Goal: Task Accomplishment & Management: Complete application form

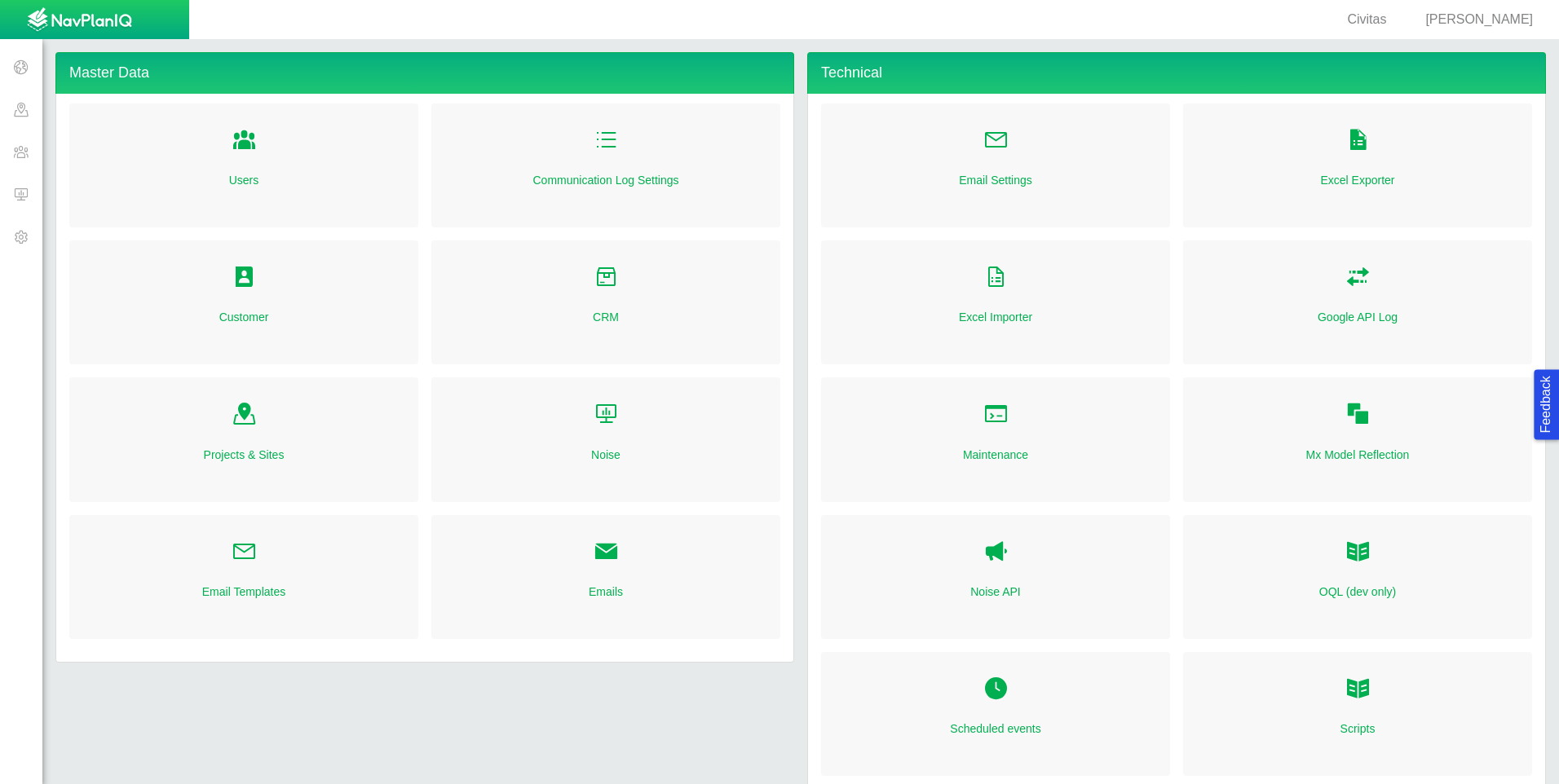
click at [15, 198] on span at bounding box center [21, 193] width 42 height 42
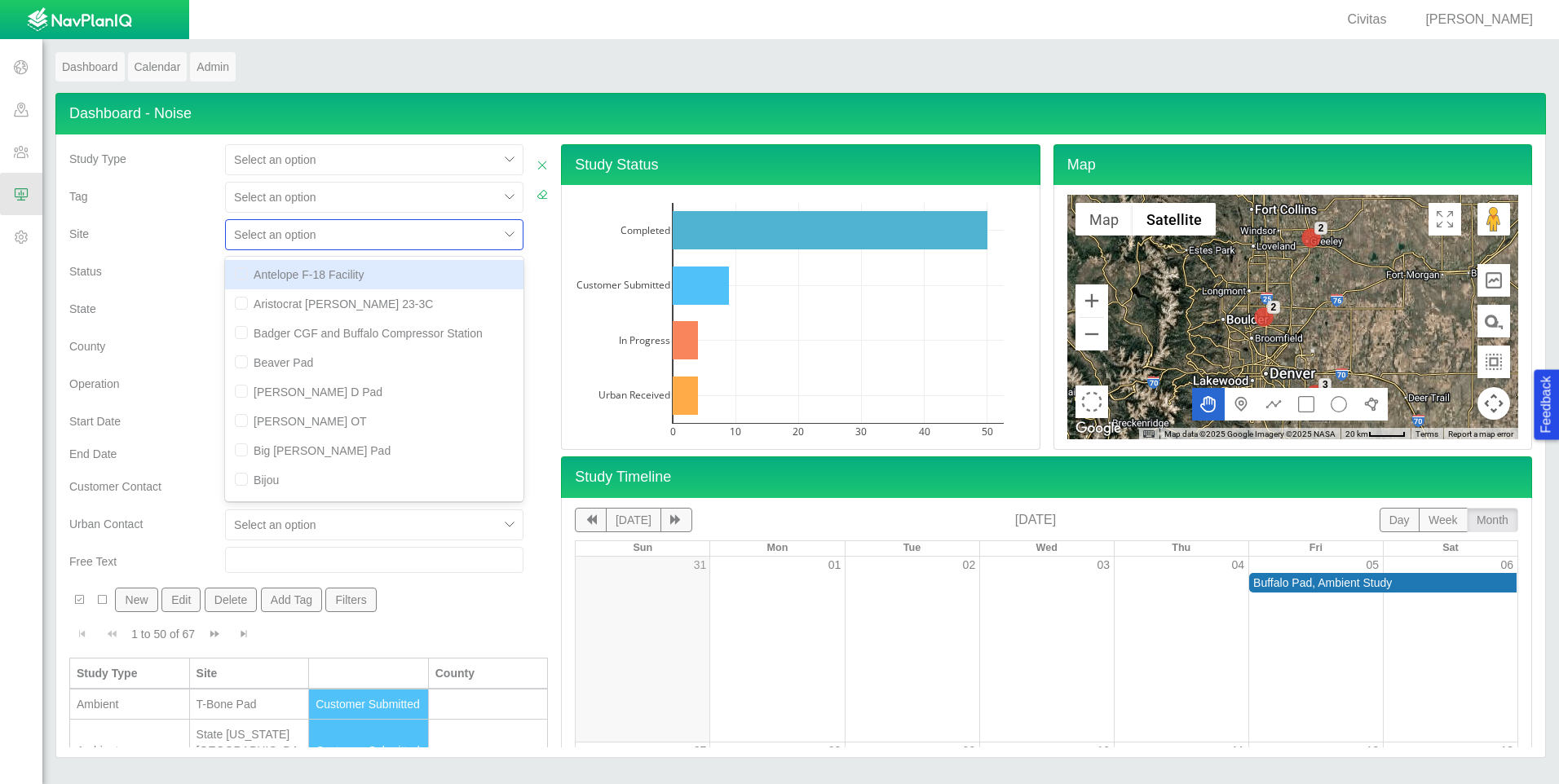
click at [423, 233] on div at bounding box center [362, 235] width 256 height 20
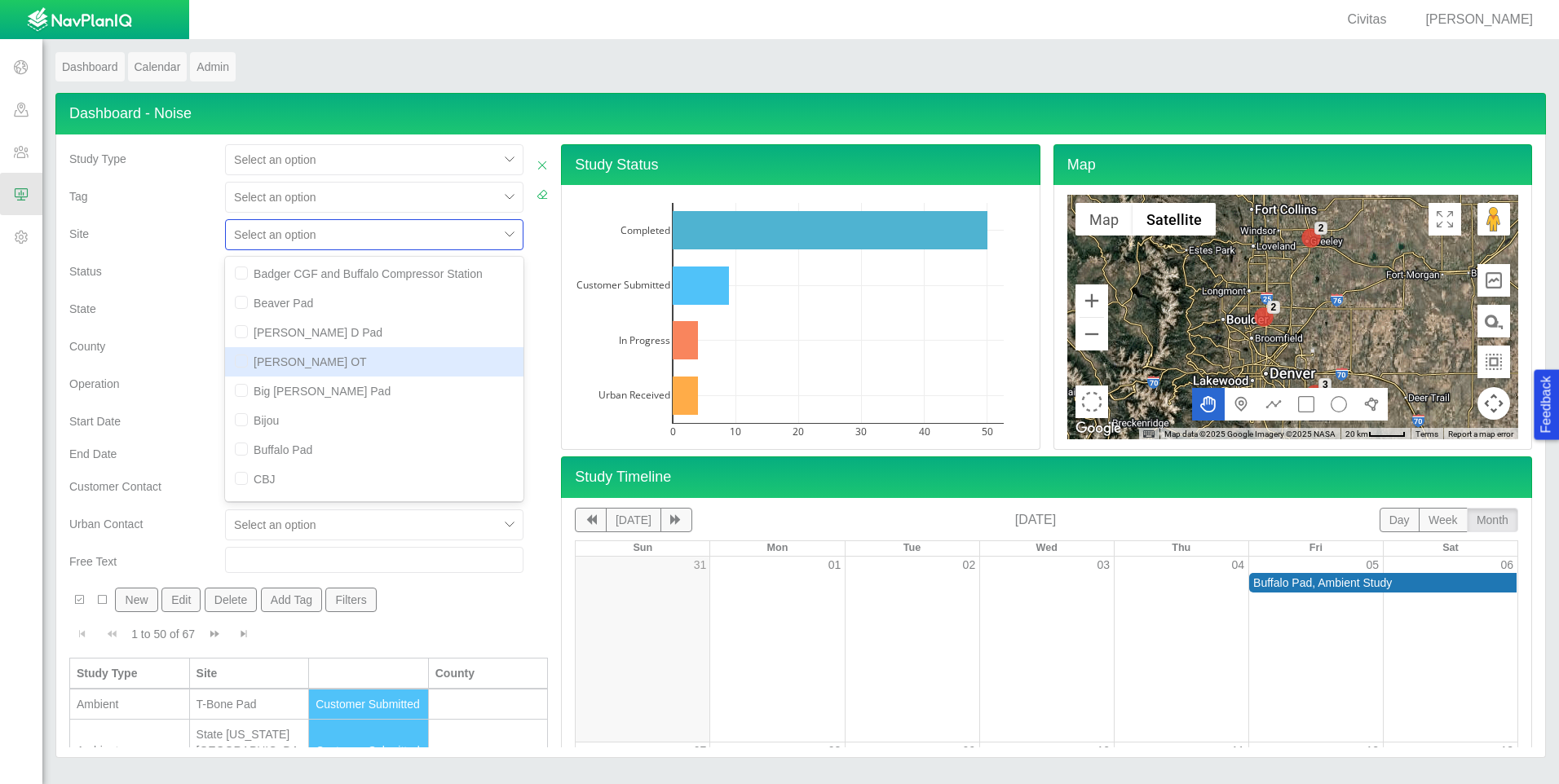
scroll to position [82, 0]
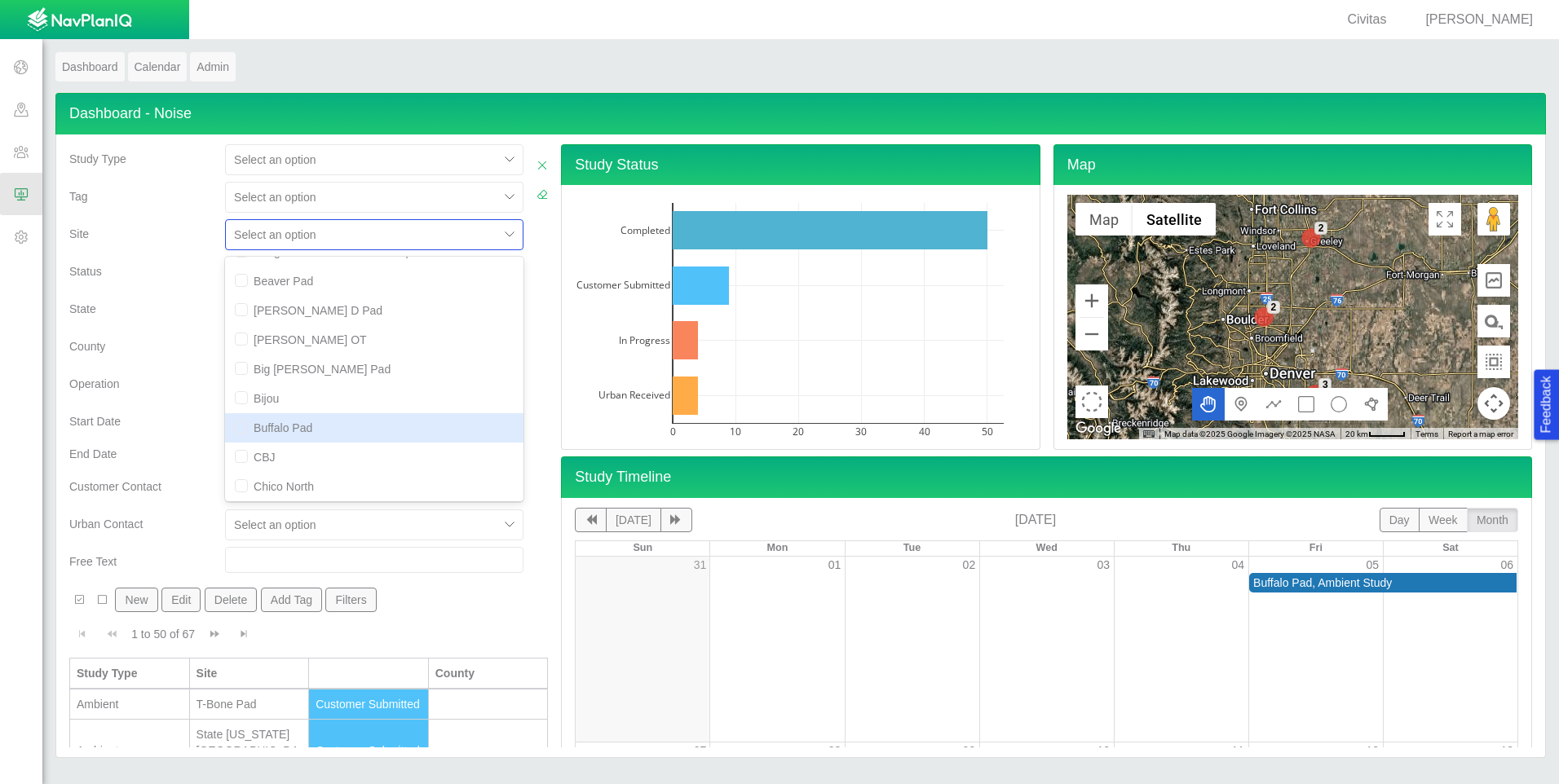
click at [236, 432] on input "checkbox" at bounding box center [241, 427] width 13 height 13
checkbox input "true"
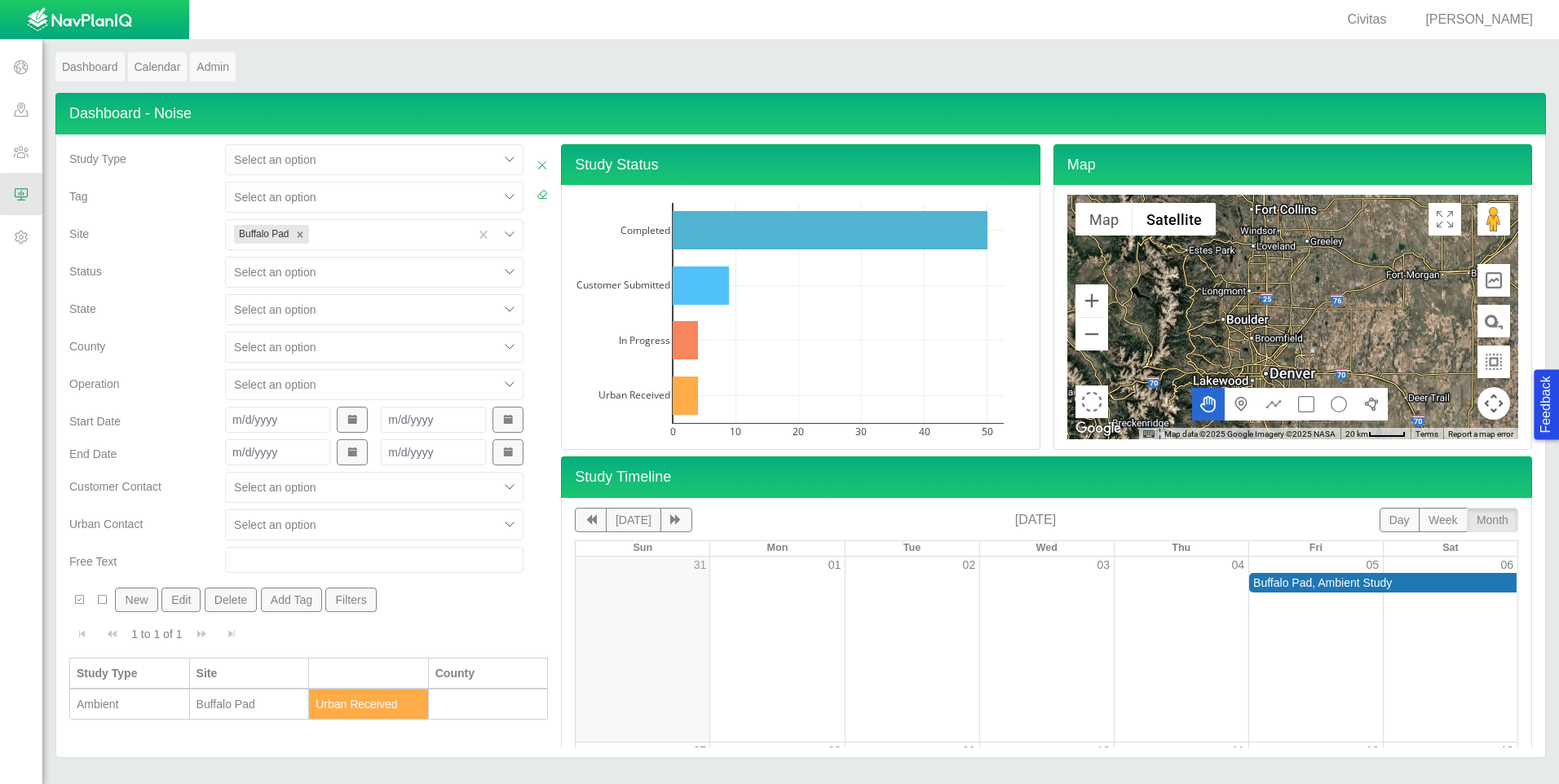
click at [193, 367] on div "County" at bounding box center [141, 350] width 156 height 38
click at [140, 598] on button "New" at bounding box center [135, 600] width 42 height 24
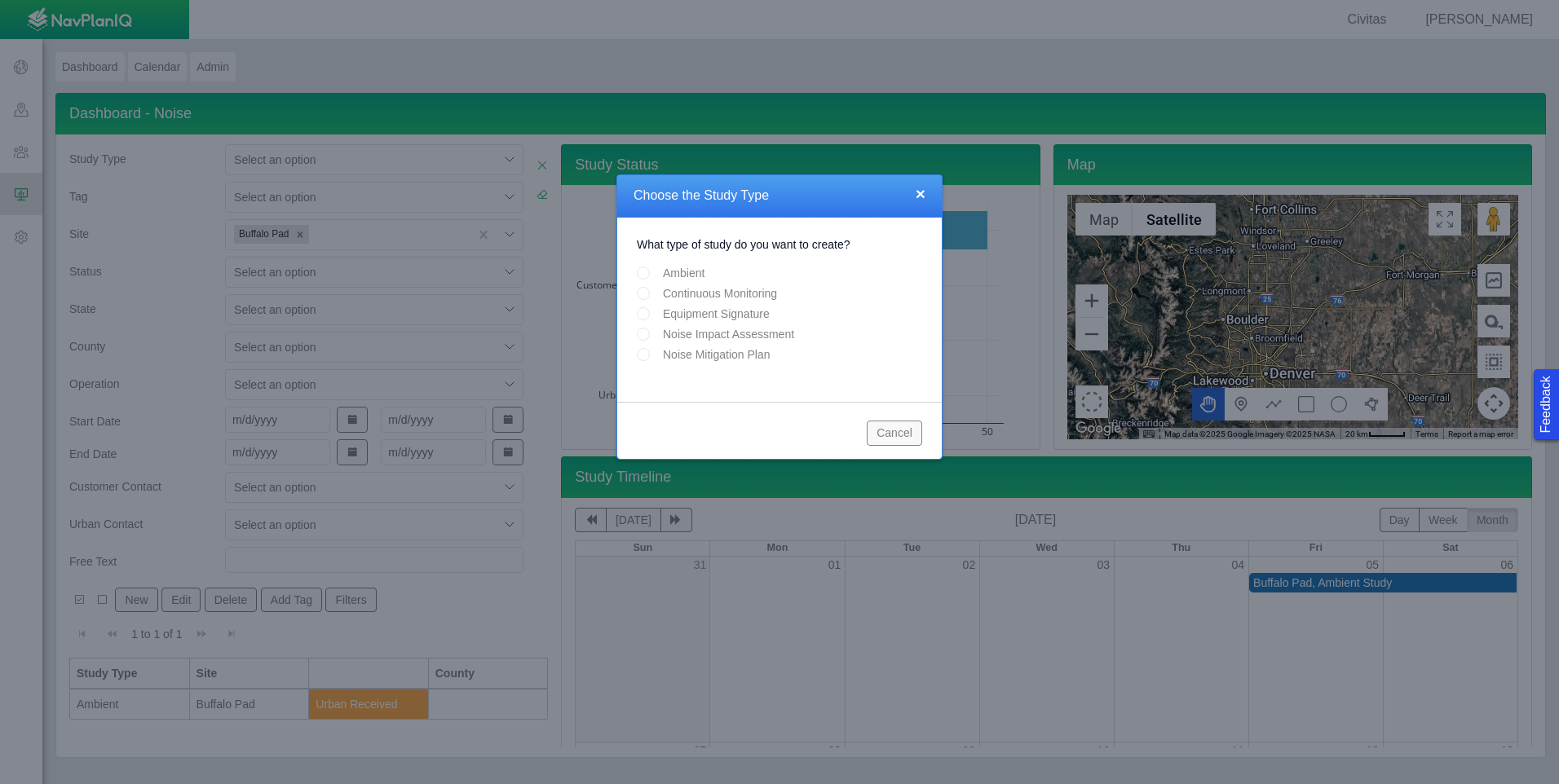
click at [642, 354] on input "Noise Mitigation Plan" at bounding box center [643, 355] width 13 height 13
radio input "true"
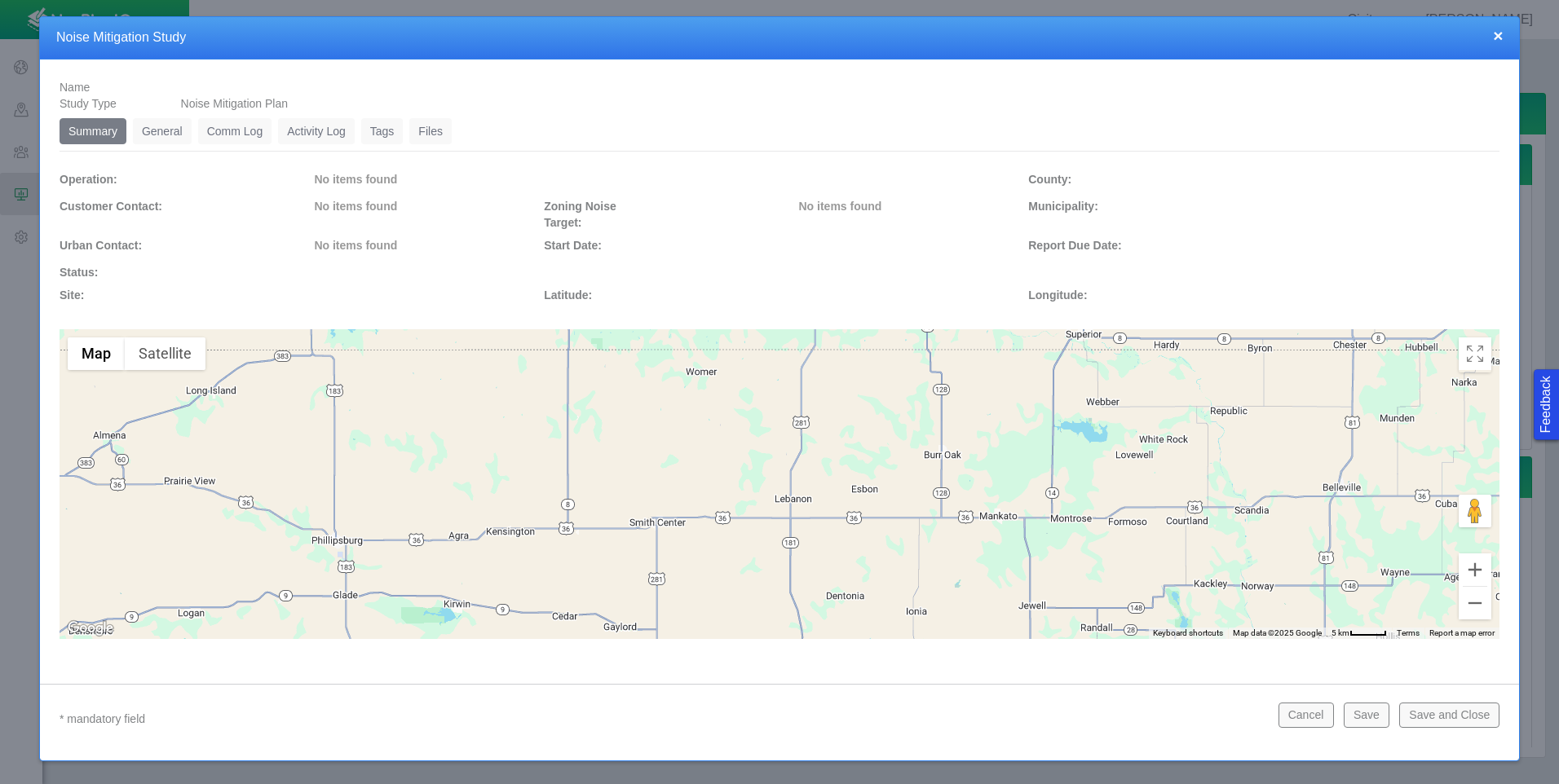
click at [177, 135] on link "General" at bounding box center [162, 131] width 59 height 26
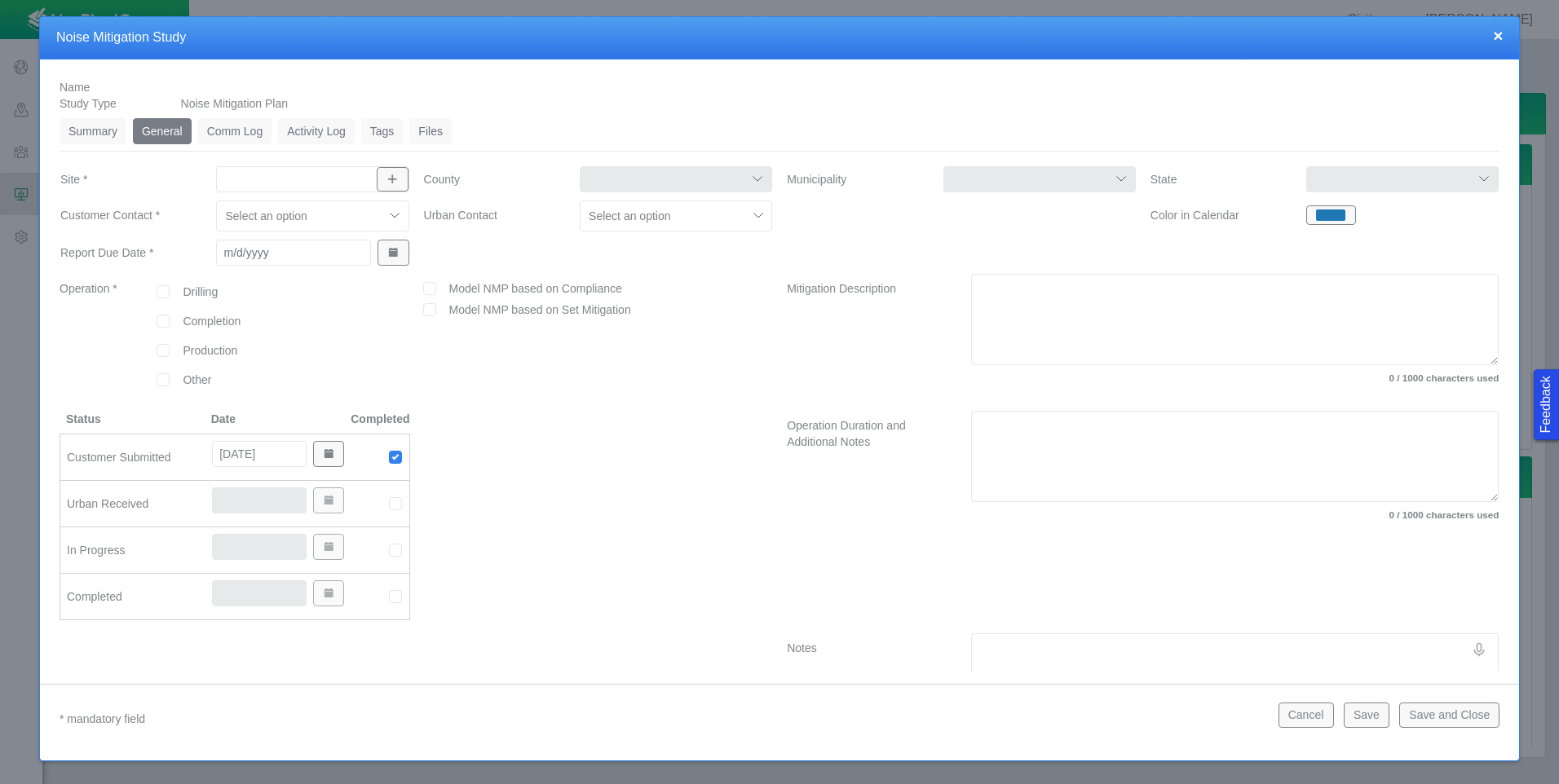
click at [339, 185] on input "Site *" at bounding box center [304, 178] width 162 height 16
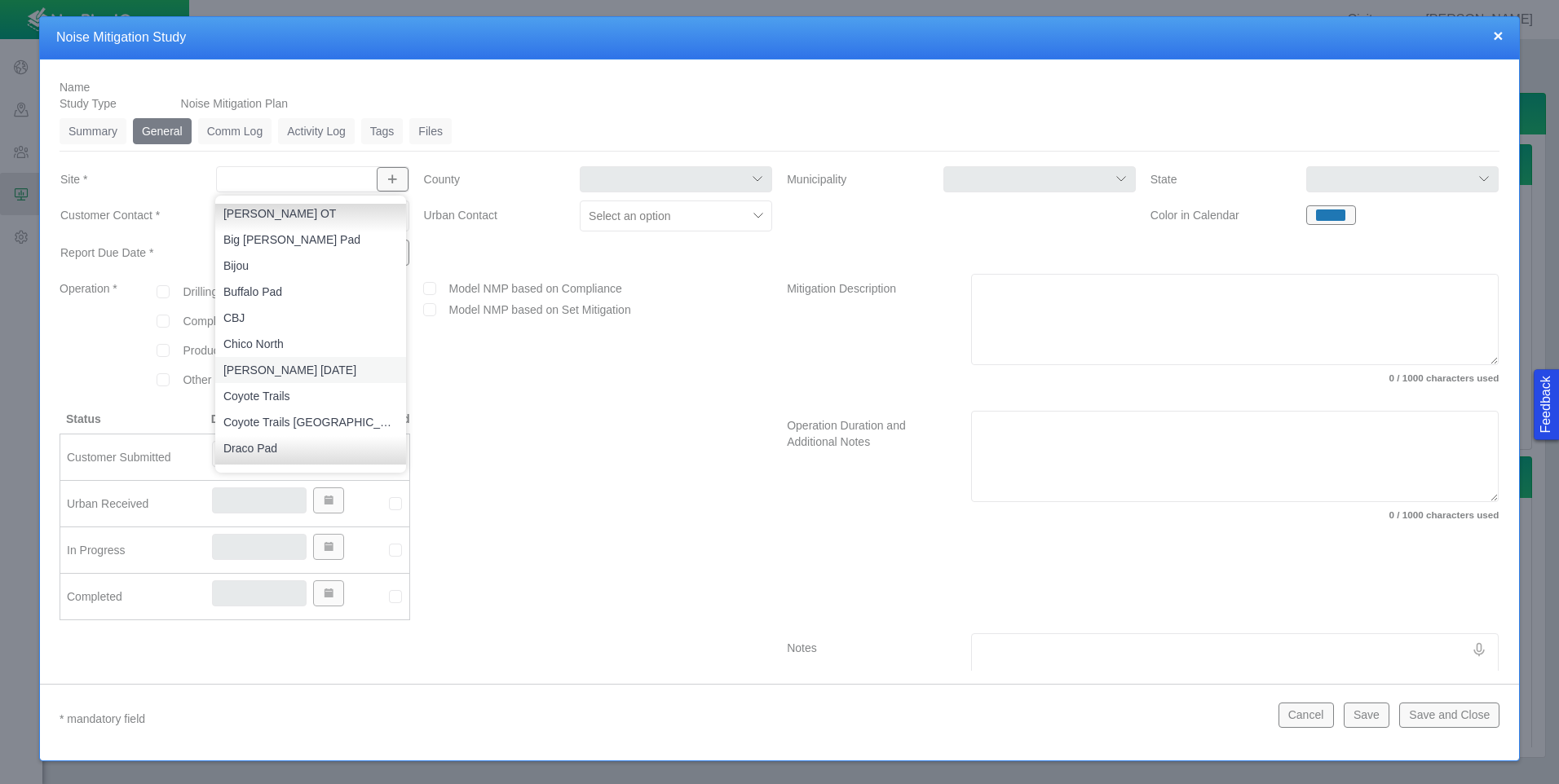
scroll to position [163, 0]
click at [276, 261] on span "Buffalo Pad" at bounding box center [311, 262] width 175 height 16
type input "Buffalo Pad"
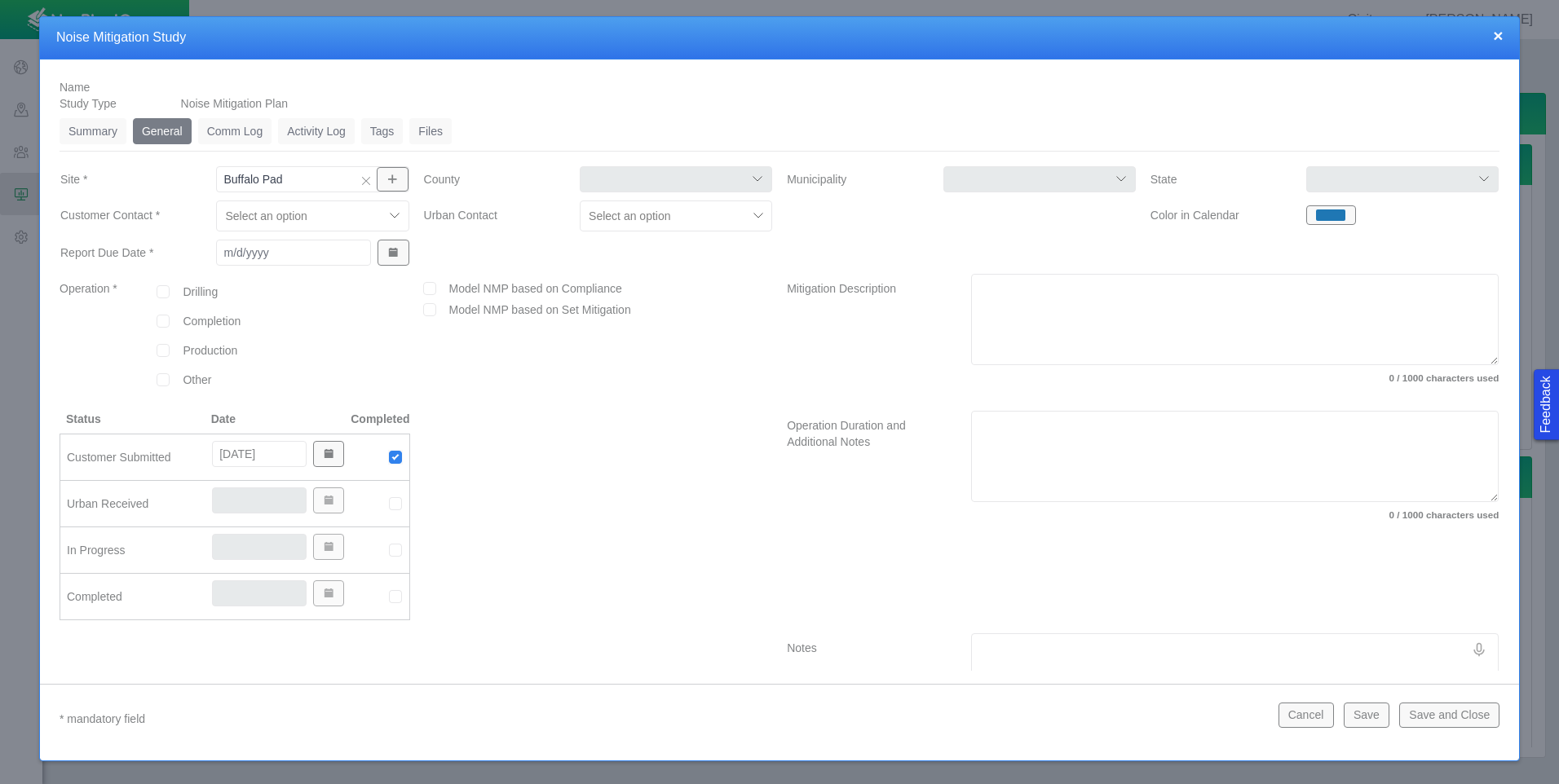
click at [390, 215] on div at bounding box center [396, 216] width 24 height 24
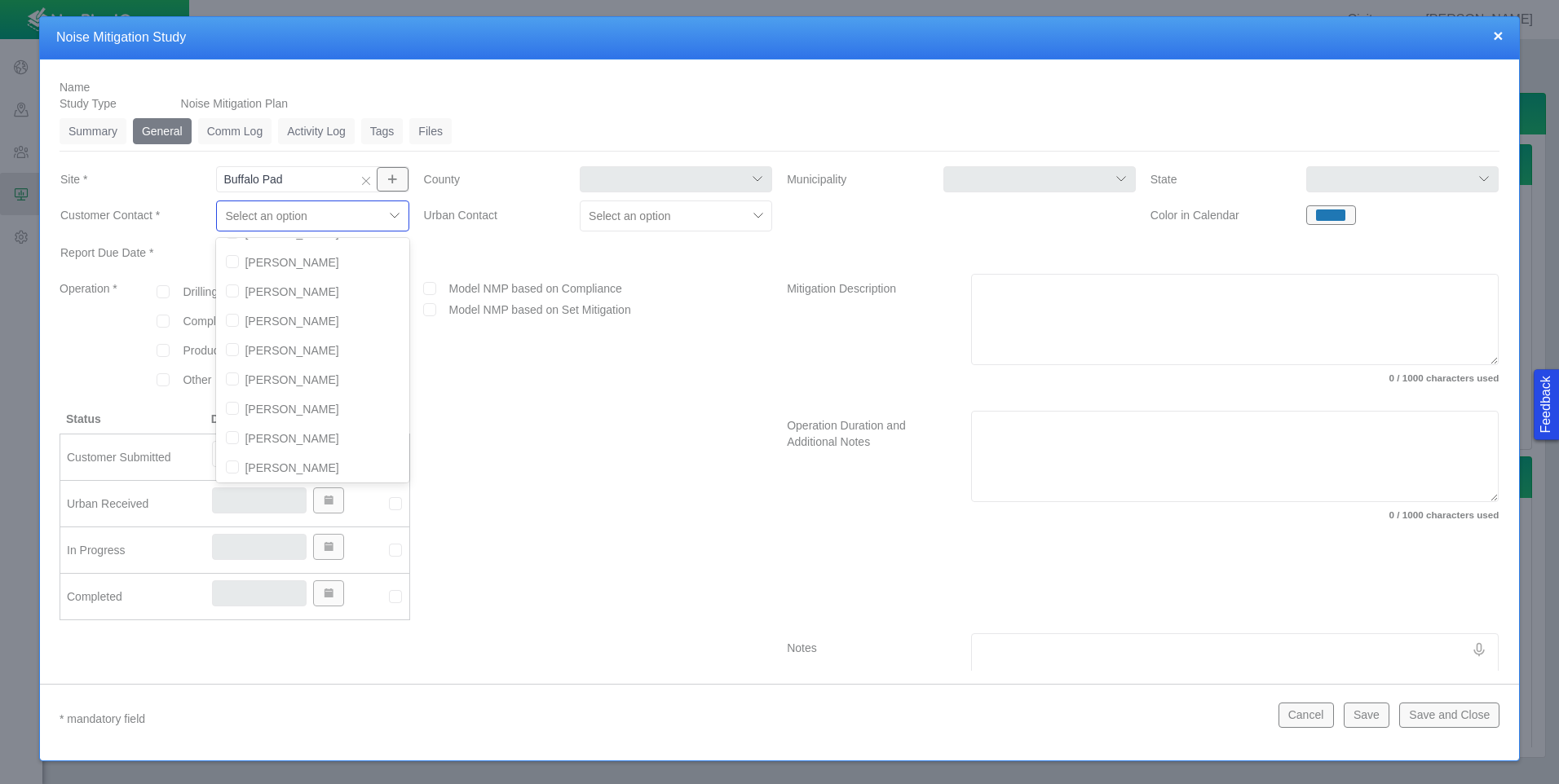
scroll to position [245, 0]
click at [232, 333] on input "checkbox" at bounding box center [233, 333] width 13 height 13
checkbox input "true"
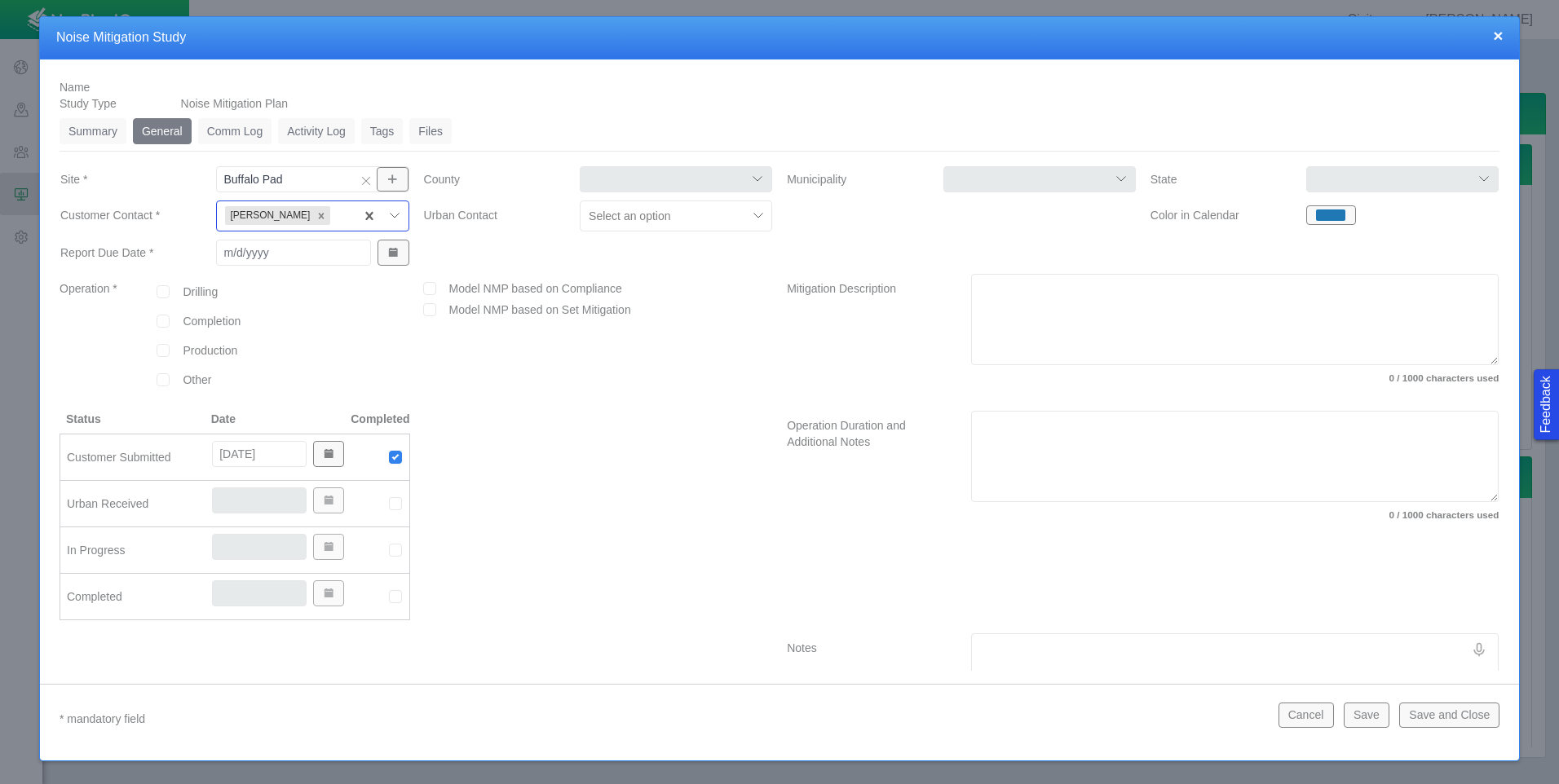
click at [659, 23] on div "× Noise Mitigation Study" at bounding box center [780, 38] width 1479 height 42
click at [752, 218] on div at bounding box center [759, 216] width 24 height 24
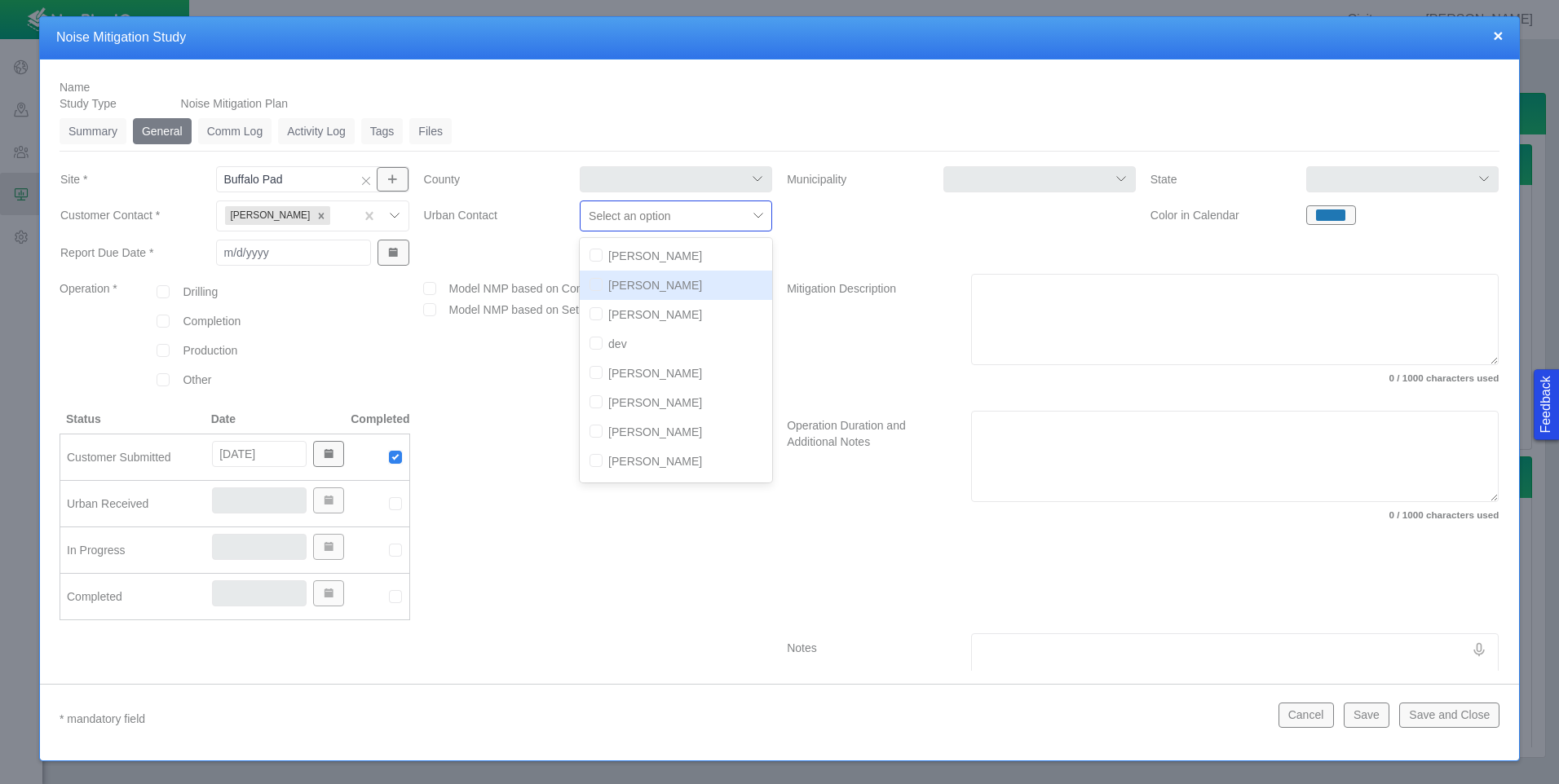
click at [593, 287] on input "checkbox" at bounding box center [596, 284] width 13 height 13
checkbox input "true"
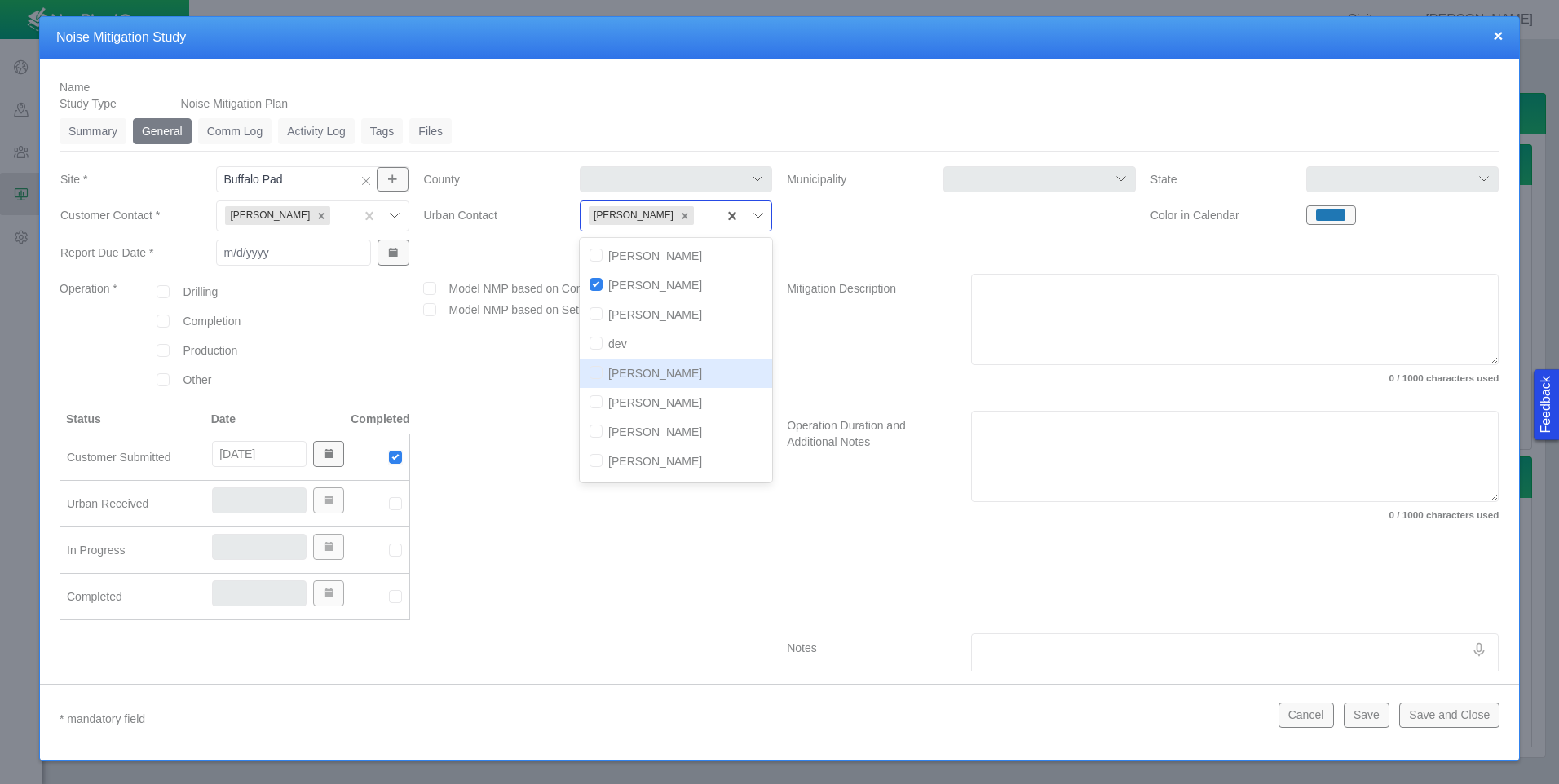
click at [590, 369] on input "checkbox" at bounding box center [596, 373] width 13 height 13
checkbox input "true"
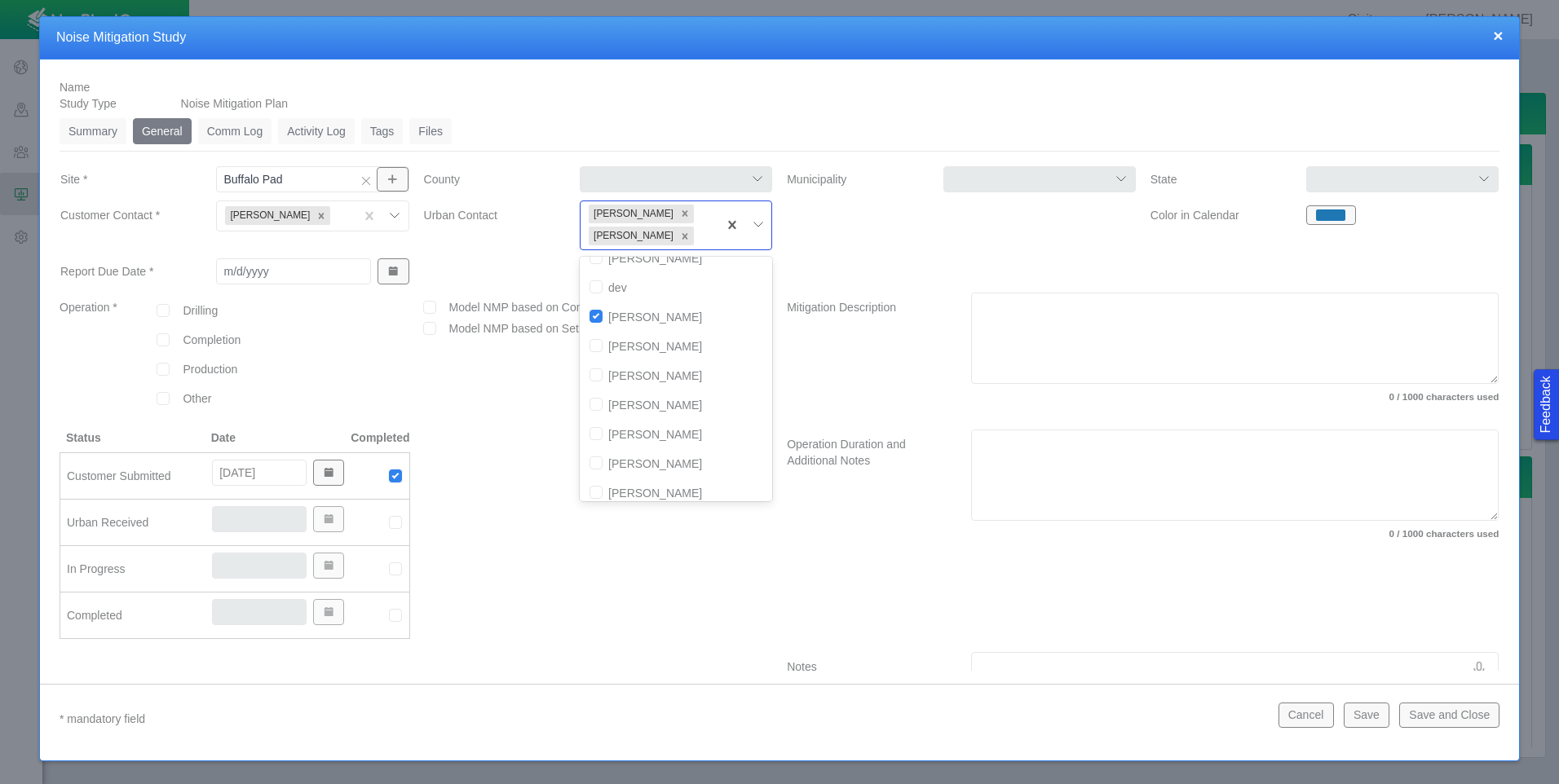
scroll to position [173, 0]
click at [593, 478] on input "checkbox" at bounding box center [596, 483] width 13 height 13
checkbox input "true"
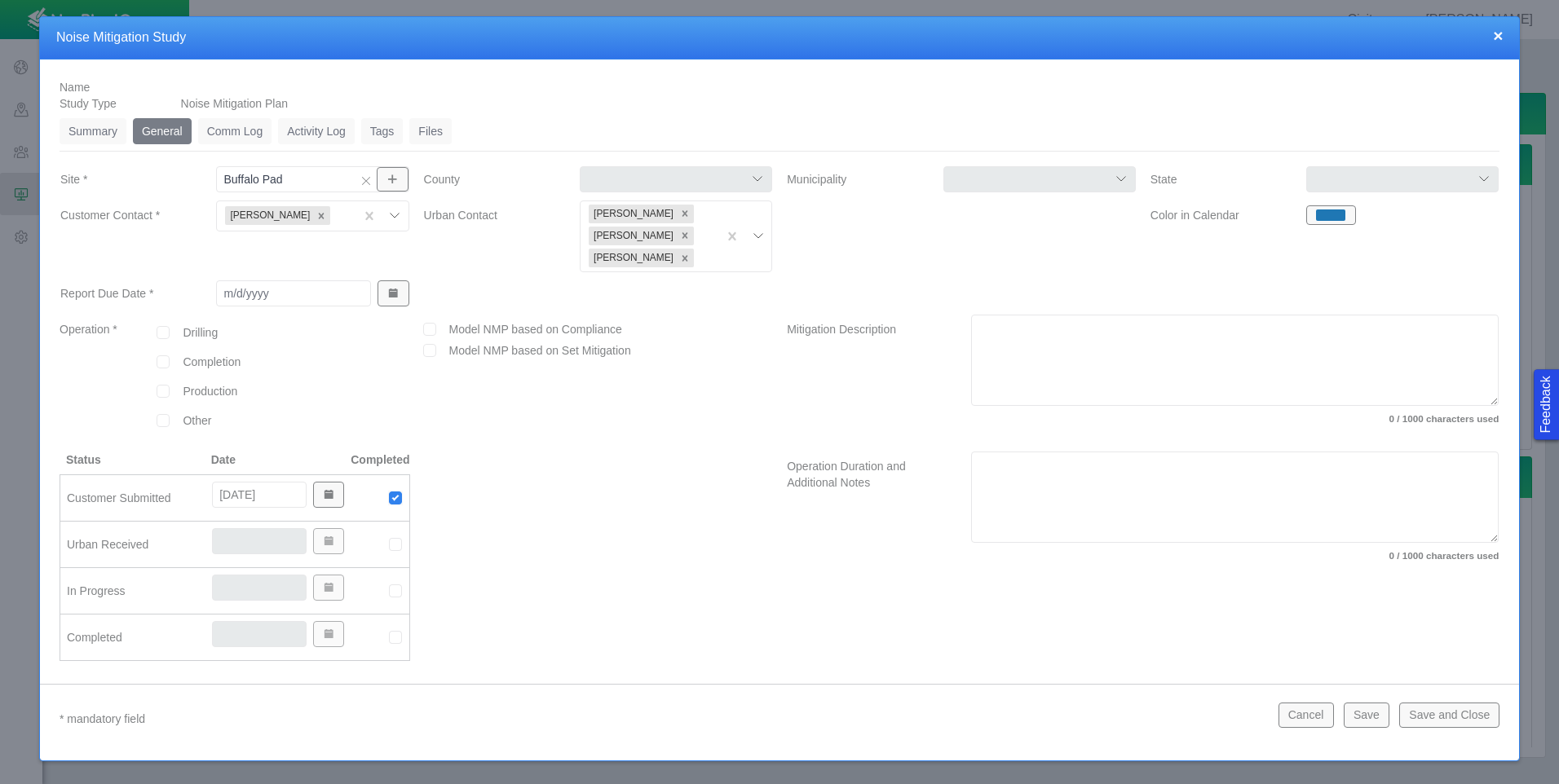
click at [828, 256] on div at bounding box center [961, 239] width 363 height 78
click at [257, 292] on input "Report Due Date *" at bounding box center [293, 294] width 155 height 26
click at [384, 300] on button "Show Date Picker" at bounding box center [393, 294] width 31 height 26
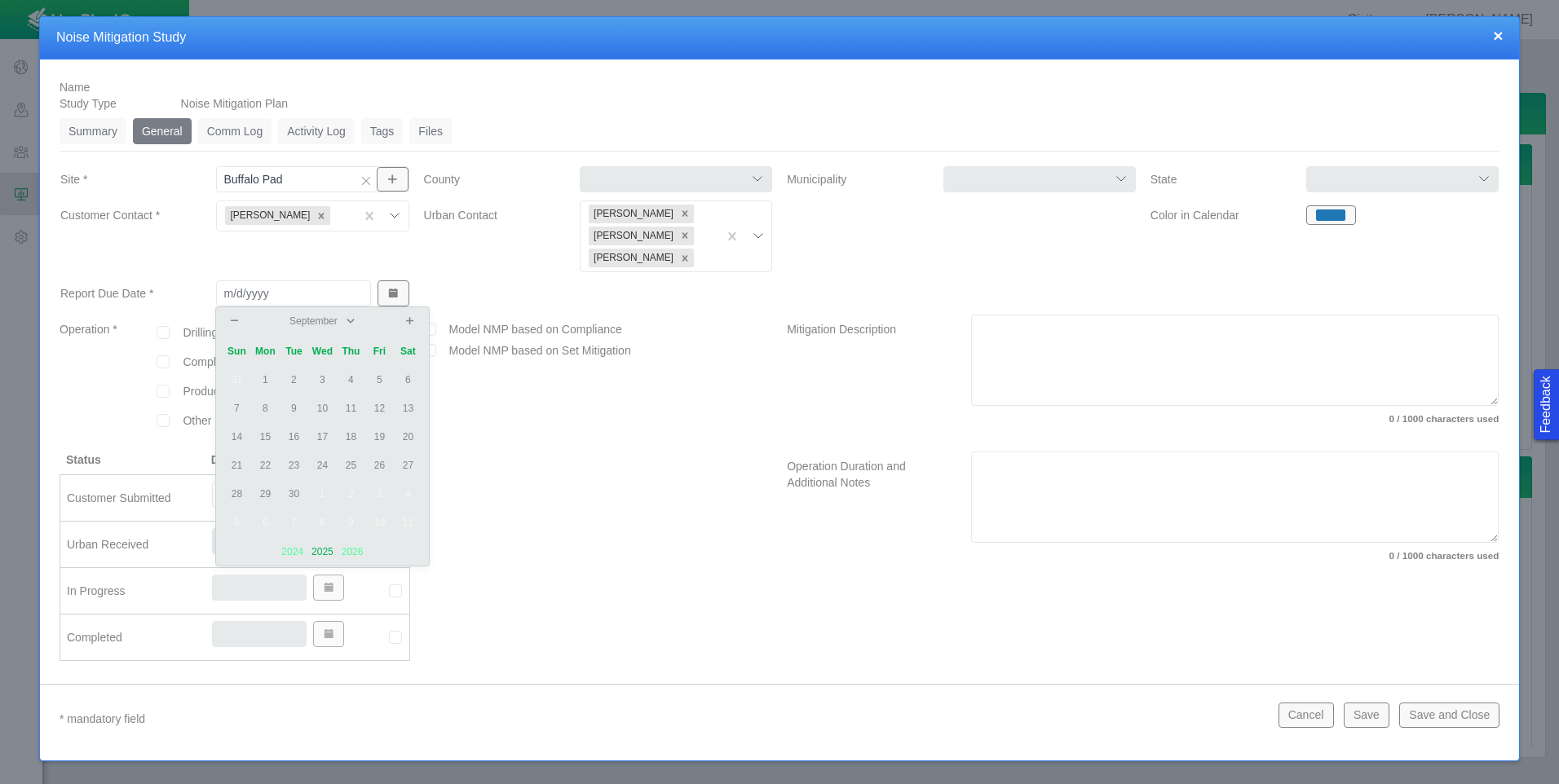
click at [378, 436] on td "19" at bounding box center [379, 438] width 28 height 28
type input "[DATE]"
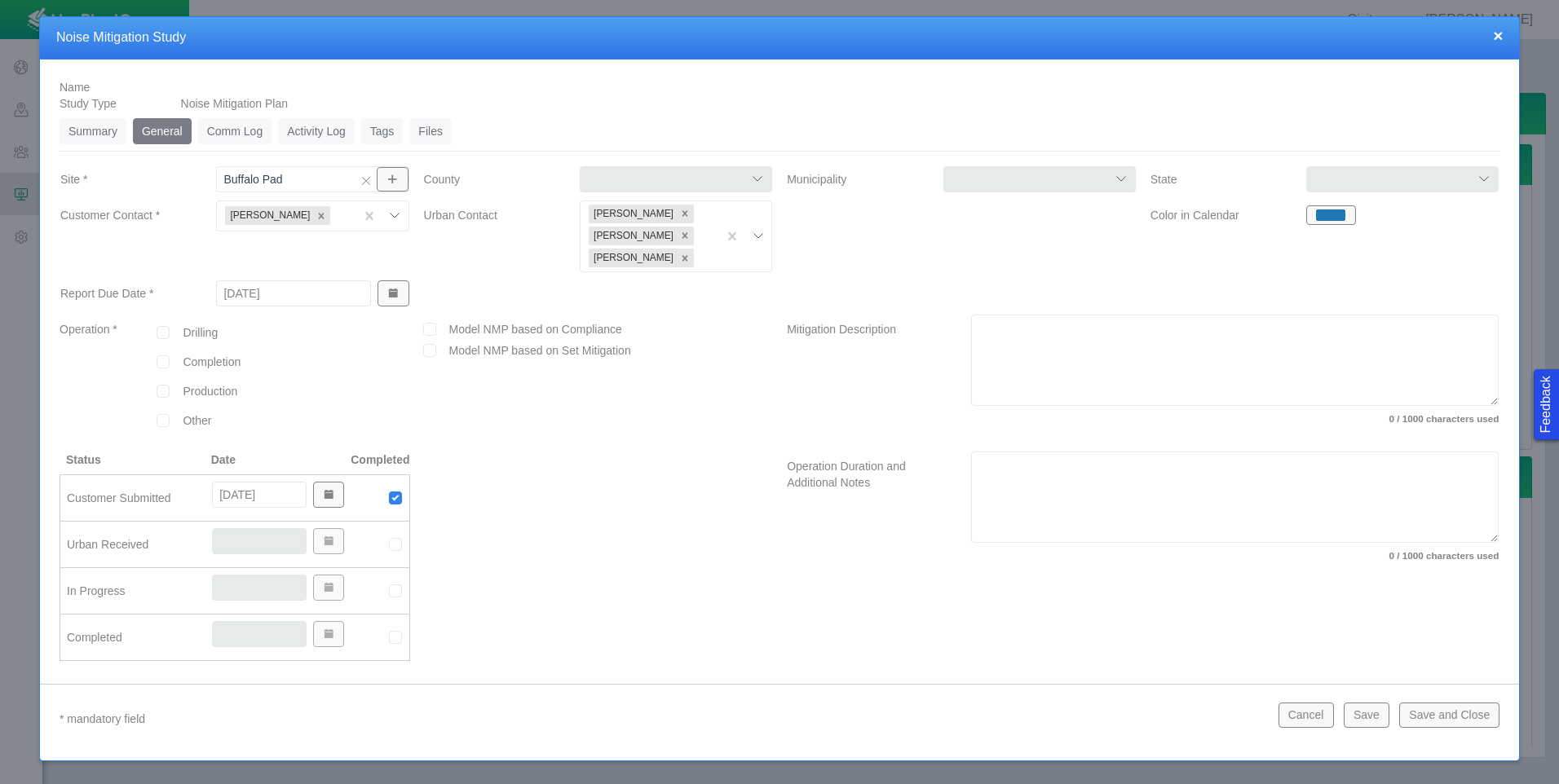
click at [159, 331] on input "checkbox" at bounding box center [163, 332] width 13 height 13
checkbox input "true"
click at [164, 360] on input "checkbox" at bounding box center [163, 362] width 13 height 13
checkbox input "true"
click at [170, 387] on div at bounding box center [163, 392] width 38 height 13
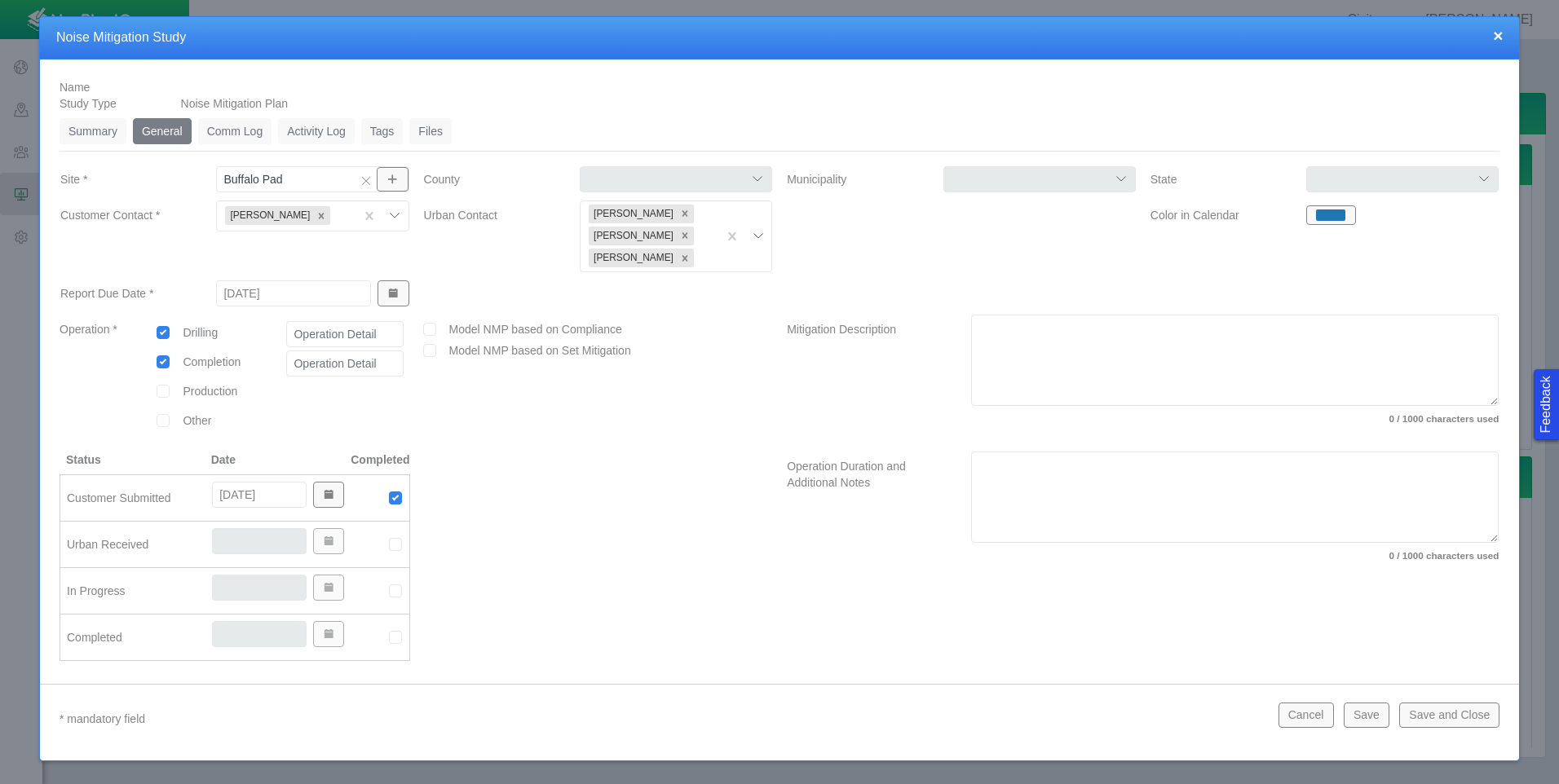
click at [164, 392] on input "checkbox" at bounding box center [163, 392] width 13 height 13
checkbox input "true"
click at [326, 331] on input "text" at bounding box center [345, 334] width 116 height 26
type input "[PERSON_NAME] Drilling Rig"
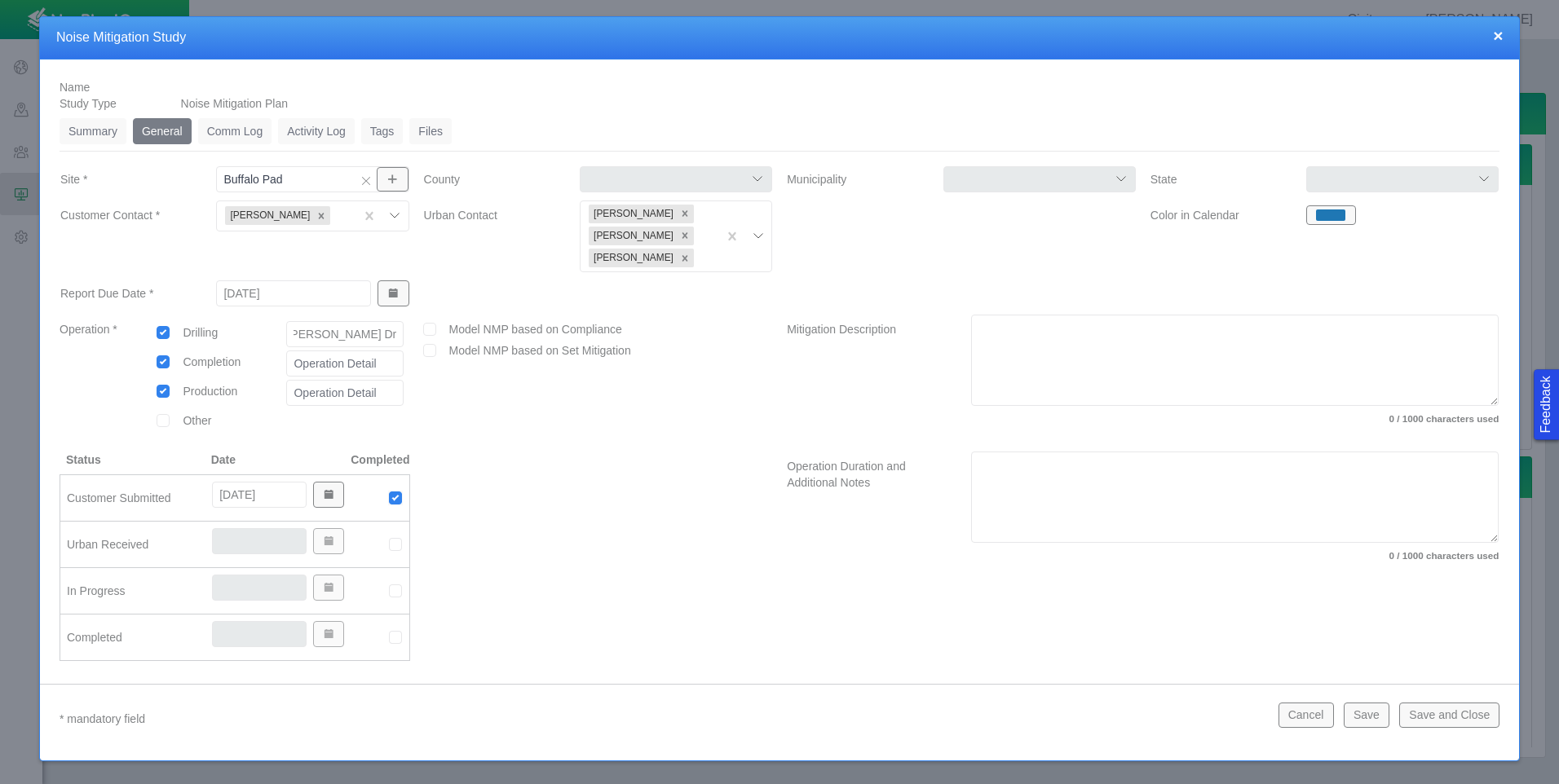
click at [355, 373] on input "text" at bounding box center [345, 363] width 116 height 26
type input "Electric Completions Fleet"
click at [328, 390] on input "text" at bounding box center [345, 393] width 116 height 26
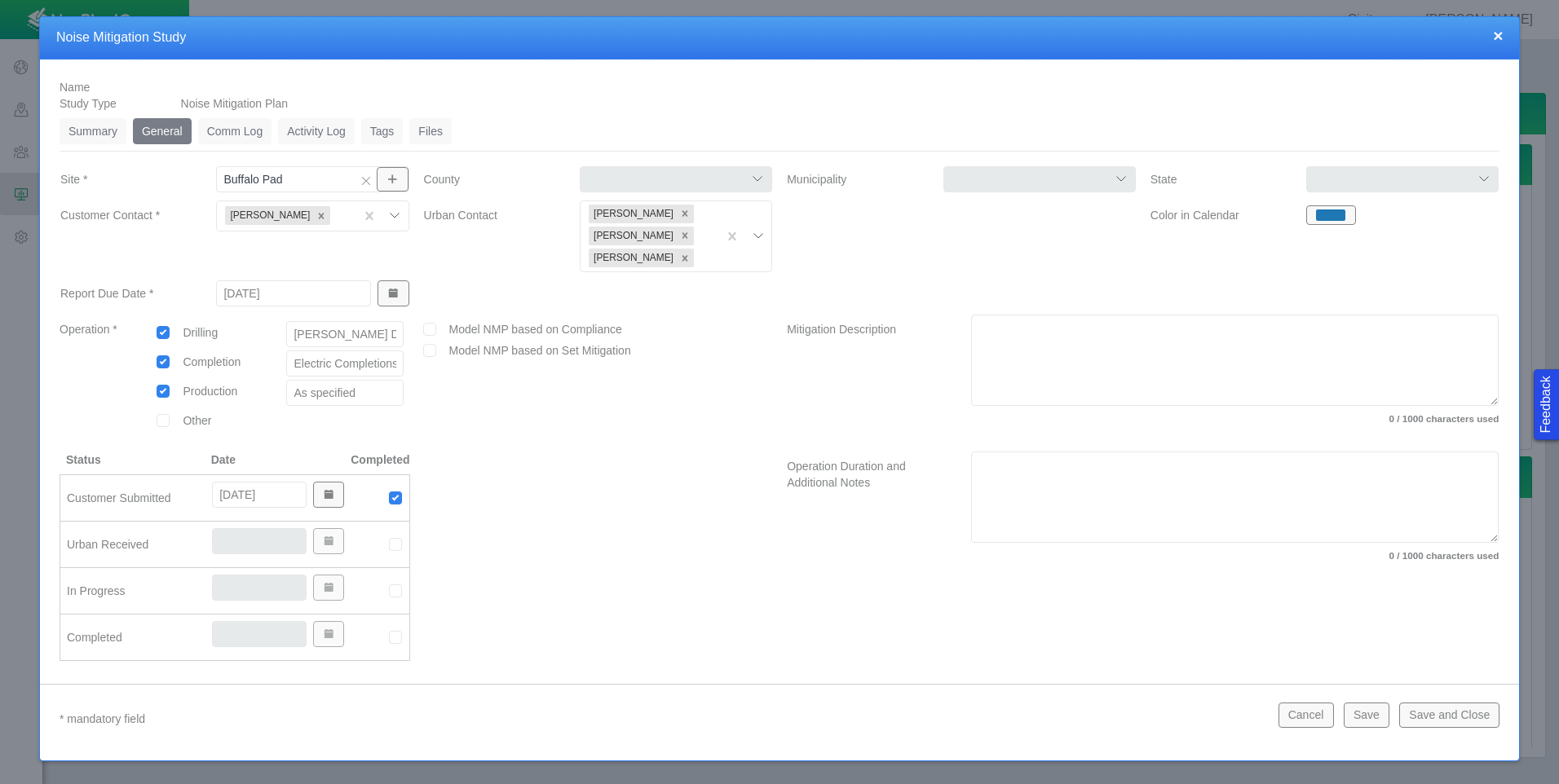
type input "As specified"
click at [426, 353] on input "checkbox" at bounding box center [430, 350] width 13 height 13
checkbox input "true"
click at [1052, 330] on textarea "Mitigation Description" at bounding box center [1235, 360] width 528 height 91
type textarea "F"
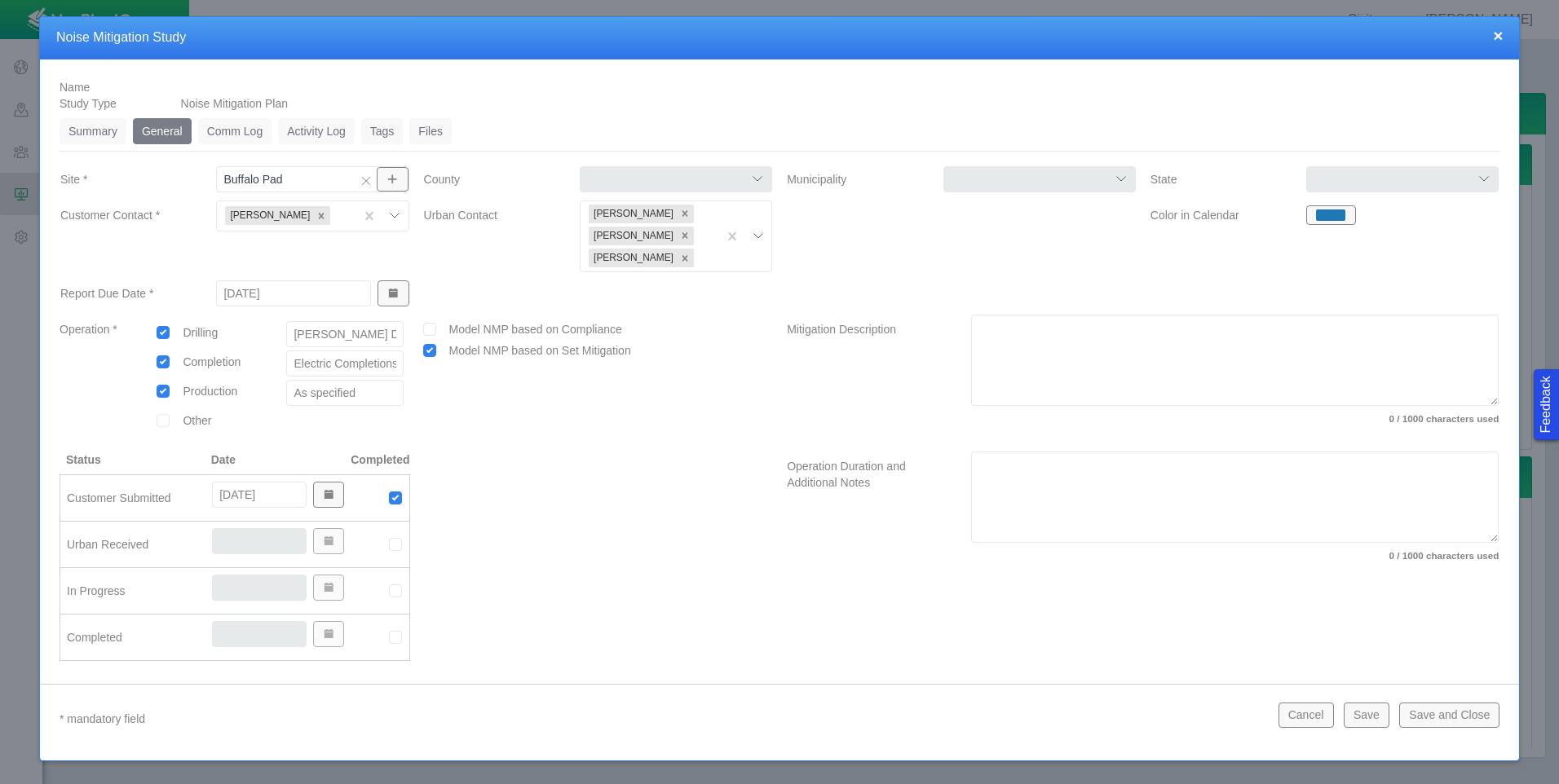
type textarea "x"
type textarea "Fu"
type textarea "x"
type textarea "Ful"
type textarea "x"
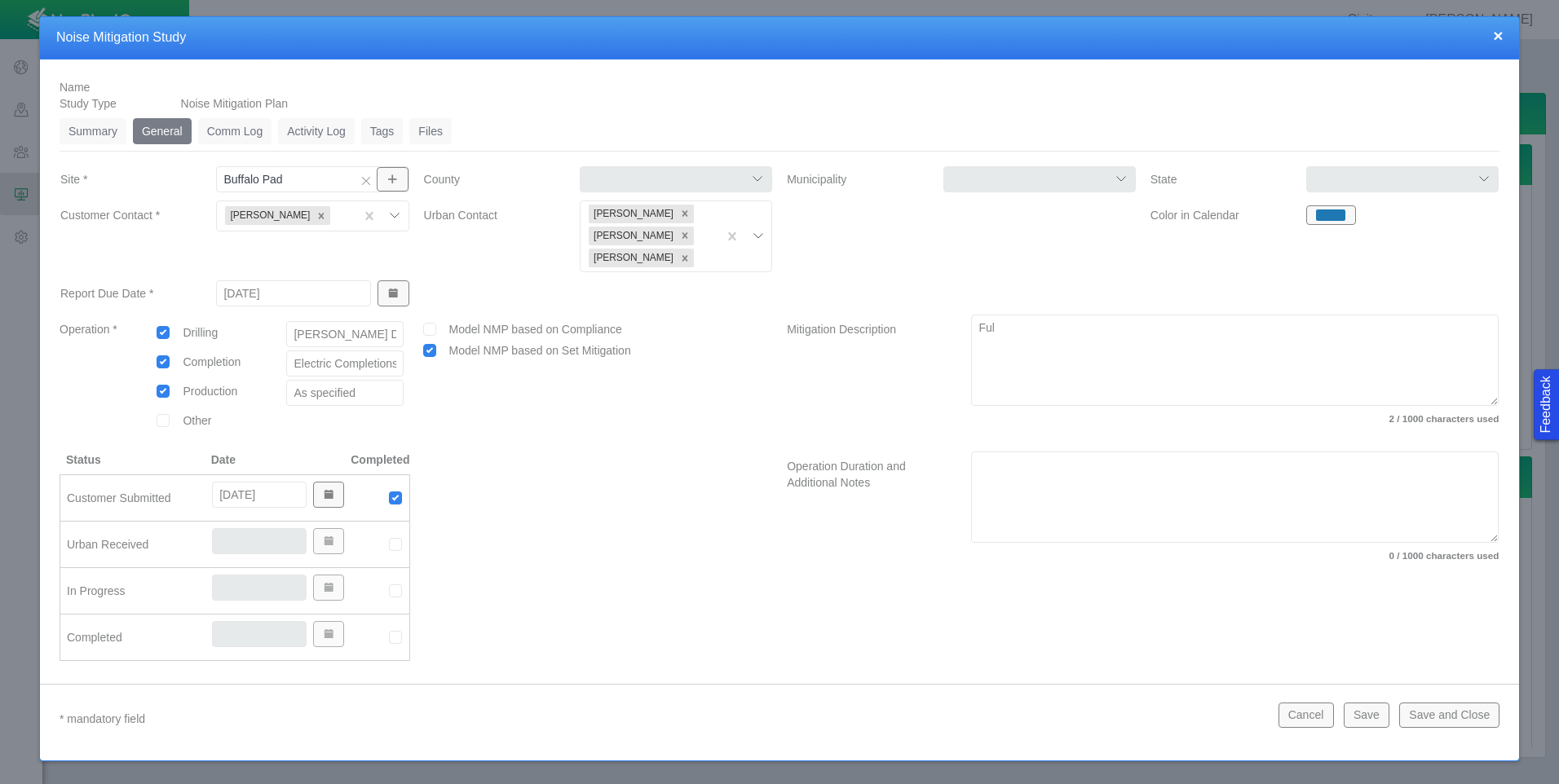
type textarea "Full"
type textarea "x"
type textarea "Full"
type textarea "x"
type textarea "Full p"
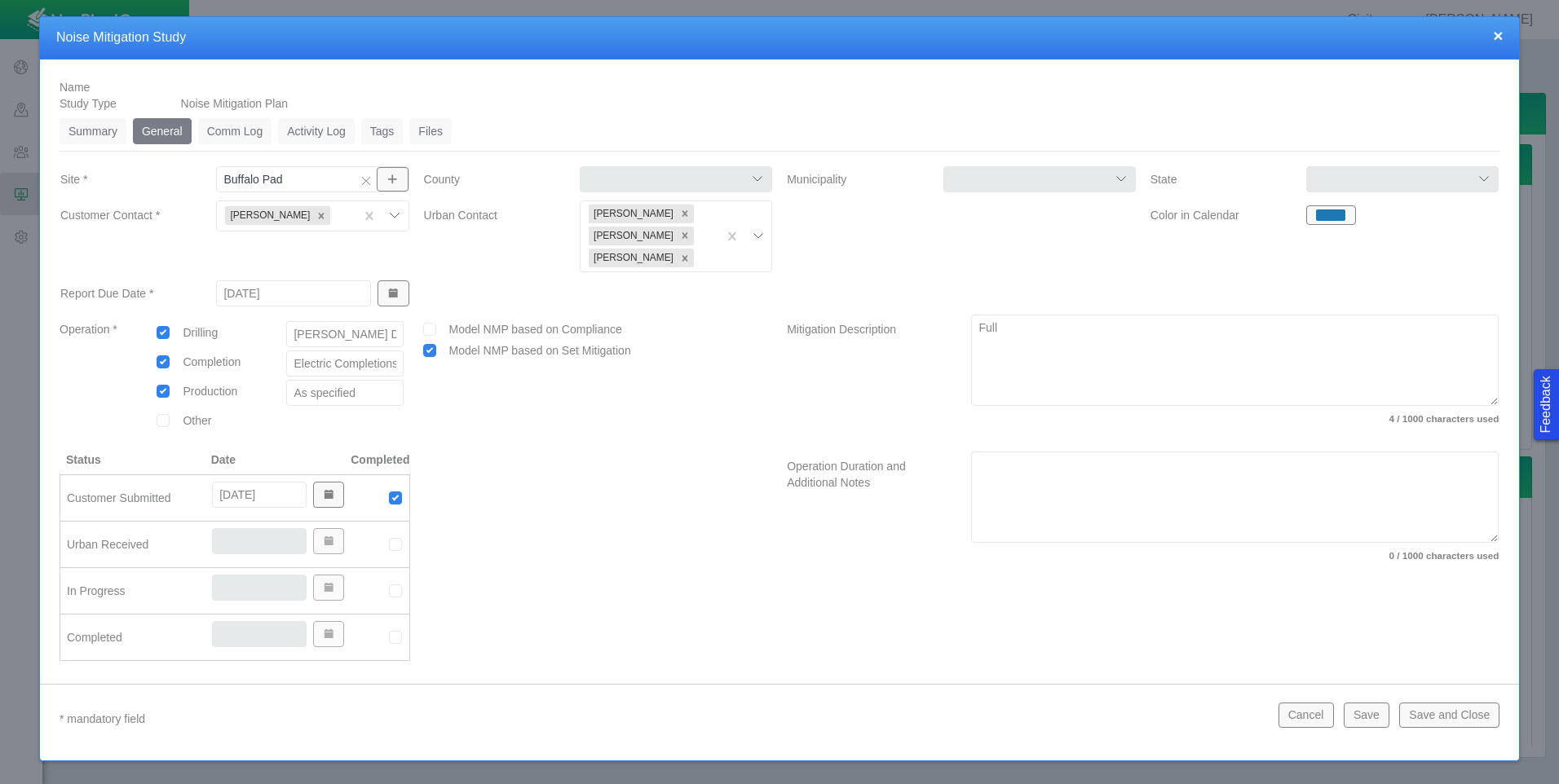
type textarea "x"
type textarea "Full pe"
type textarea "x"
type textarea "Full per"
type textarea "x"
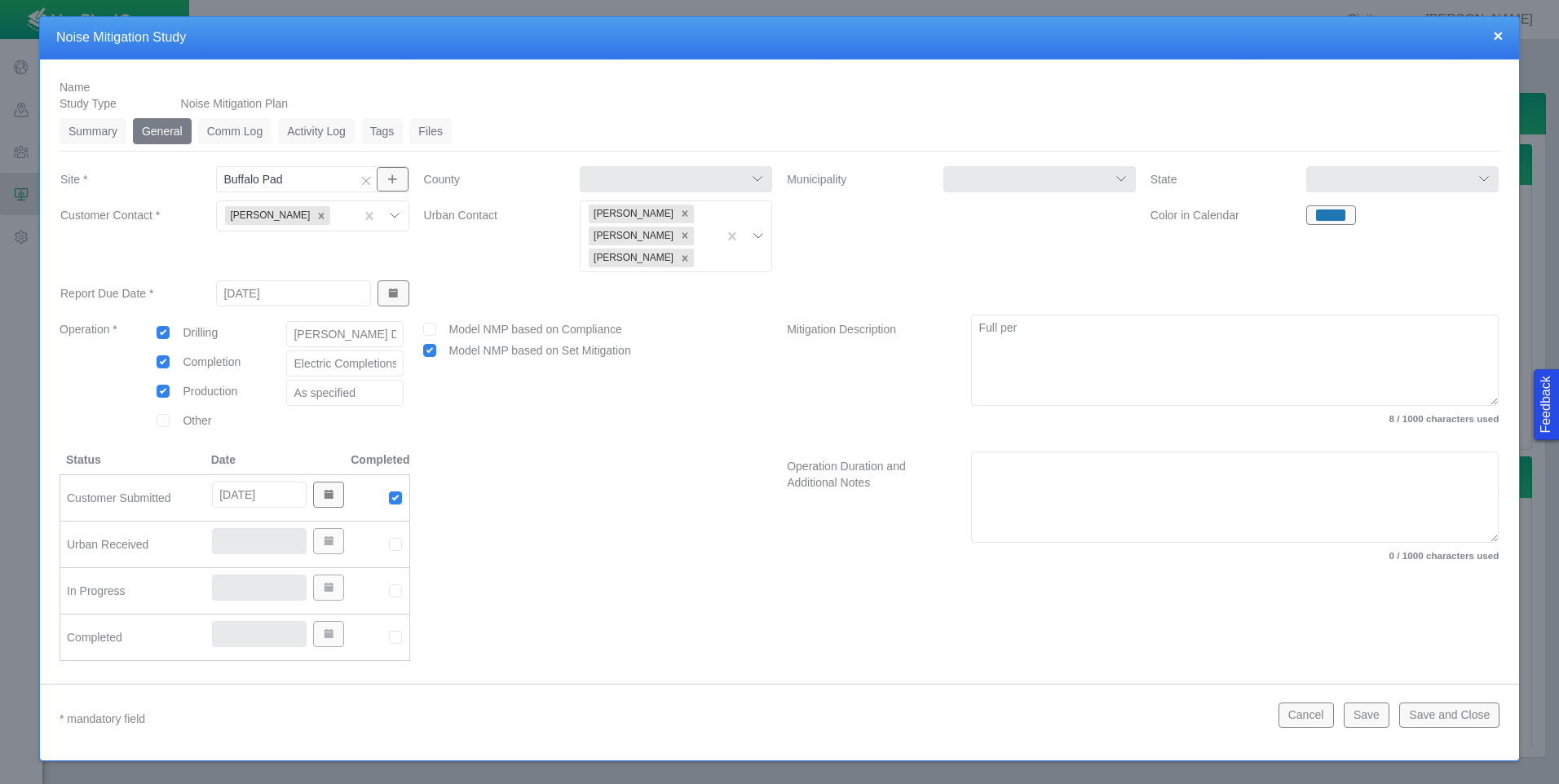
type textarea "Full peri"
type textarea "x"
type textarea "Full perim"
type textarea "x"
type textarea "Full perime"
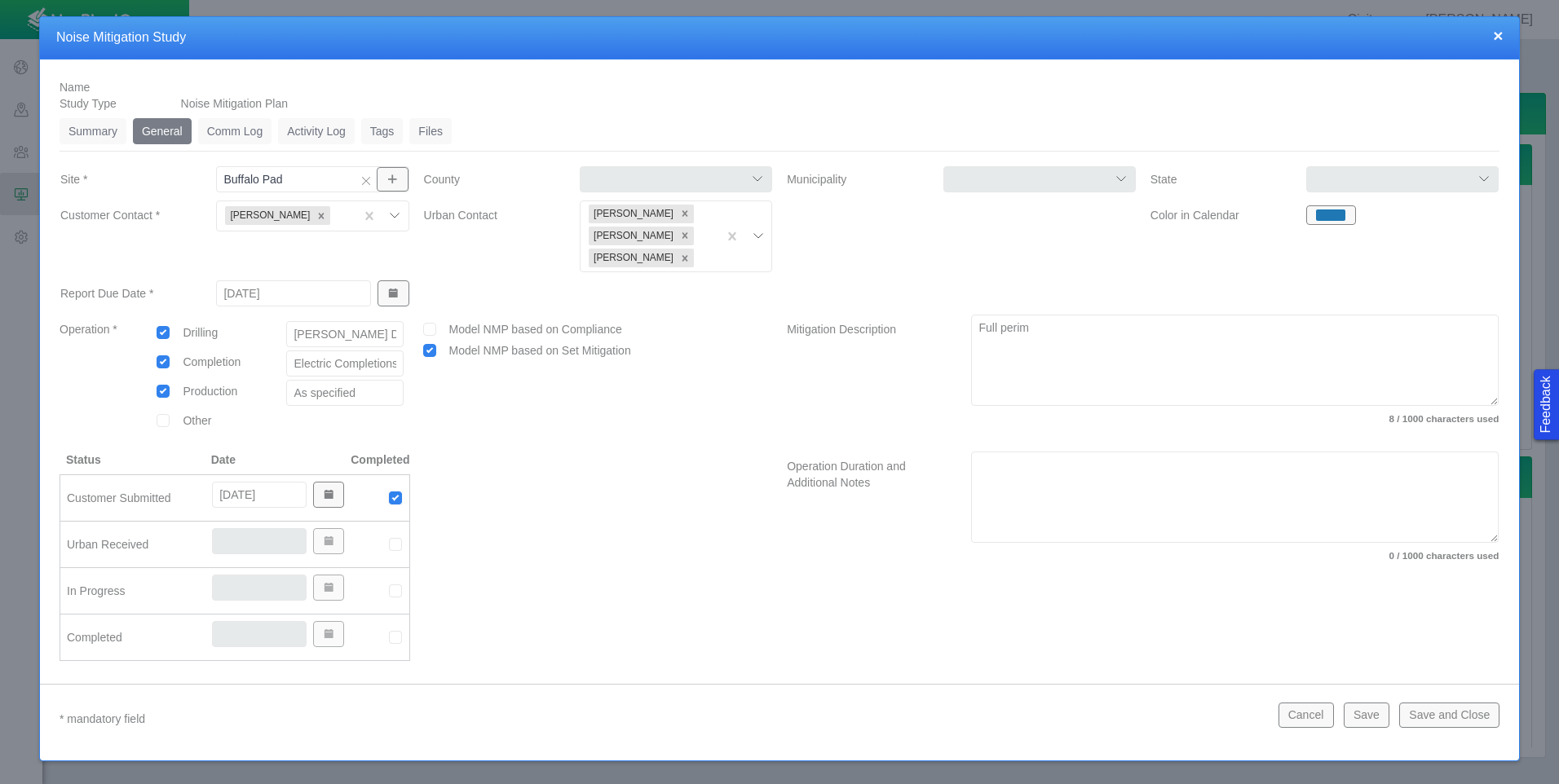
type textarea "x"
type textarea "Full perimet"
type textarea "x"
type textarea "Full perimete"
type textarea "x"
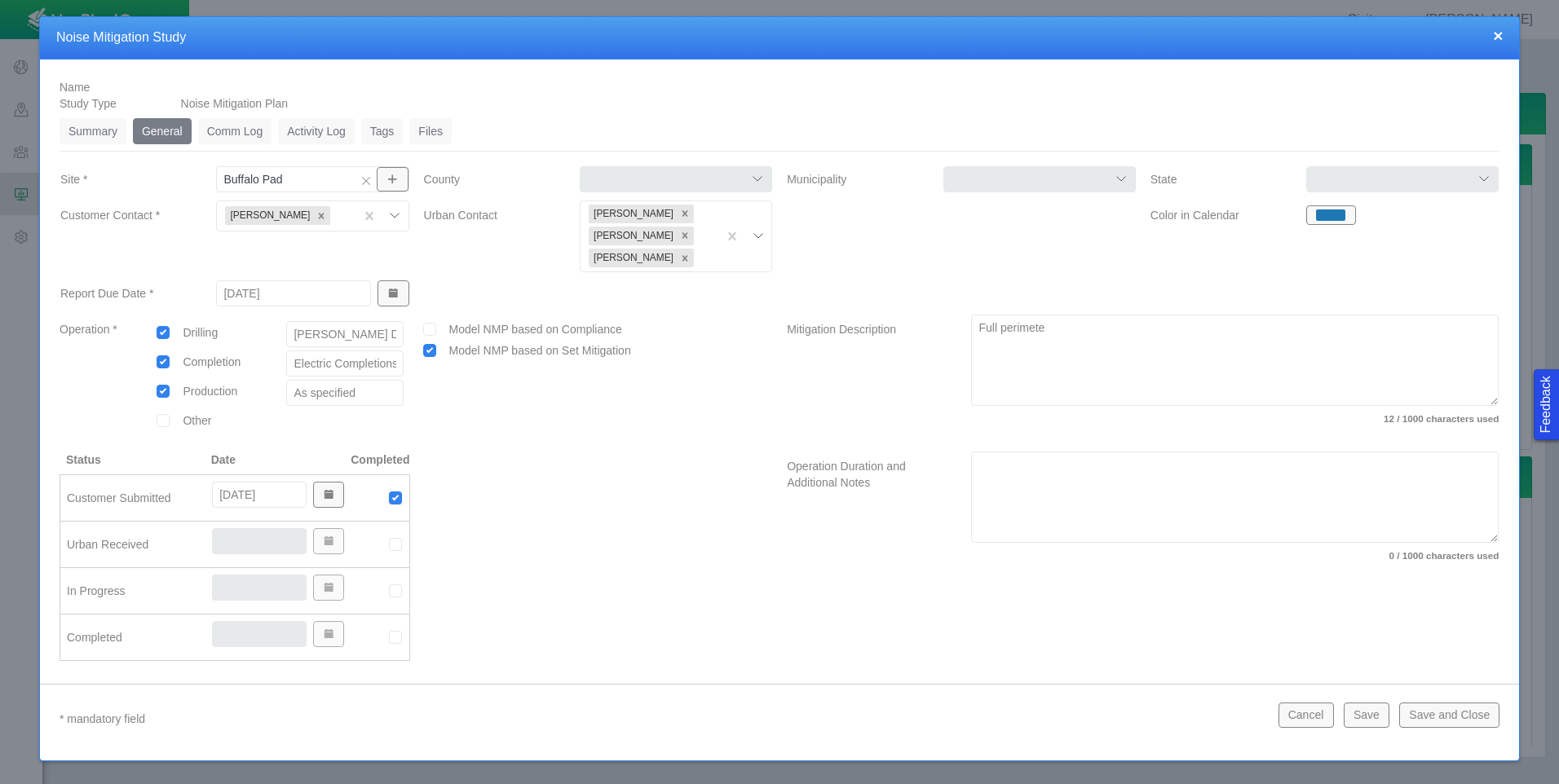
type textarea "Full perimeter"
type textarea "x"
type textarea "Full perimeter"
type textarea "x"
type textarea "Full perimeter s"
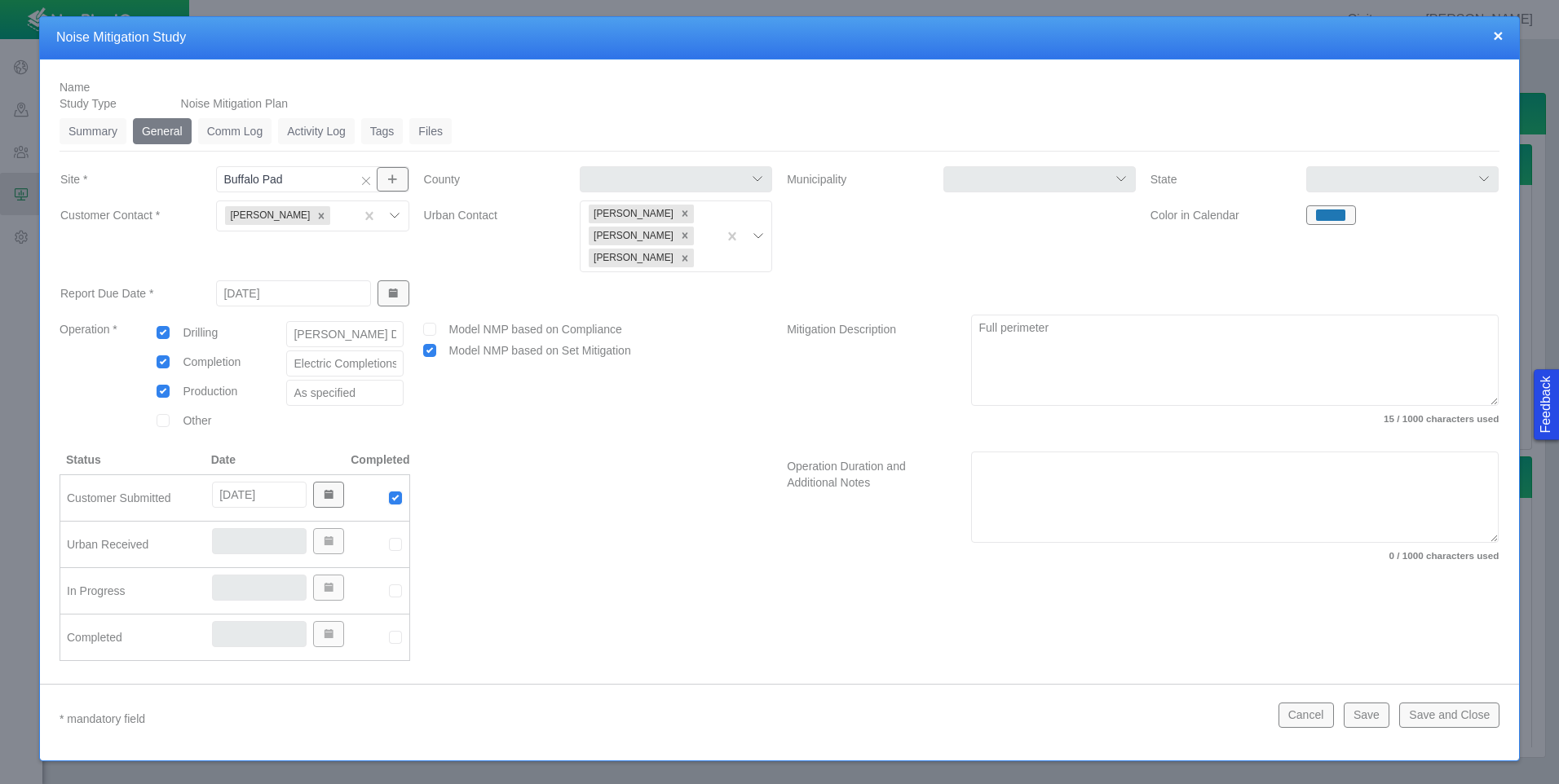
type textarea "x"
type textarea "Full perimeter so"
type textarea "x"
type textarea "Full perimeter sou"
type textarea "x"
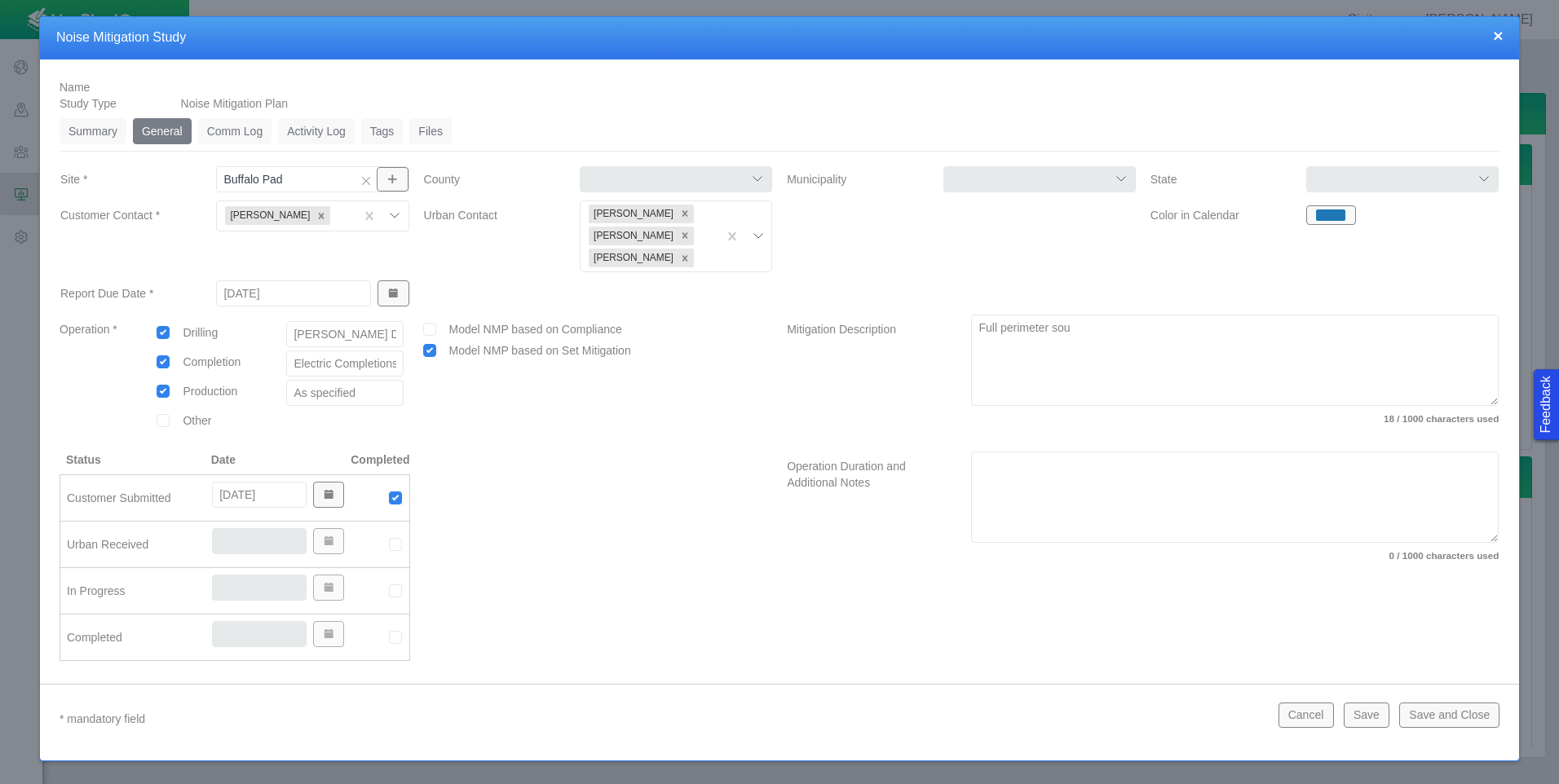
type textarea "Full perimeter soun"
type textarea "x"
type textarea "Full perimeter sound"
type textarea "x"
type textarea "Full perimeter sound"
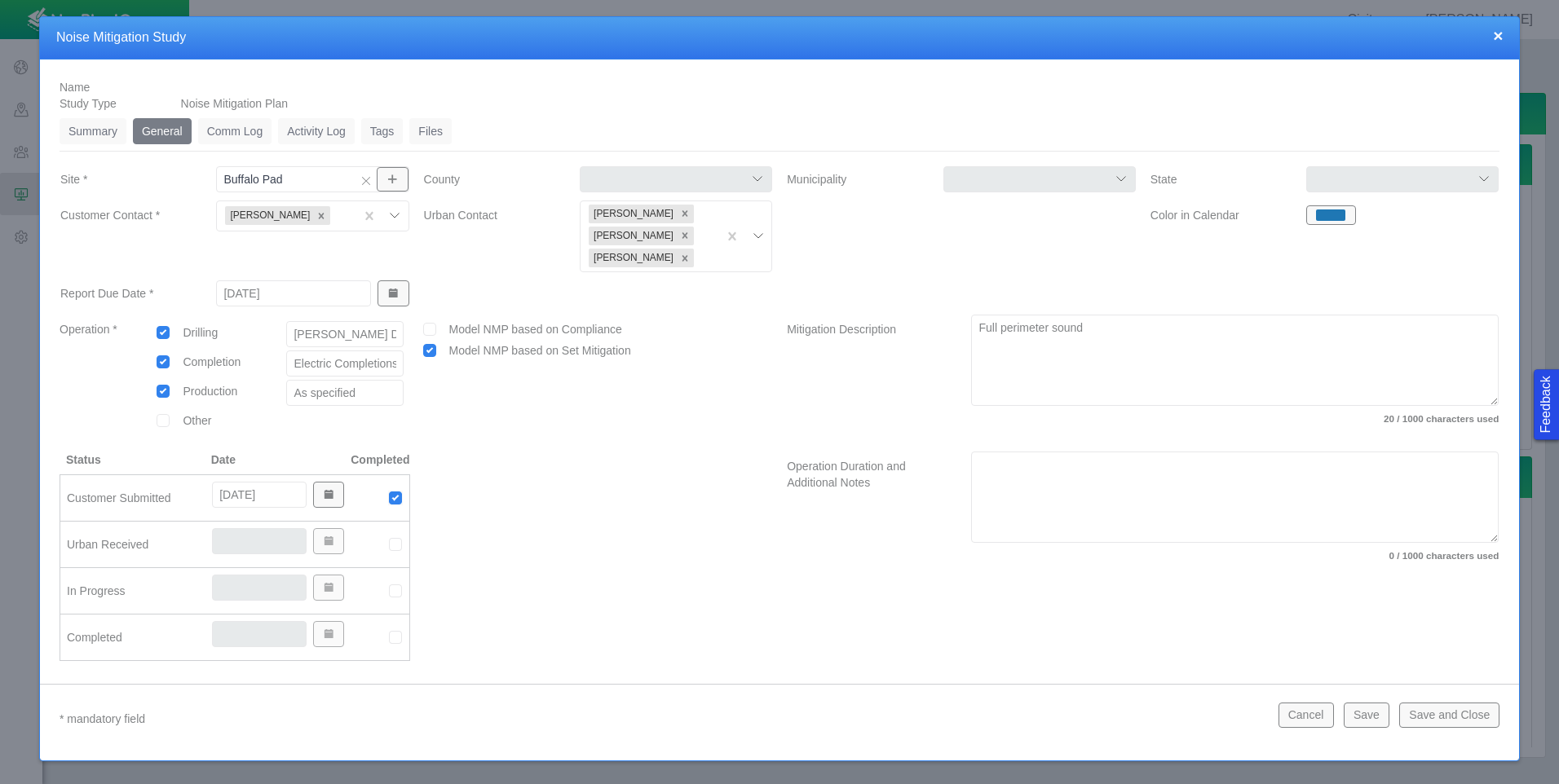
type textarea "x"
type textarea "Full perimeter sound w"
type textarea "x"
type textarea "Full perimeter sound wa"
type textarea "x"
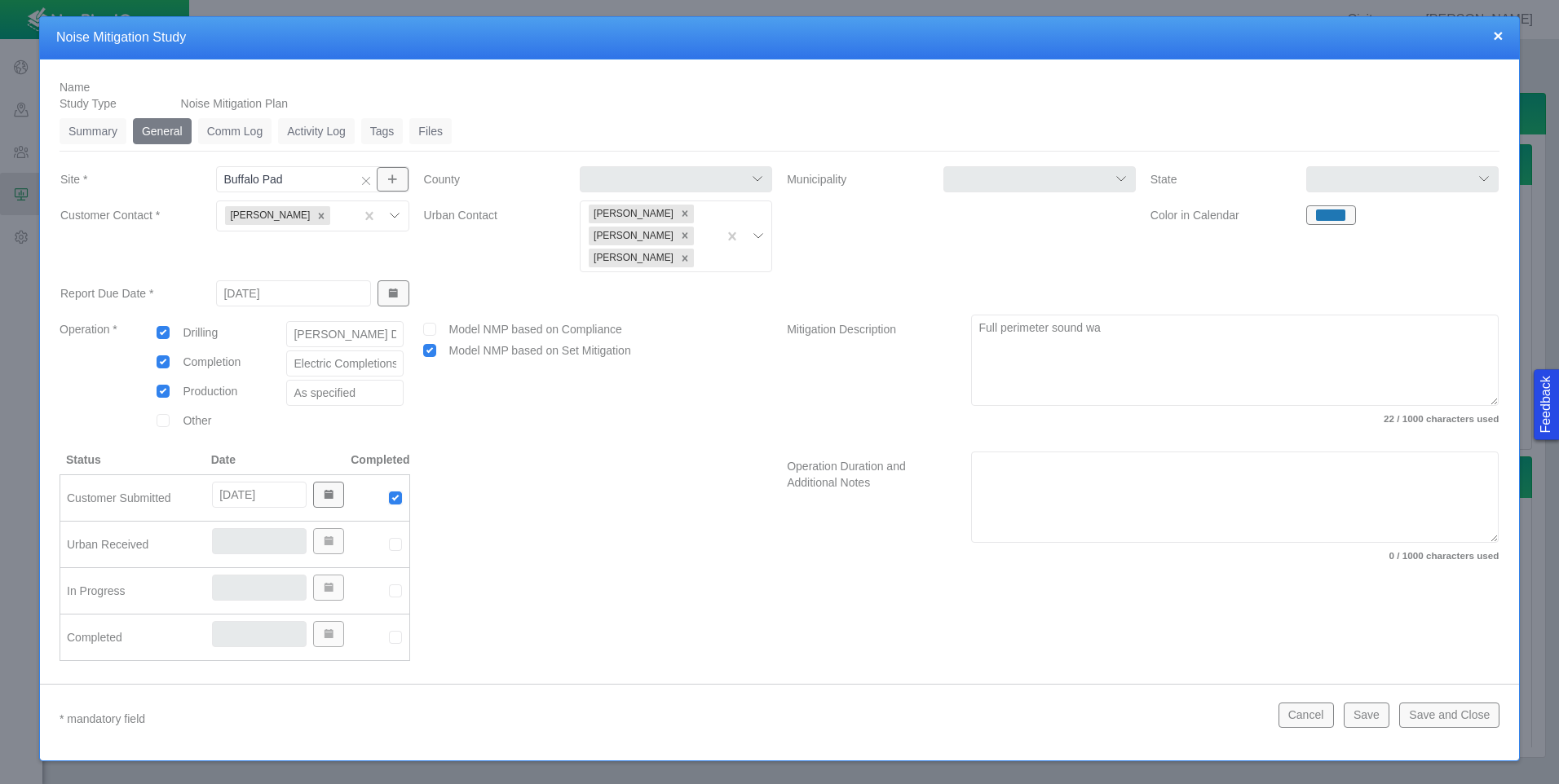
type textarea "Full perimeter sound wal"
type textarea "x"
type textarea "Full perimeter sound wall"
type textarea "x"
type textarea "Full perimeter sound wall"
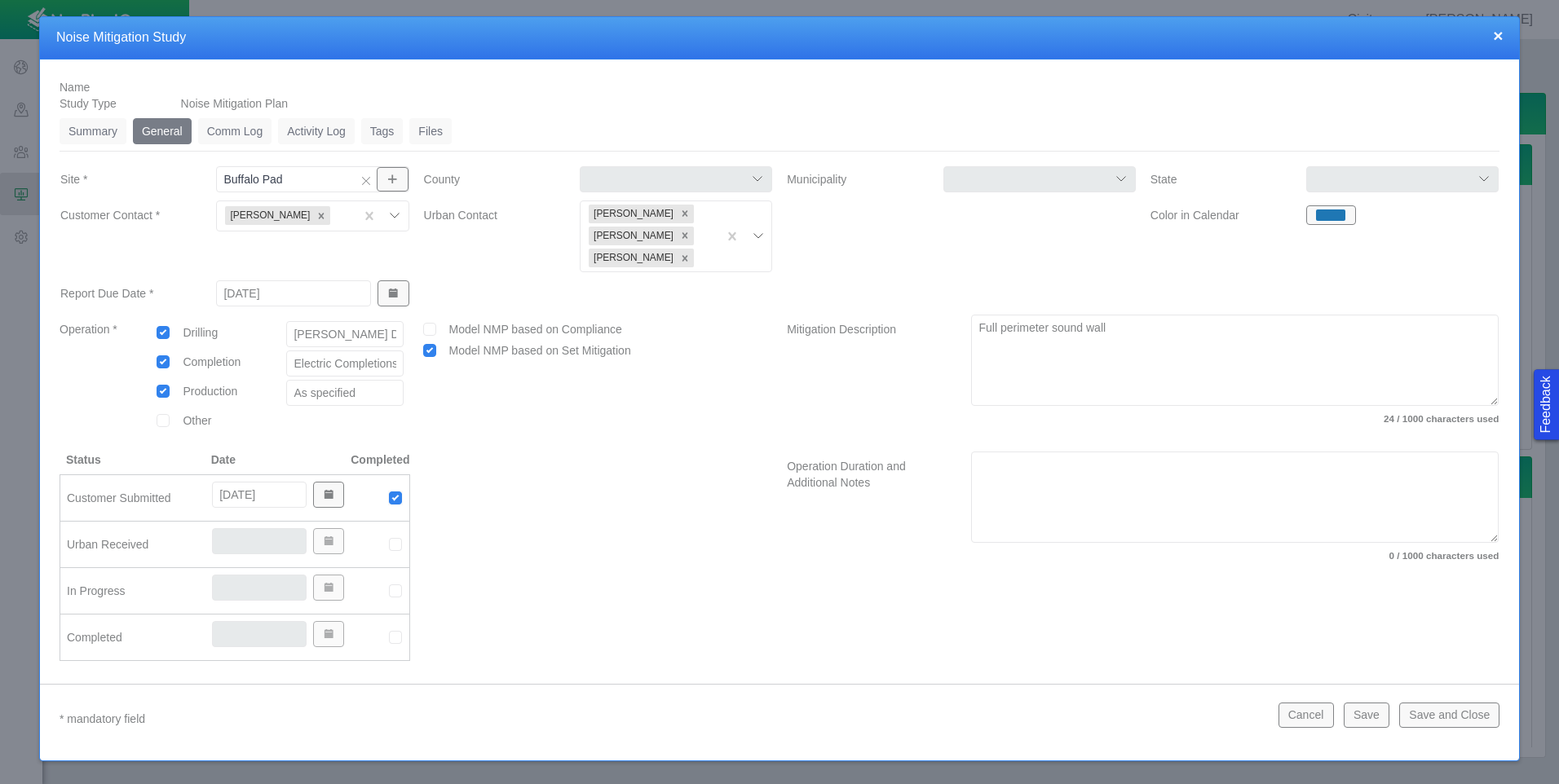
type textarea "x"
type textarea "Full perimeter sound wall ("
type textarea "x"
type textarea "Full perimeter sound wall (3"
type textarea "x"
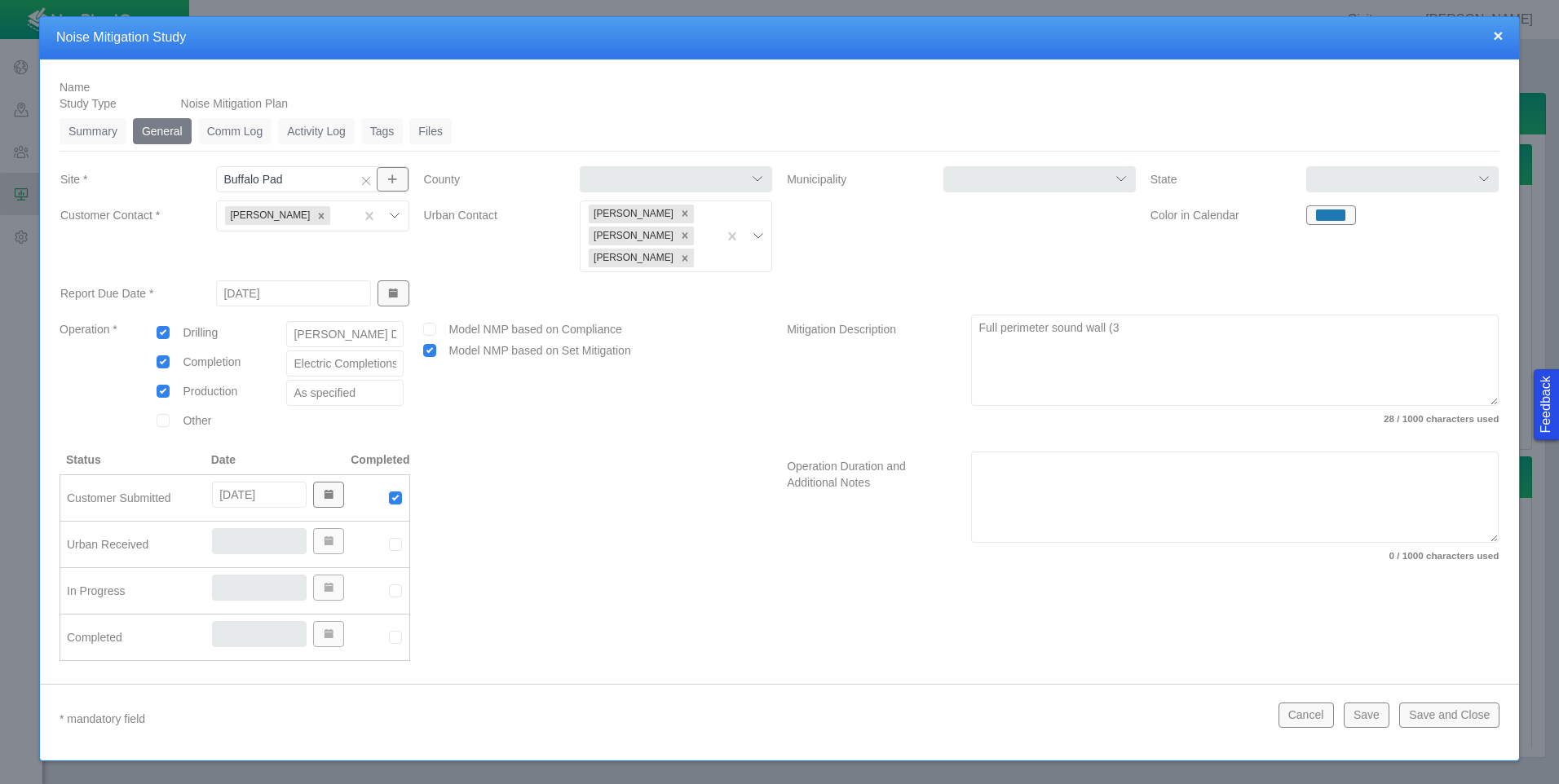
type textarea "Full perimeter sound wall (3,"
type textarea "x"
type textarea "Full perimeter sound wall (3,3"
type textarea "x"
type textarea "Full perimeter sound wall (3,34"
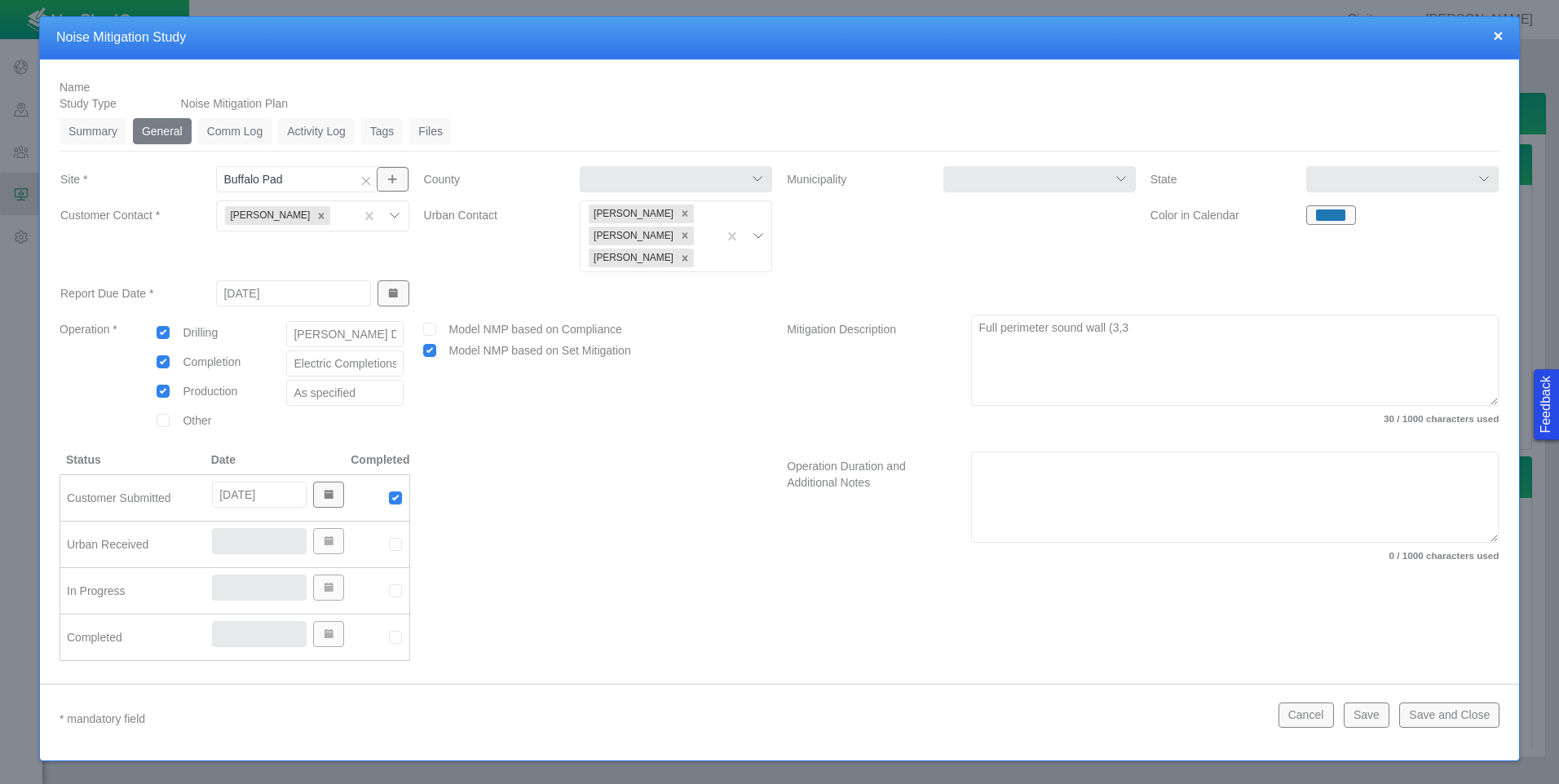
type textarea "x"
type textarea "Full perimeter sound wall (3,340"
type textarea "x"
type textarea "Full perimeter sound wall (3,340L"
type textarea "x"
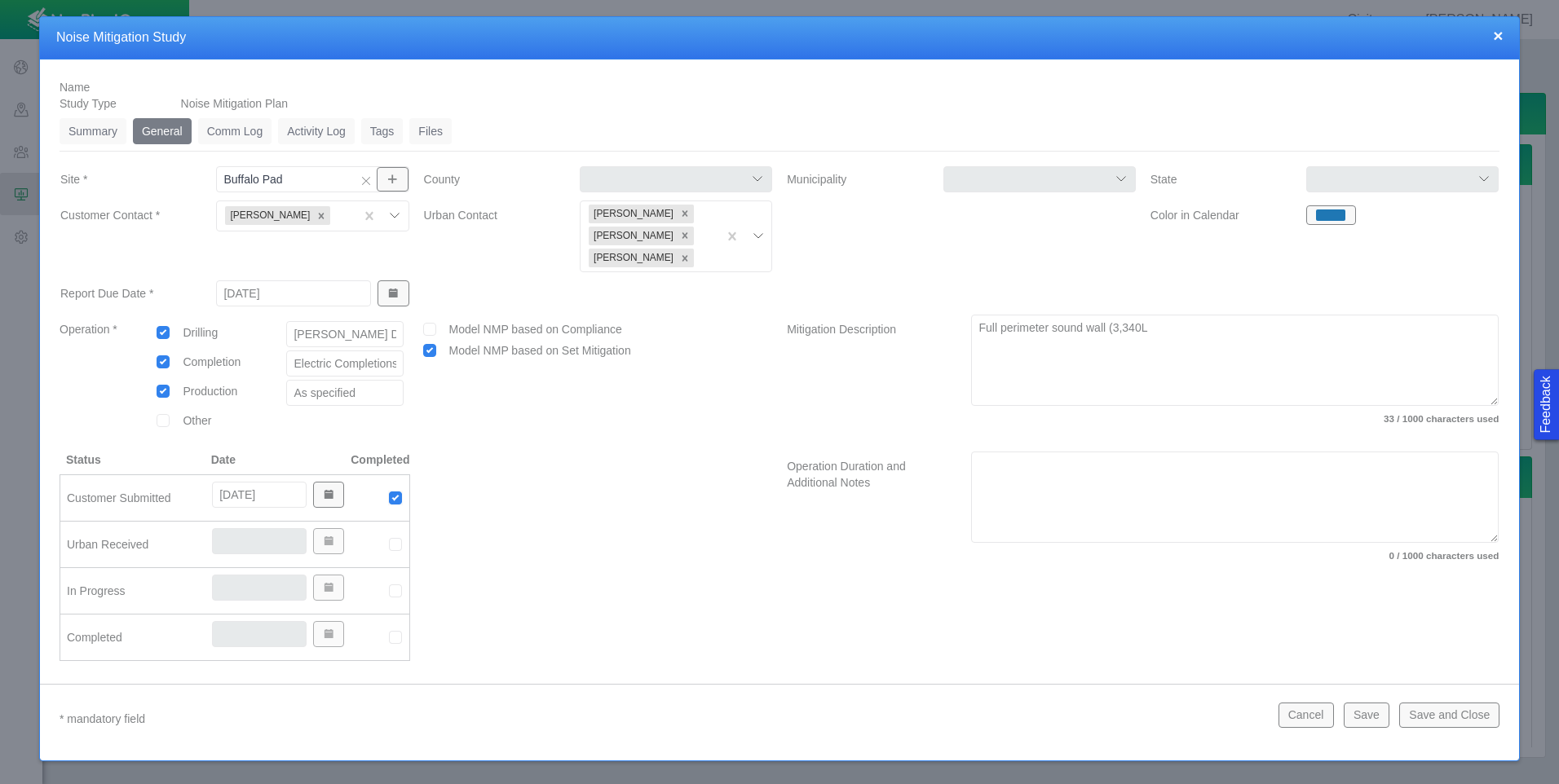
type textarea "Full perimeter sound wall (3,340LF"
type textarea "x"
type textarea "Full perimeter sound wall (3,340LF;"
type textarea "x"
type textarea "Full perimeter sound wall (3,340LF;"
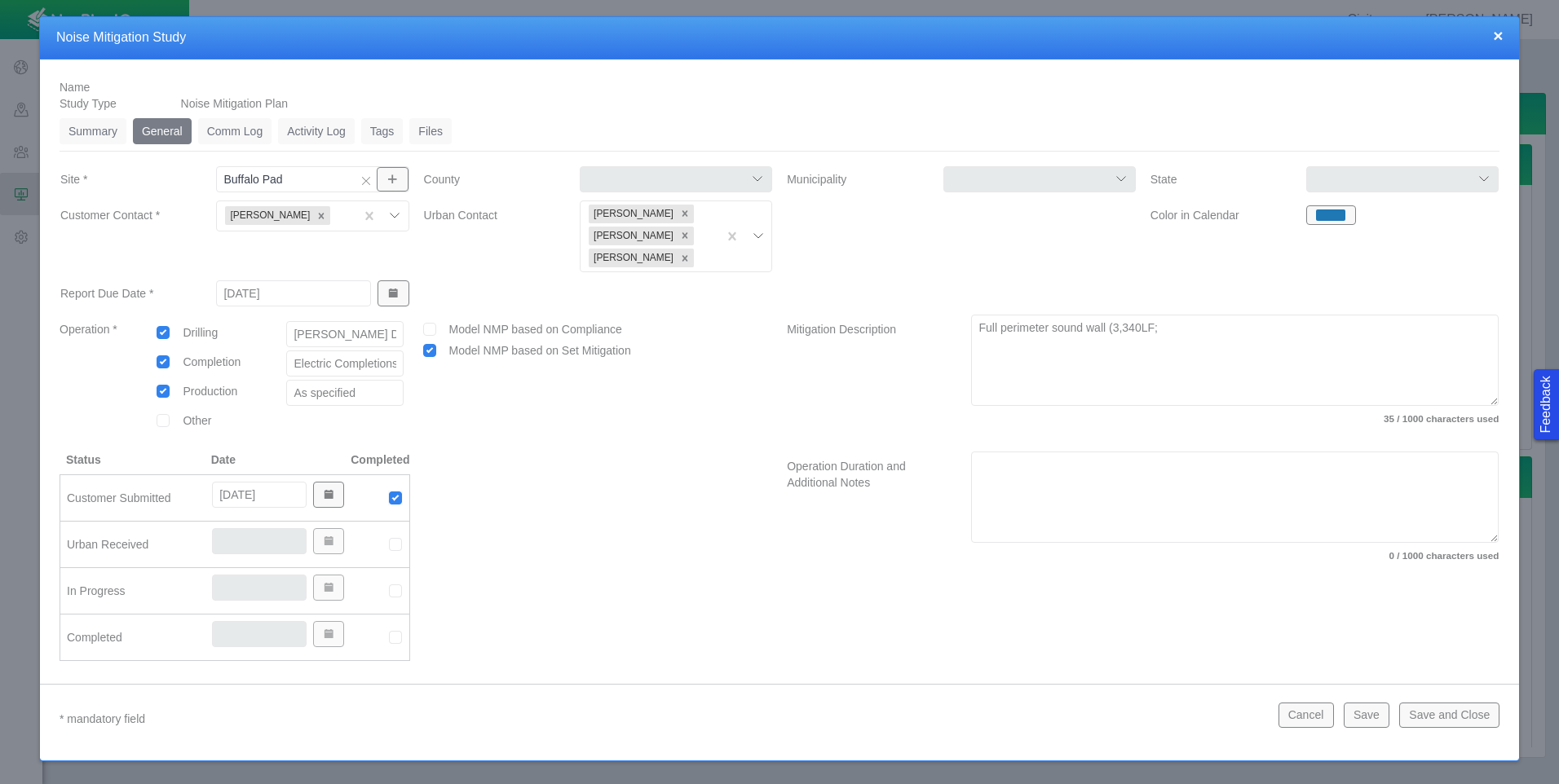
type textarea "x"
type textarea "Full perimeter sound wall (3,340LF; 3"
type textarea "x"
type textarea "Full perimeter sound wall (3,340LF; 32"
type textarea "x"
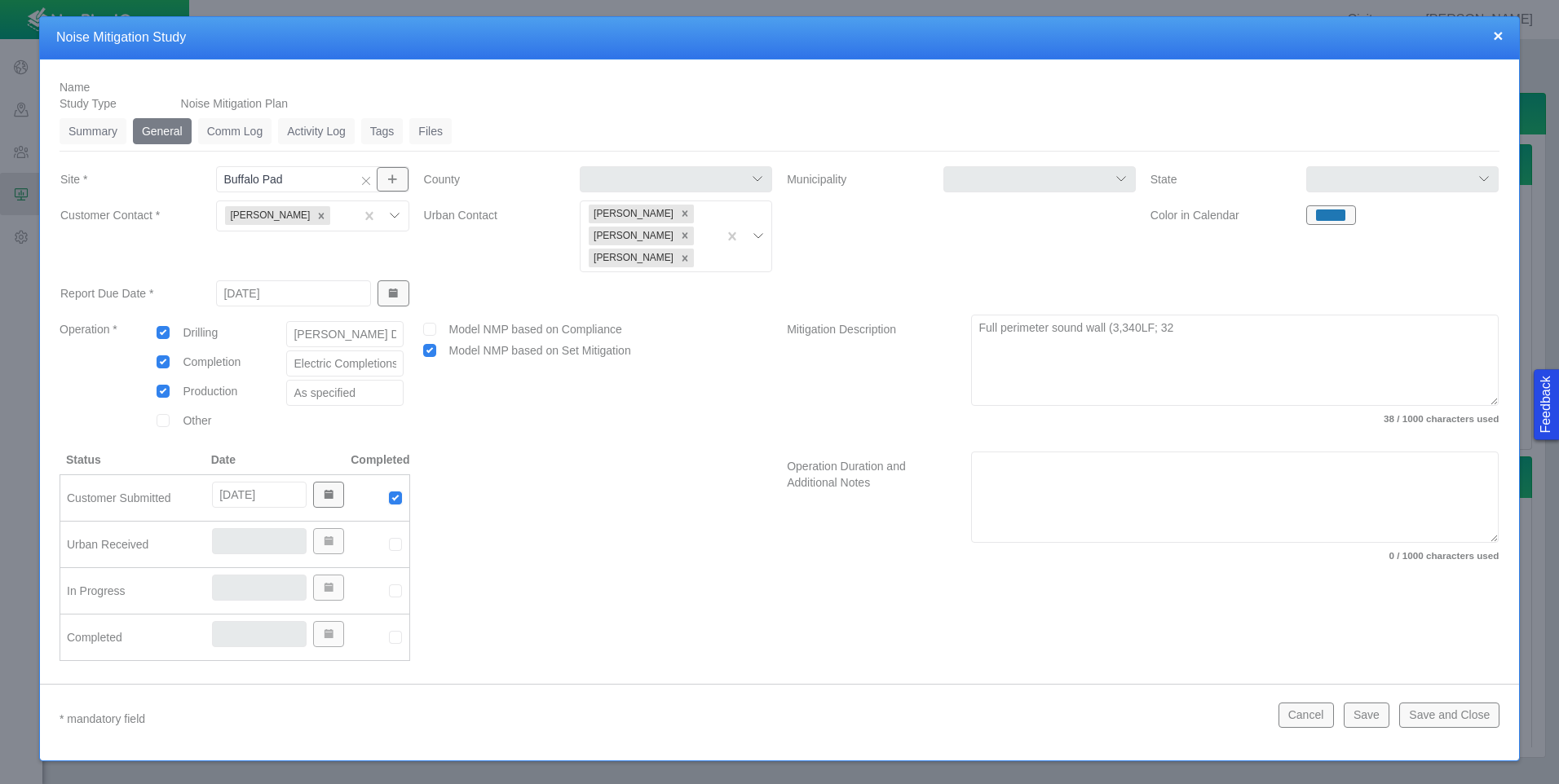
type textarea "Full perimeter sound wall (3,340LF; 32-"
type textarea "x"
type textarea "Full perimeter sound wall (3,340LF; 32-f"
type textarea "x"
type textarea "Full perimeter sound wall (3,340LF; 32-fo"
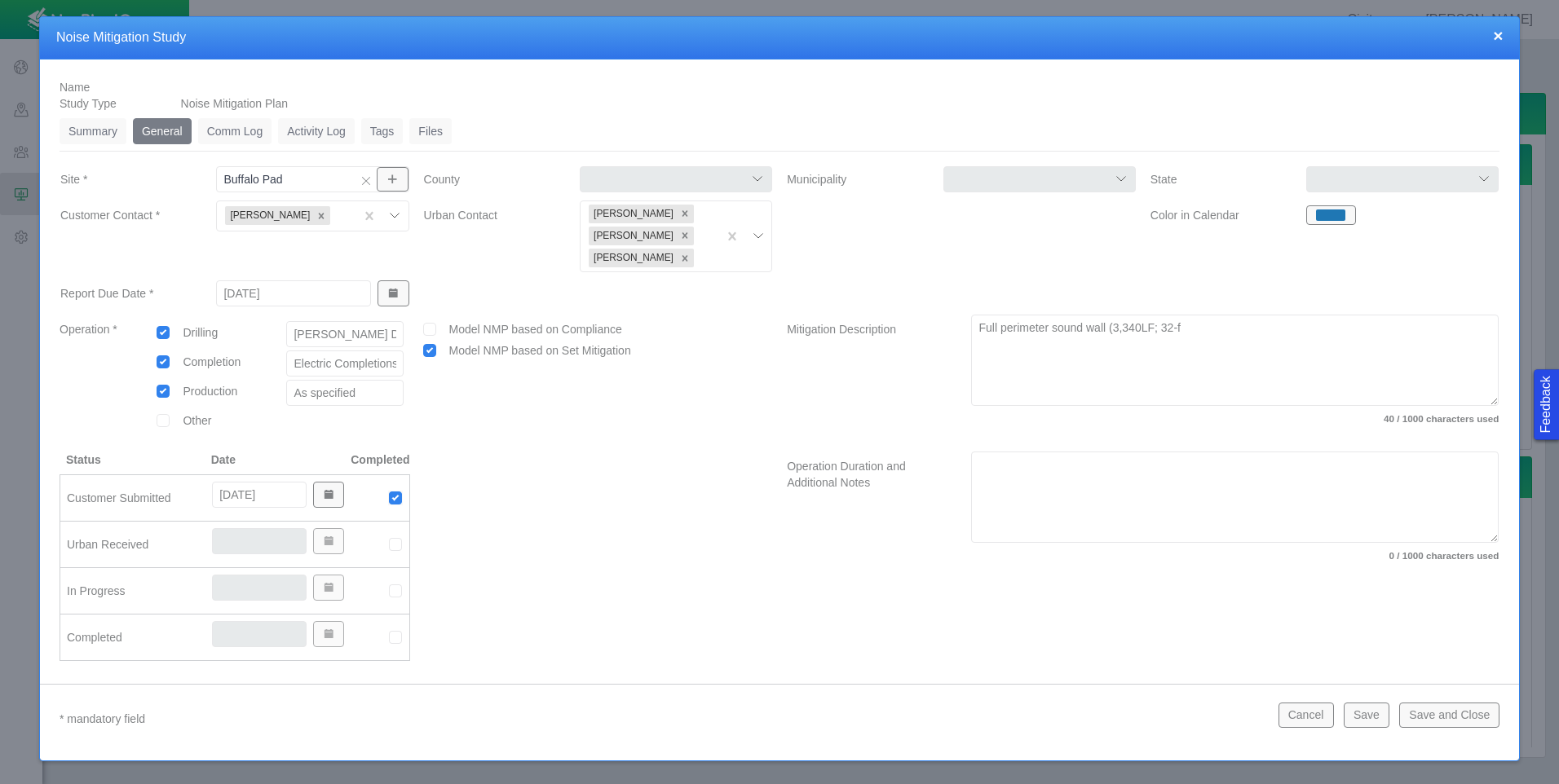
type textarea "x"
type textarea "Full perimeter sound wall (3,340LF; 32-foo"
type textarea "x"
type textarea "Full perimeter sound wall (3,340LF; 32-foot"
type textarea "x"
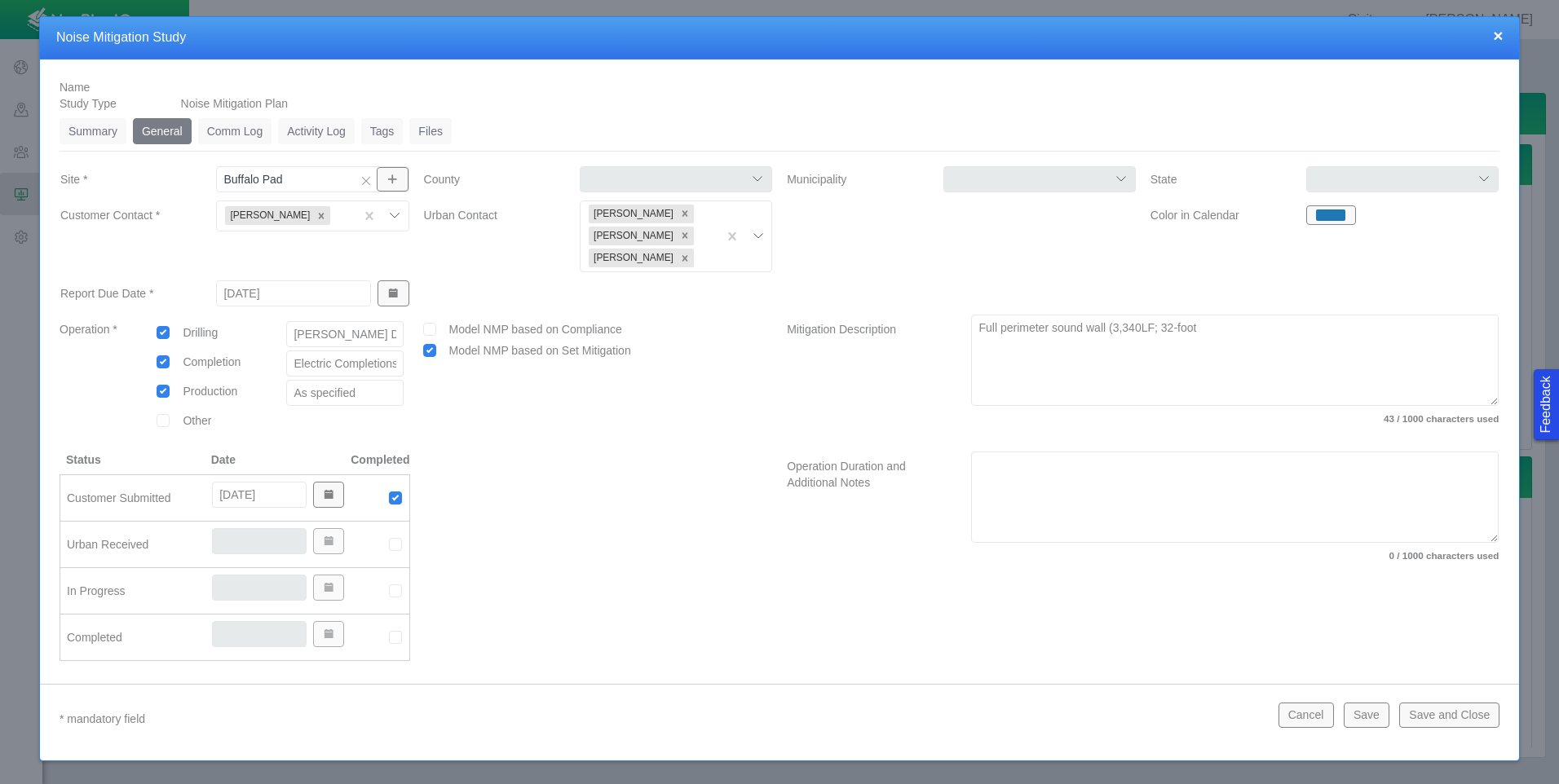
type textarea "Full perimeter sound wall (3,340LF; 32-foot-"
type textarea "x"
type textarea "Full perimeter sound wall (3,340LF; 32-foot-t"
type textarea "x"
type textarea "Full perimeter sound wall (3,340LF; 32-foot-ta"
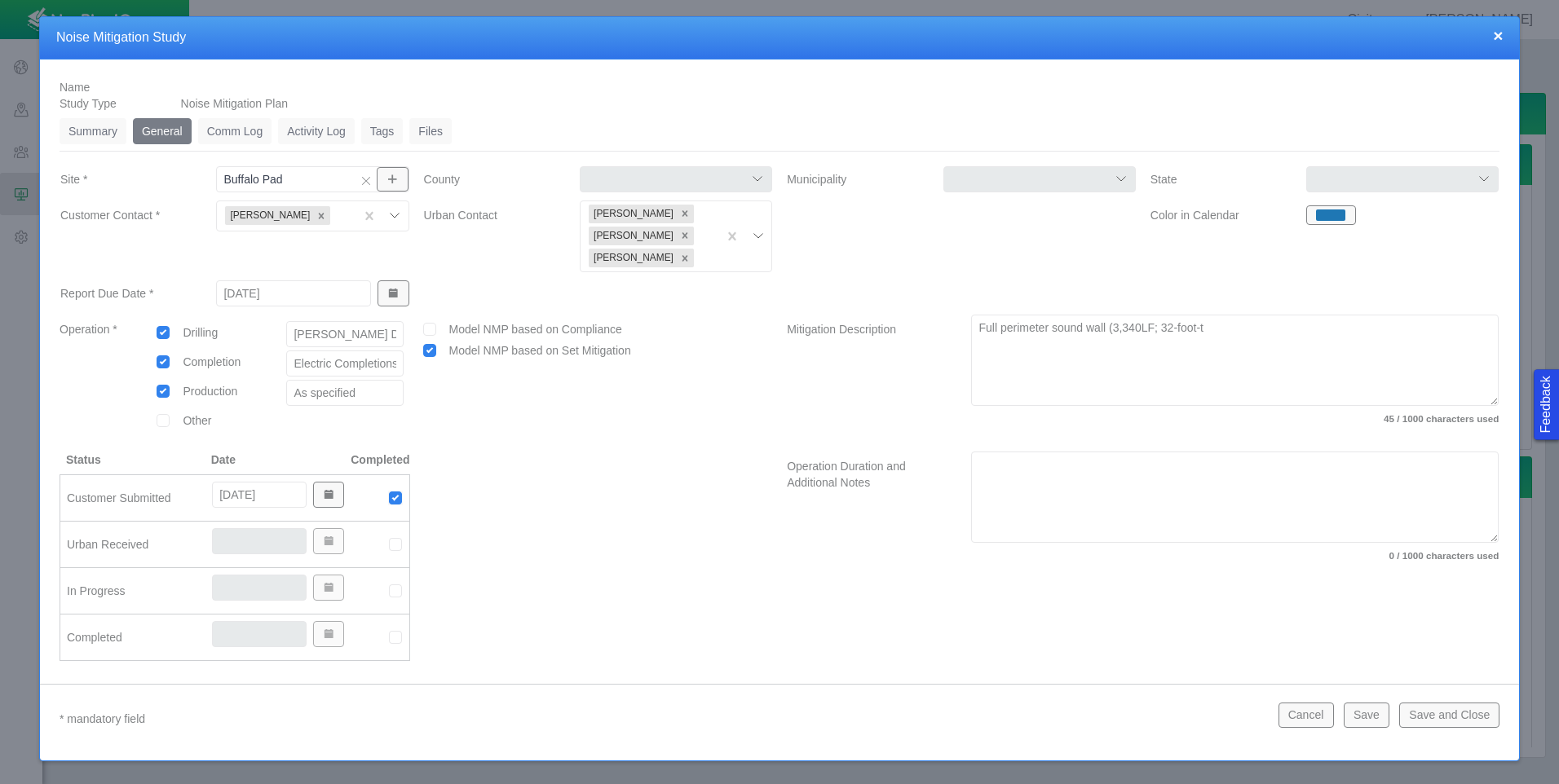
type textarea "x"
type textarea "Full perimeter sound wall (3,340LF; 32-foot-tal"
type textarea "x"
type textarea "Full perimeter sound wall (3,340LF; 32-foot-tall"
type textarea "x"
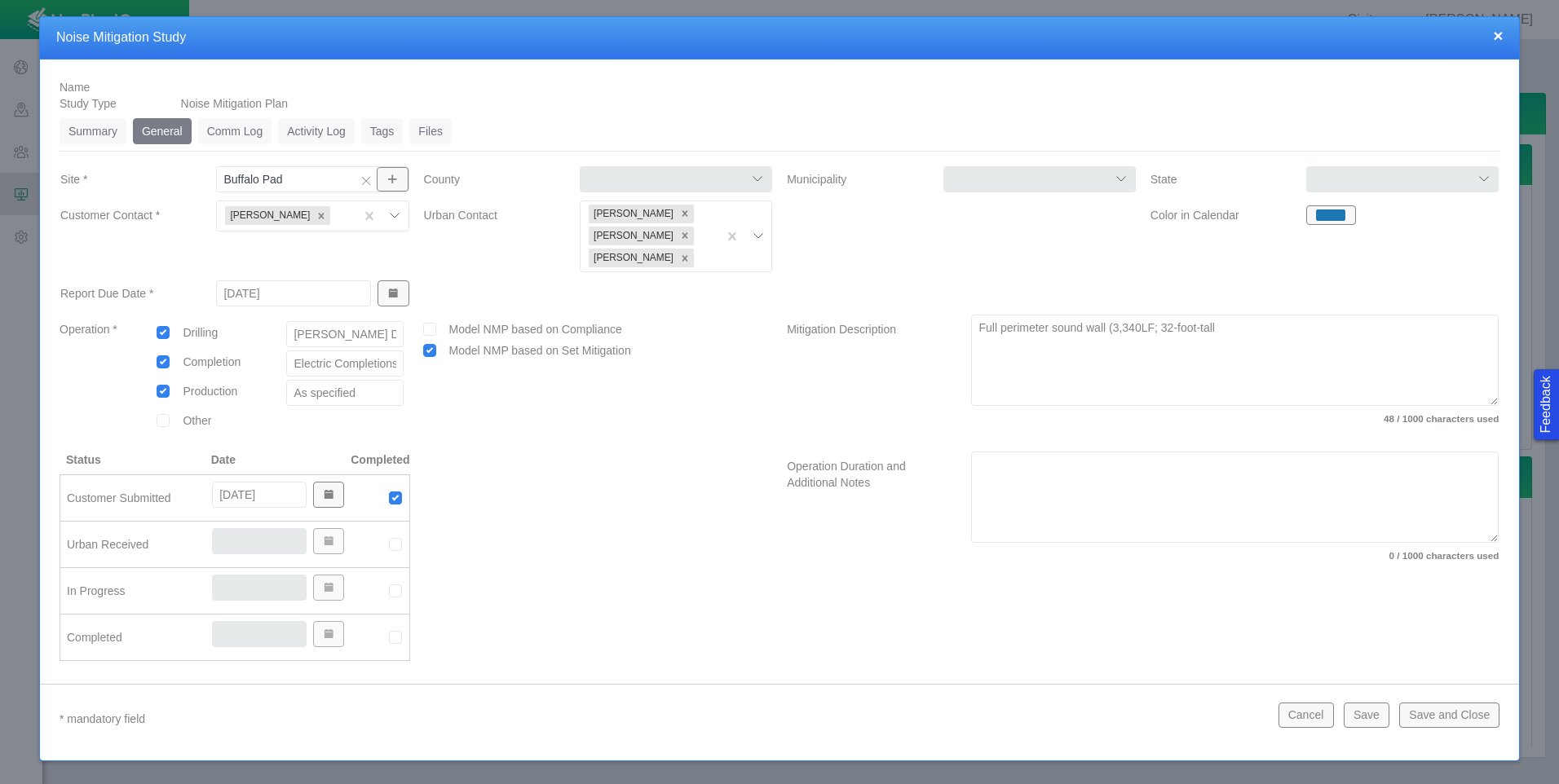
type textarea "Full perimeter sound wall (3,340LF; 32-foot-tall;"
type textarea "x"
type textarea "Full perimeter sound wall (3,340LF; 32-foot-tall;"
type textarea "x"
type textarea "Full perimeter sound wall (3,340LF; 32-foot-tall; S"
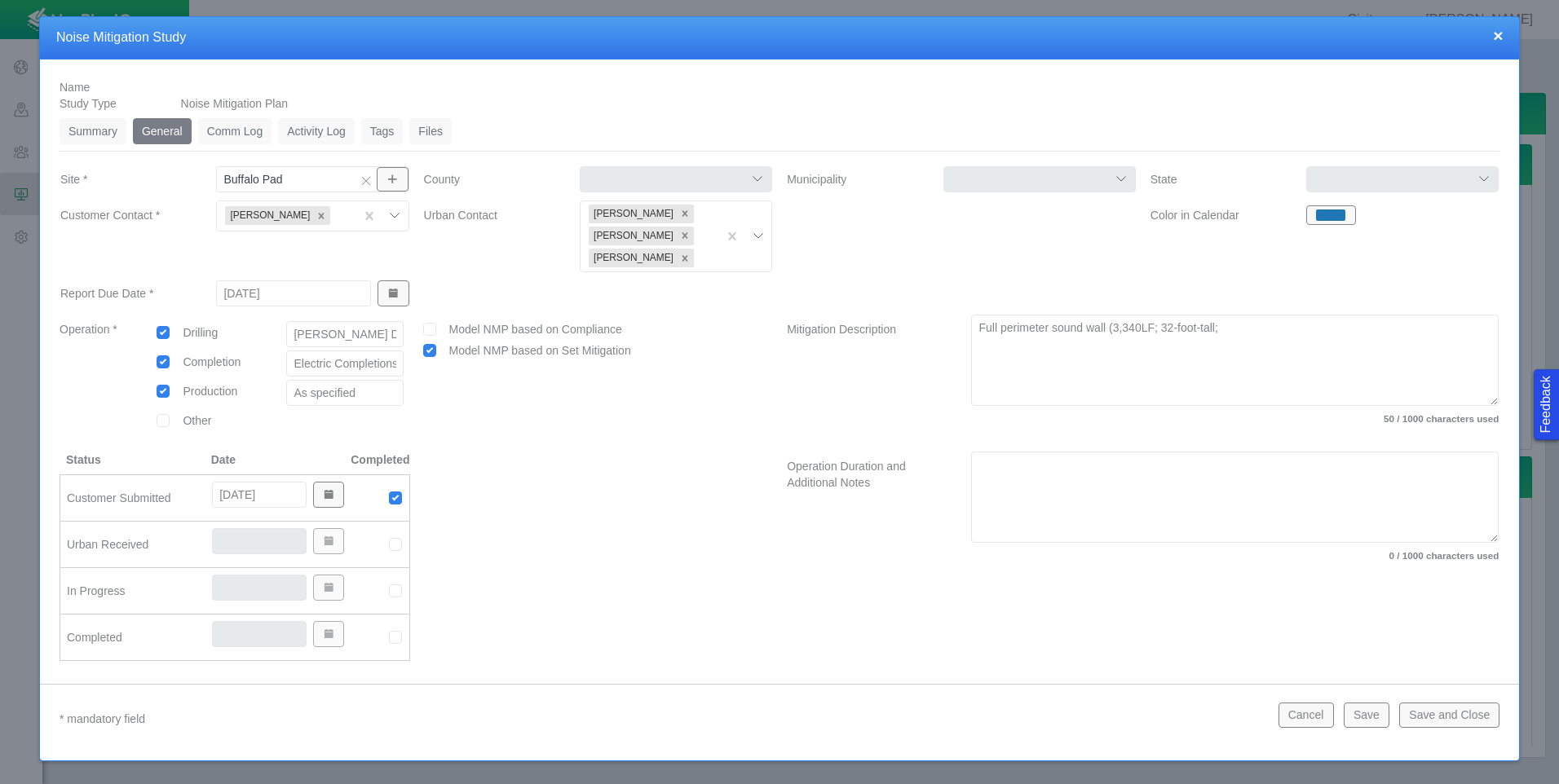
type textarea "x"
type textarea "Full perimeter sound wall (3,340LF; 32-foot-tall; ST"
type textarea "x"
type textarea "Full perimeter sound wall (3,340LF; 32-foot-tall; STC"
type textarea "x"
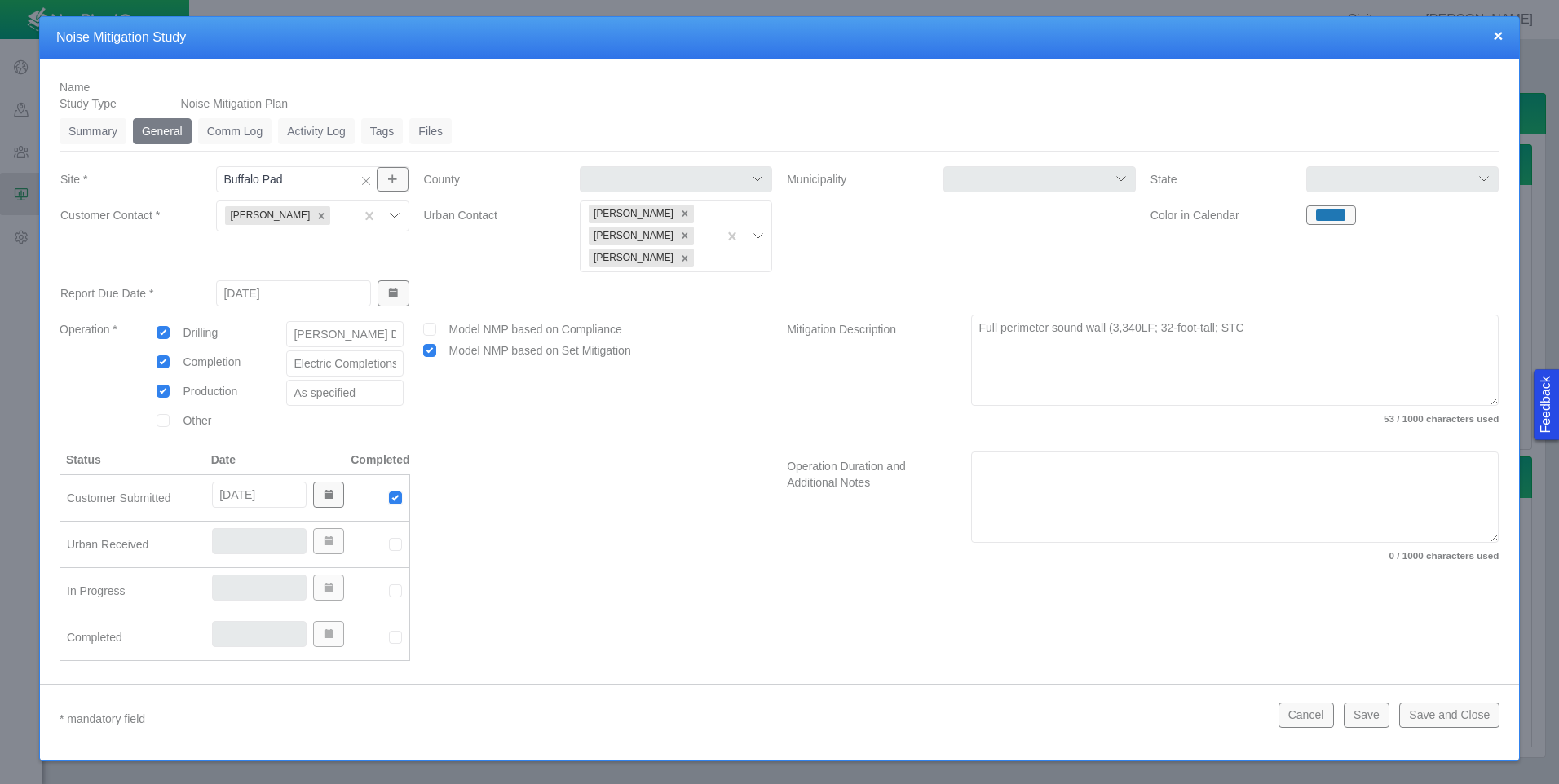
type textarea "Full perimeter sound wall (3,340LF; 32-foot-tall; STC3"
type textarea "x"
type textarea "Full perimeter sound wall (3,340LF; 32-foot-tall; STC32"
type textarea "x"
click at [1146, 325] on textarea "Full perimeter sound wall (3,340LF; 32-foot-tall; STC32" at bounding box center [1235, 360] width 528 height 91
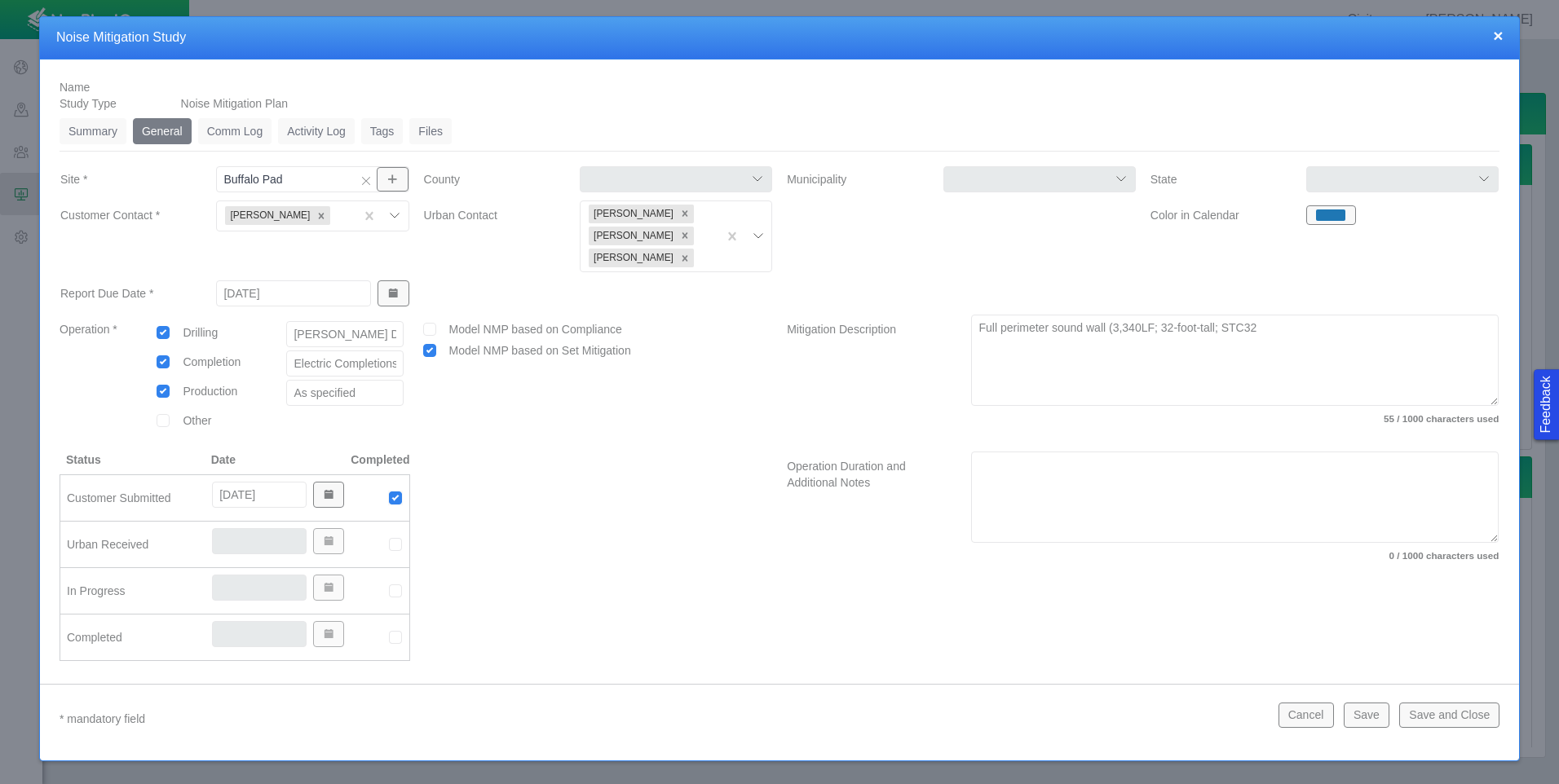
type textarea "Full perimeter sound wall (3,340LF 32-foot-tall; STC32"
type textarea "x"
type textarea "Full perimeter sound wall (3,340LF 32-foot-tall; STC32"
type textarea "x"
type textarea "Full perimeter sound wall (3,340LF o 32-foot-tall; STC32"
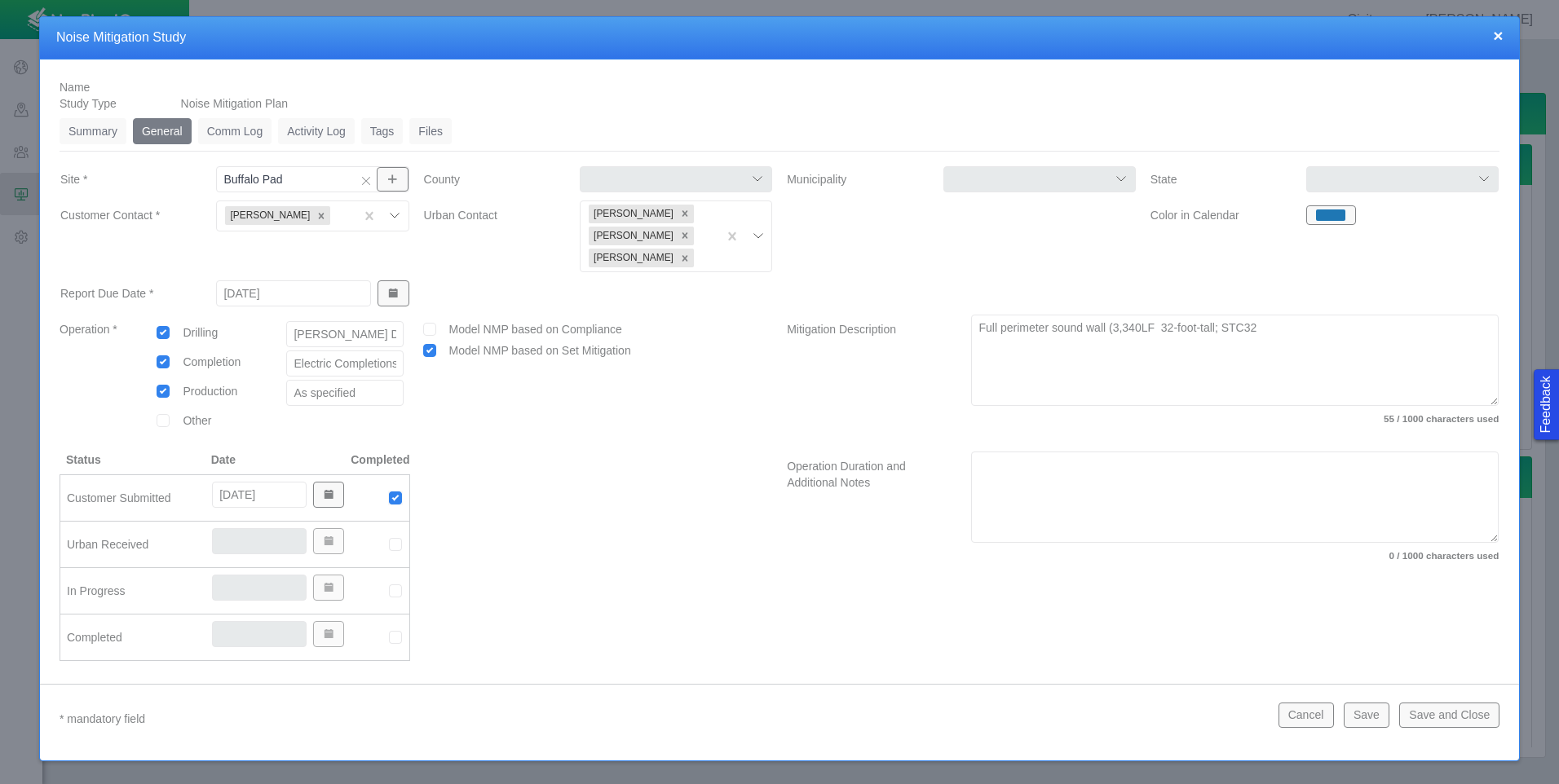
type textarea "x"
type textarea "Full perimeter sound wall (3,340LF of 32-foot-tall; STC32"
type textarea "x"
click at [1220, 326] on textarea "Full perimeter sound wall (3,340LF of 32-foot-tall; STC32" at bounding box center [1235, 360] width 528 height 91
type textarea "Full perimeter sound wall (3,340LF of 32-foot-tall STC32"
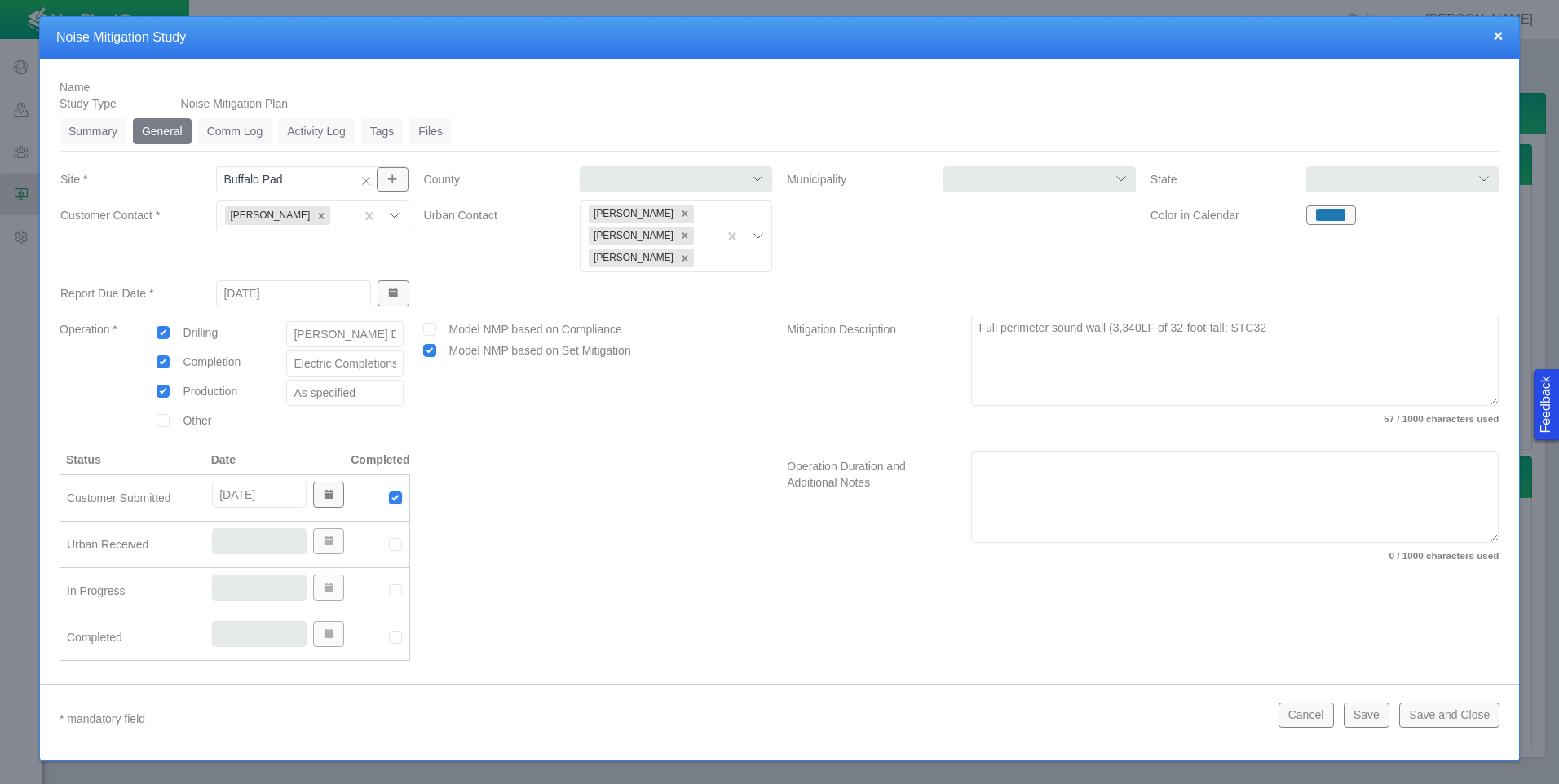
type textarea "x"
type textarea "Full perimeter sound wall (3,340LF of 32-foot-tall, STC32"
type textarea "x"
click at [1264, 323] on textarea "Full perimeter sound wall (3,340LF of 32-foot-tall, STC32" at bounding box center [1235, 360] width 528 height 91
type textarea "Full perimeter sound wall (3,340LF of 32-foot-tall, STC32"
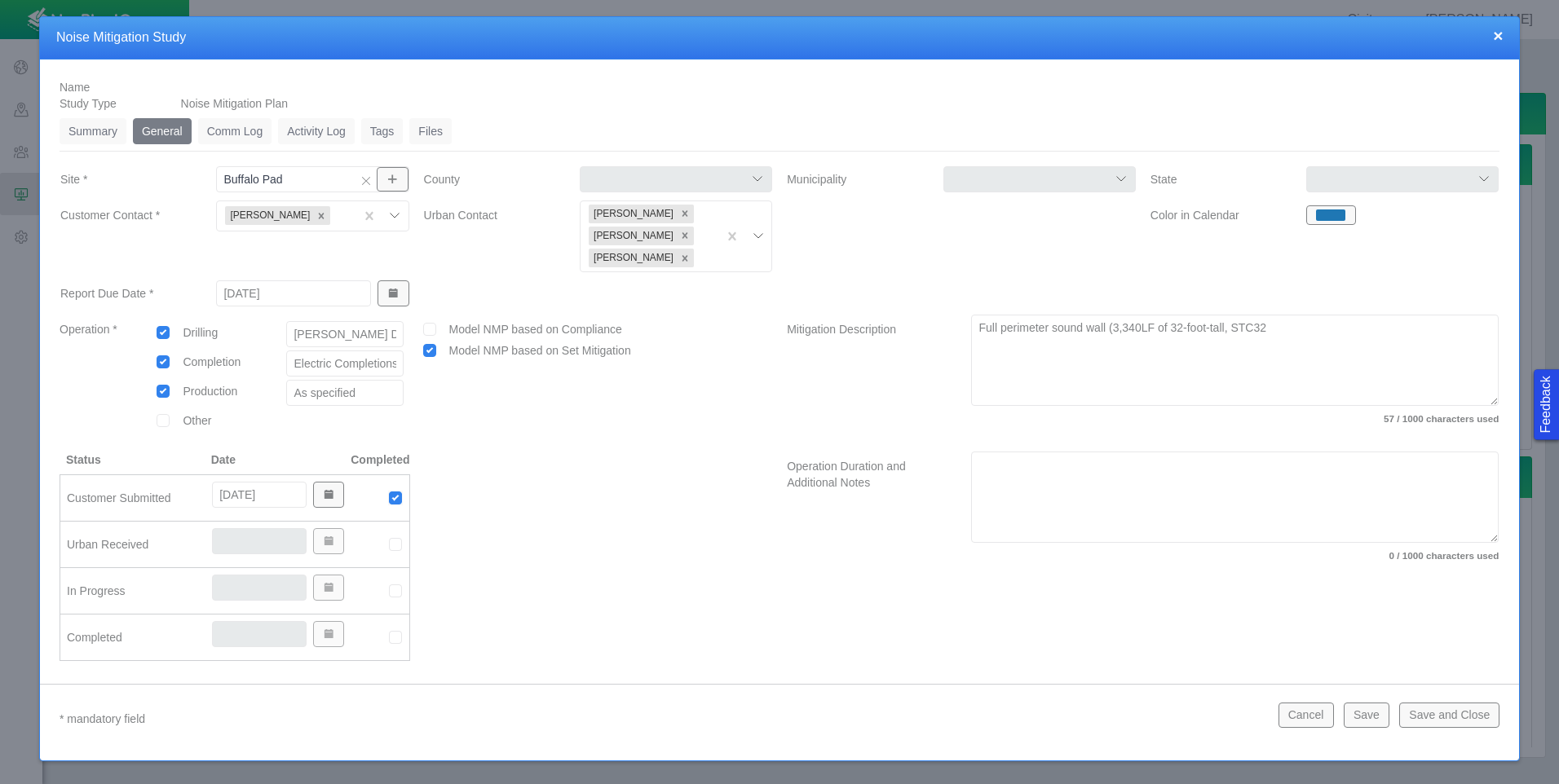
type textarea "x"
type textarea "Full perimeter sound wall (3,340LF of 32-foot-tall, STC32 w"
type textarea "x"
type textarea "Full perimeter sound wall (3,340LF of 32-foot-tall, STC32"
type textarea "x"
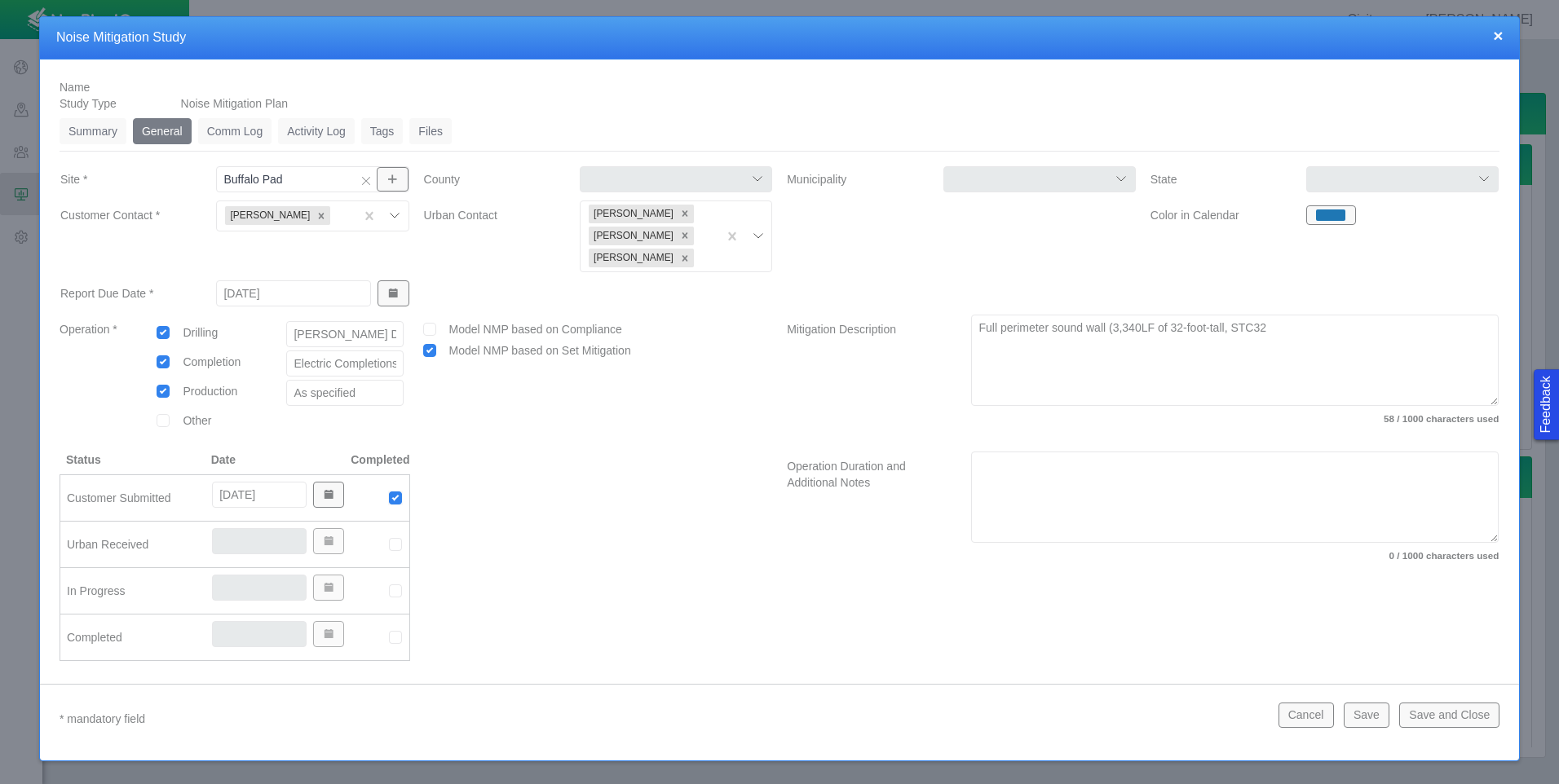
type textarea "Full perimeter sound wall (3,340LF of 32-foot-tall, STC32 s"
type textarea "x"
type textarea "Full perimeter sound wall (3,340LF of 32-foot-tall, STC32 so"
type textarea "x"
type textarea "Full perimeter sound wall (3,340LF of 32-foot-tall, STC32 sou"
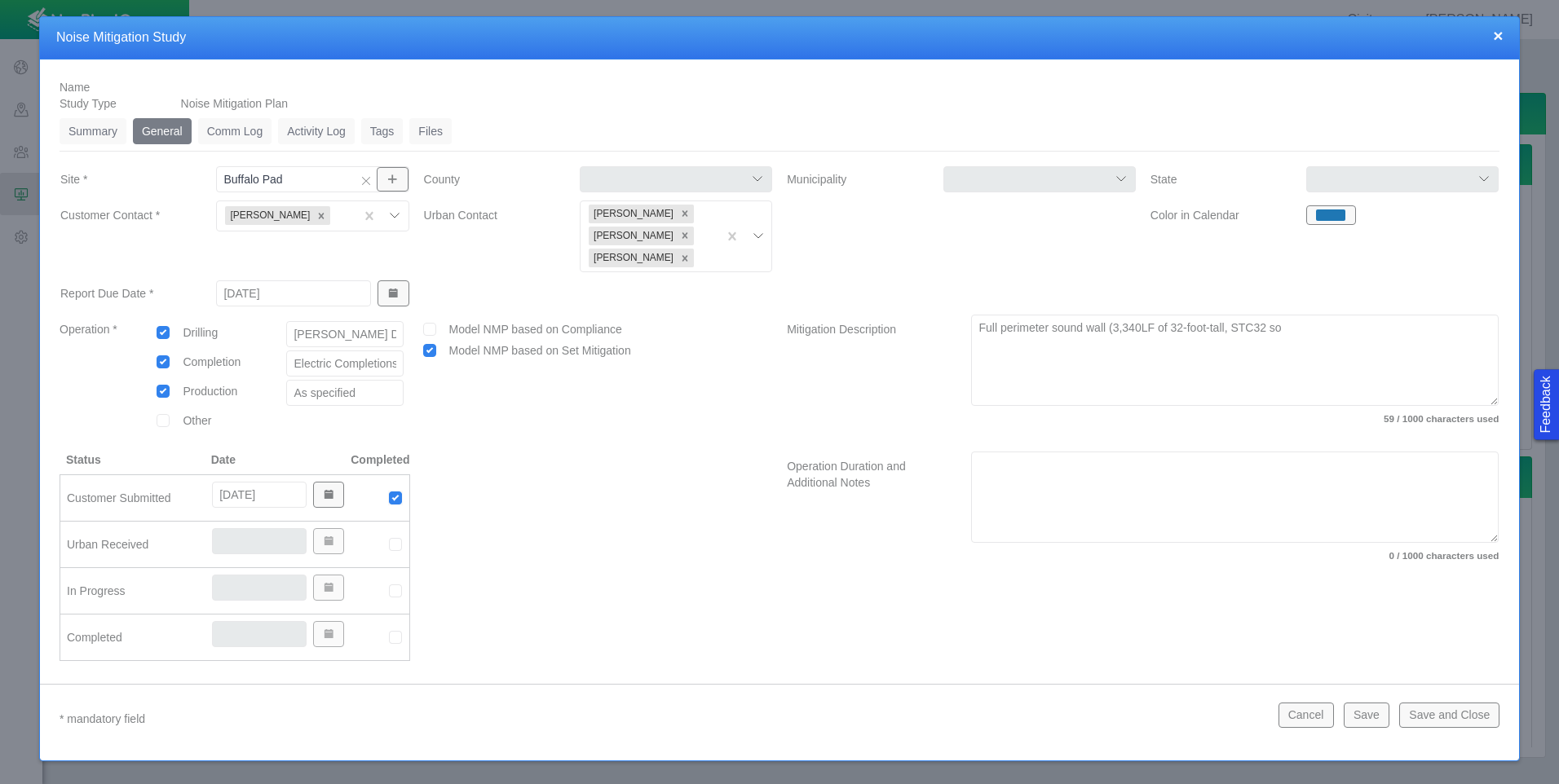
type textarea "x"
type textarea "Full perimeter sound wall (3,340LF of 32-foot-tall, STC32 so"
type textarea "x"
type textarea "Full perimeter sound wall (3,340LF of 32-foot-tall, STC32 s"
type textarea "x"
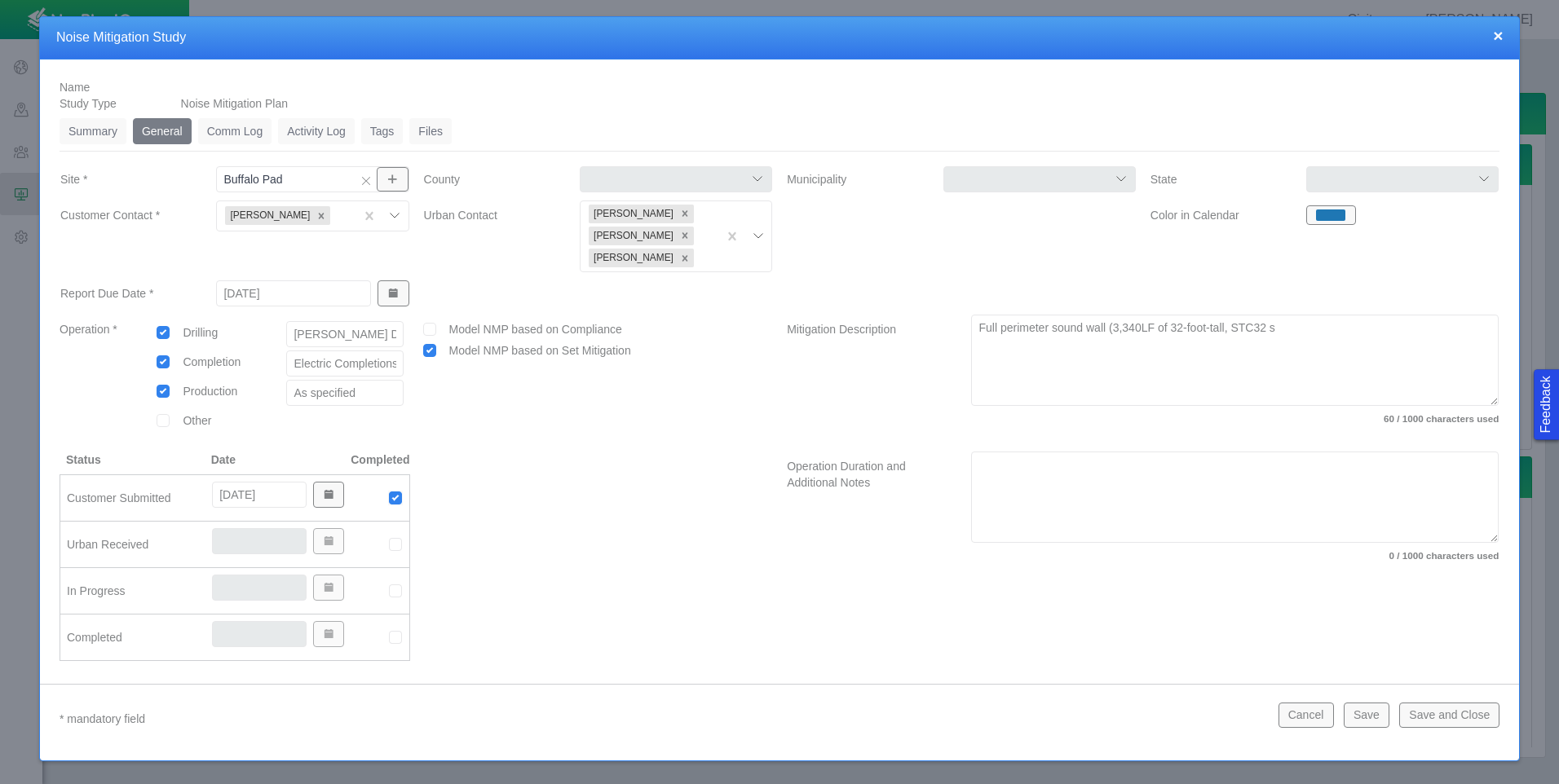
type textarea "Full perimeter sound wall (3,340LF of 32-foot-tall, STC32"
type textarea "x"
type textarea "Full perimeter sound wall (3,340LF of 32-foot-tall, STC32 w"
type textarea "x"
type textarea "Full perimeter sound wall (3,340LF of 32-foot-tall, STC32 wa"
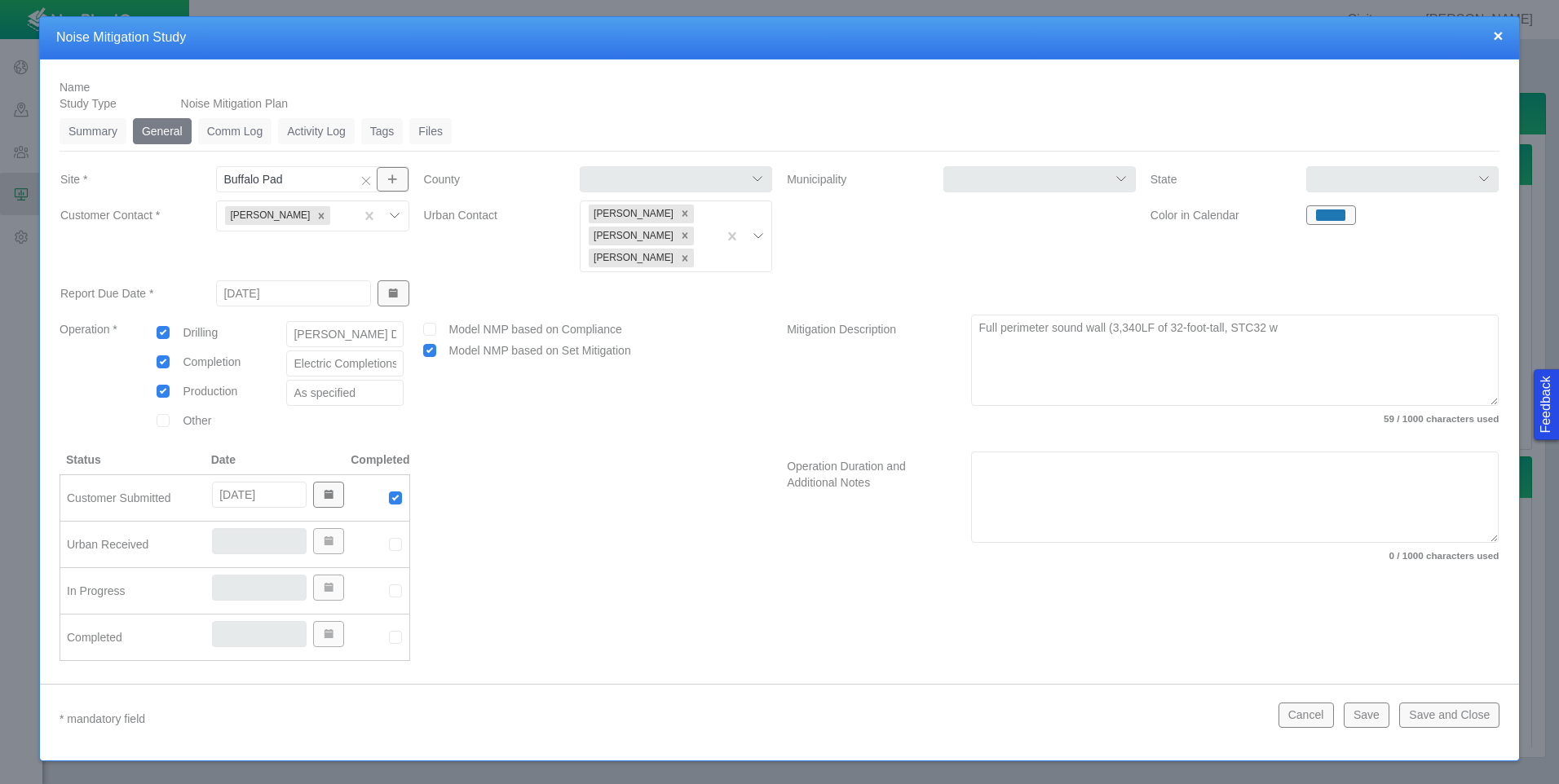
type textarea "x"
type textarea "Full perimeter sound wall (3,340LF of 32-foot-tall, STC32 wal"
type textarea "x"
type textarea "Full perimeter sound wall (3,340LF of 32-foot-tall, STC32 wall"
type textarea "x"
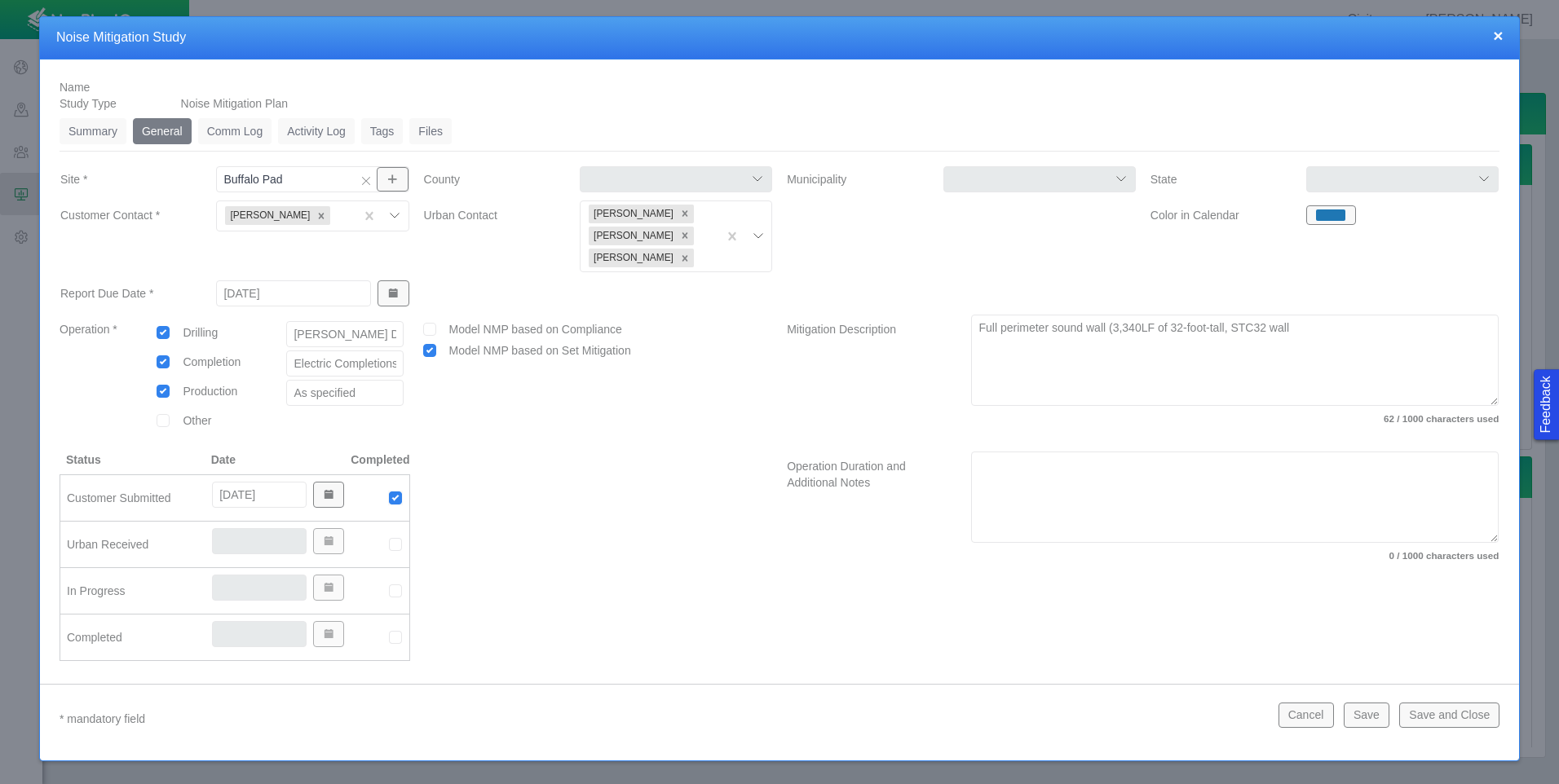
type textarea "Full perimeter sound wall (3,340LF of 32-foot-tall, STC32 wall)"
type textarea "x"
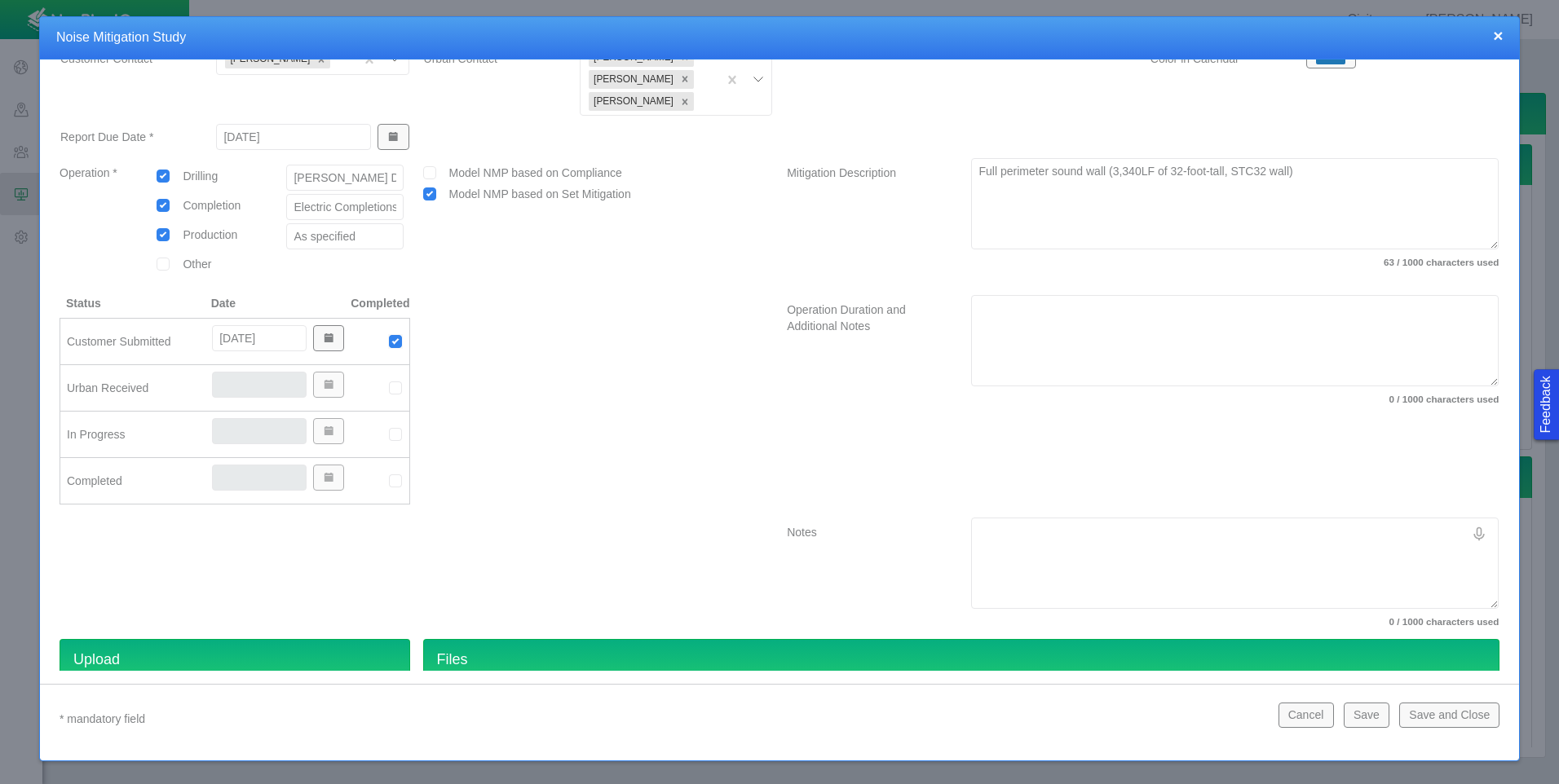
scroll to position [163, 0]
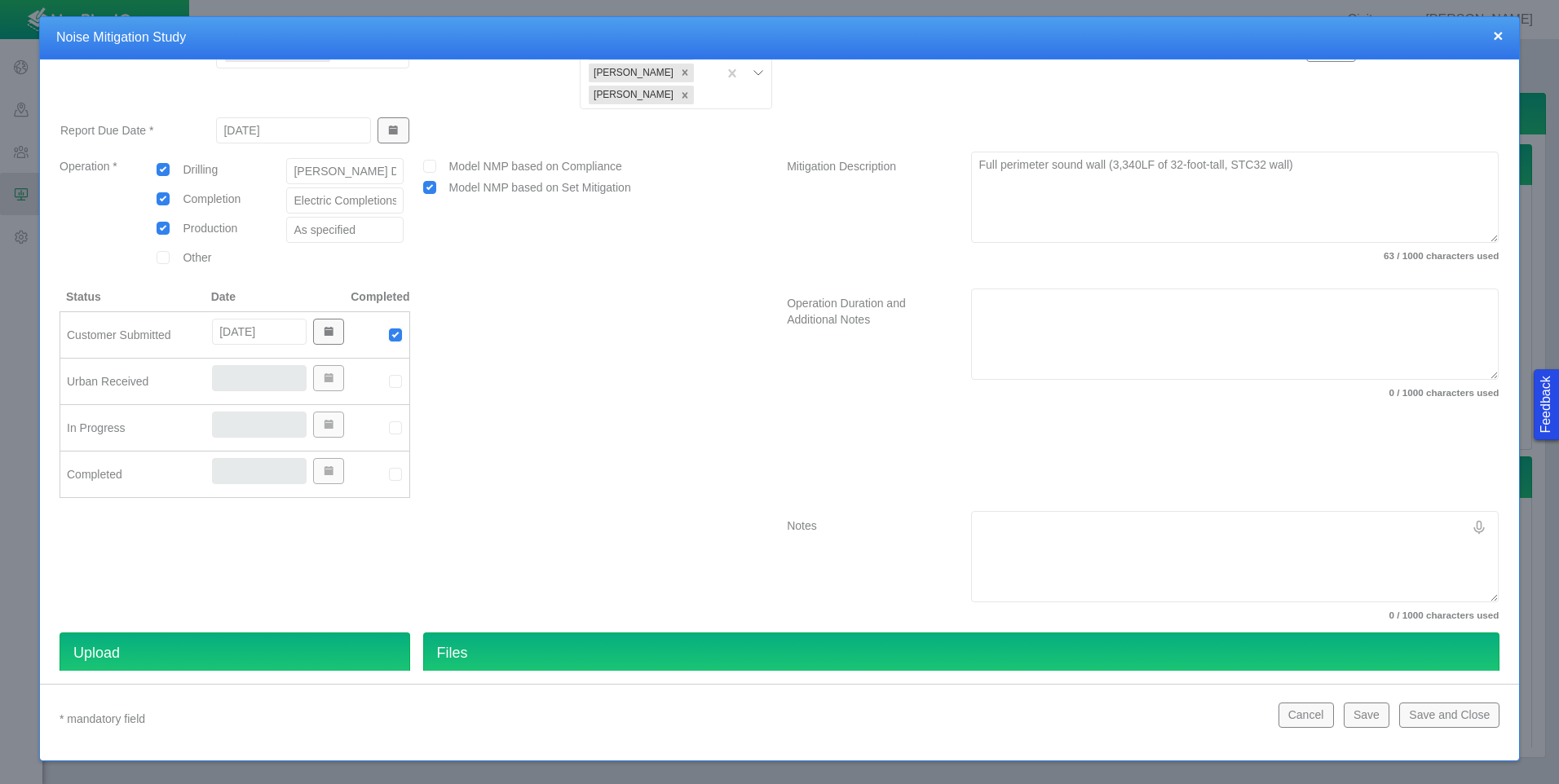
type textarea "Full perimeter sound wall (3,340LF of 32-foot-tall, STC32 wall)"
type textarea "x"
click at [394, 378] on img at bounding box center [395, 382] width 15 height 15
type input "[DATE]"
click at [389, 428] on img at bounding box center [395, 428] width 15 height 15
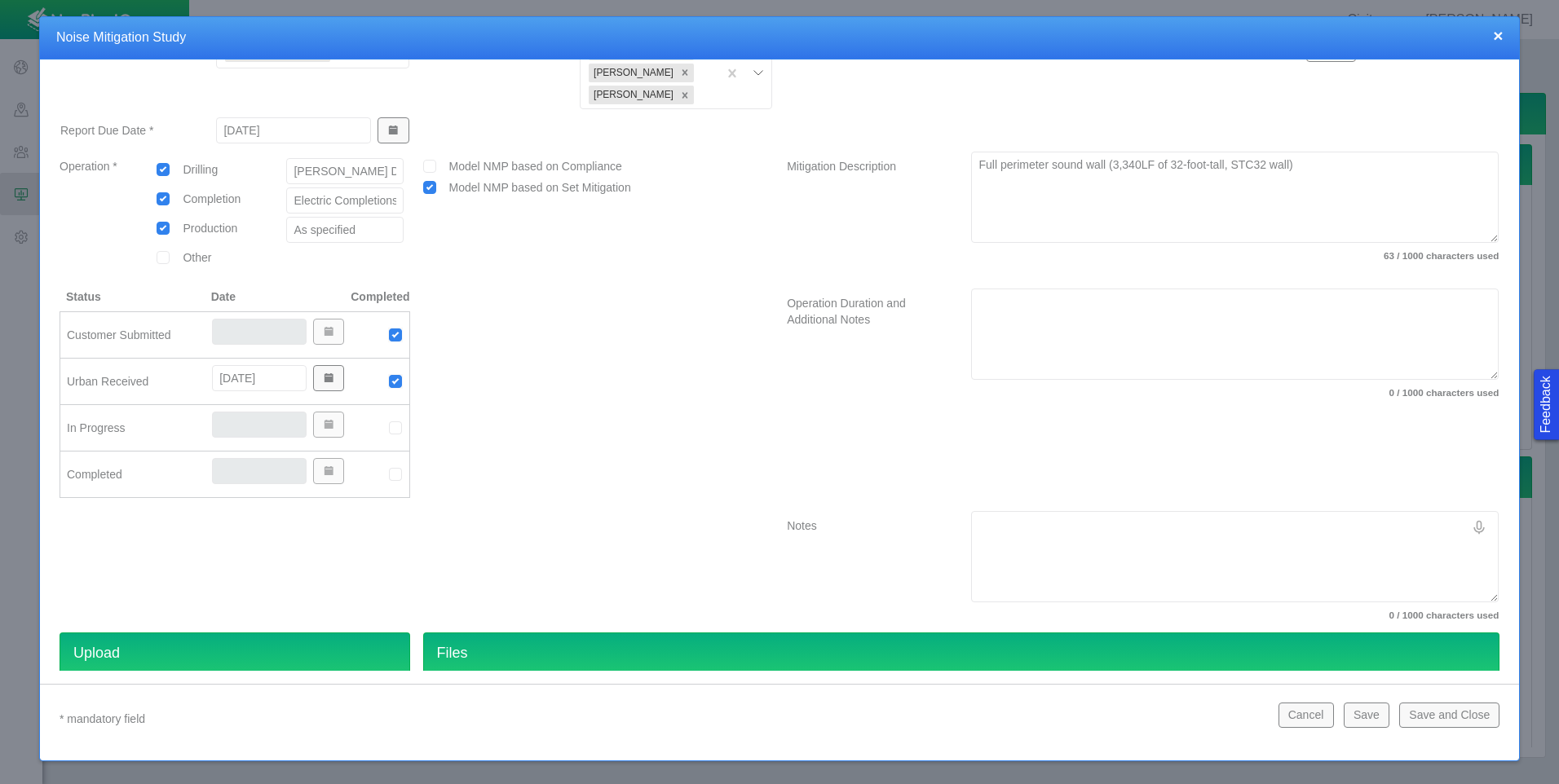
type input "[DATE]"
click at [393, 474] on img at bounding box center [395, 475] width 15 height 15
type input "[DATE]"
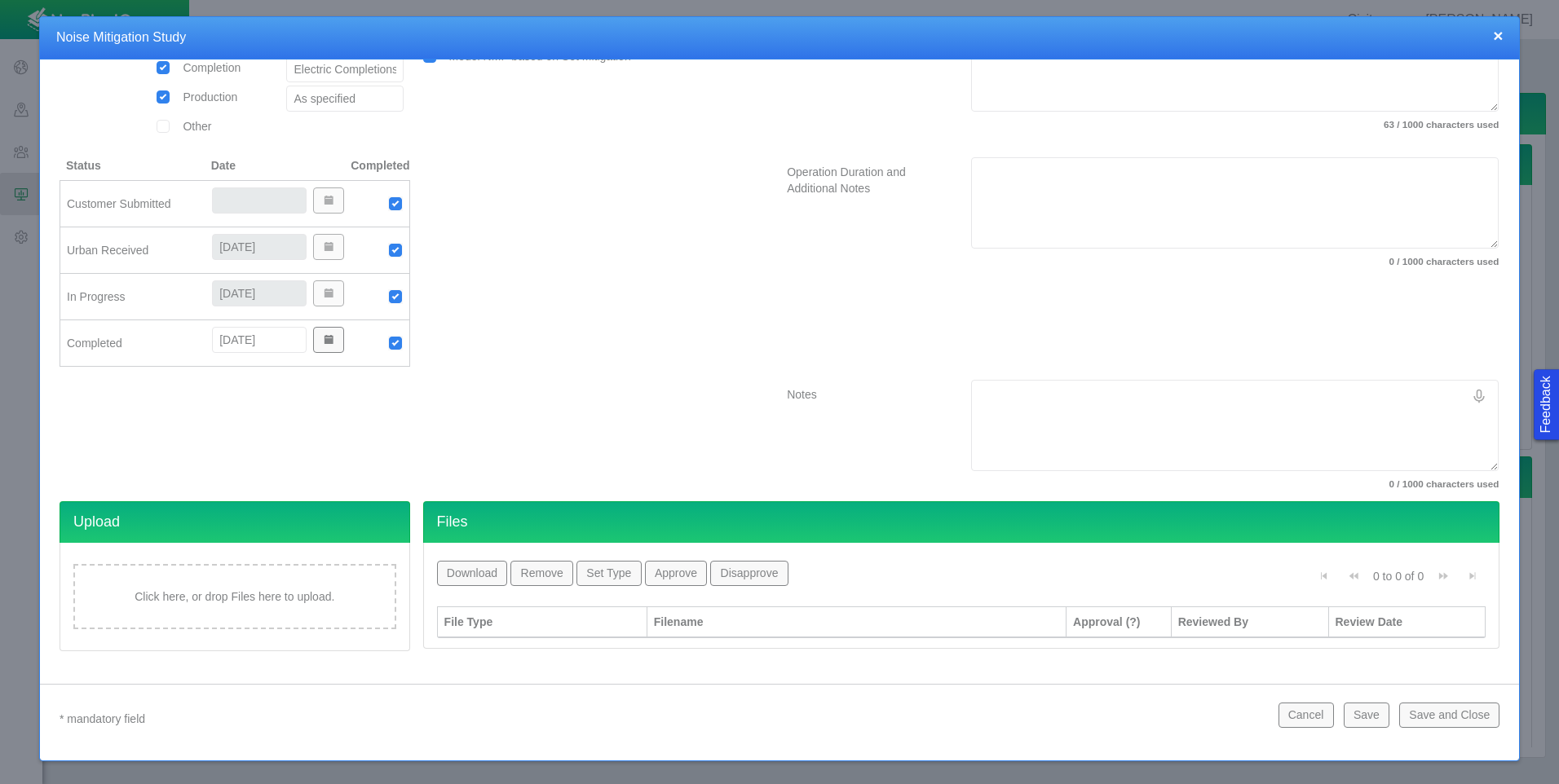
click at [264, 583] on div "Click here, or drop Files here to upload." at bounding box center [235, 596] width 323 height 65
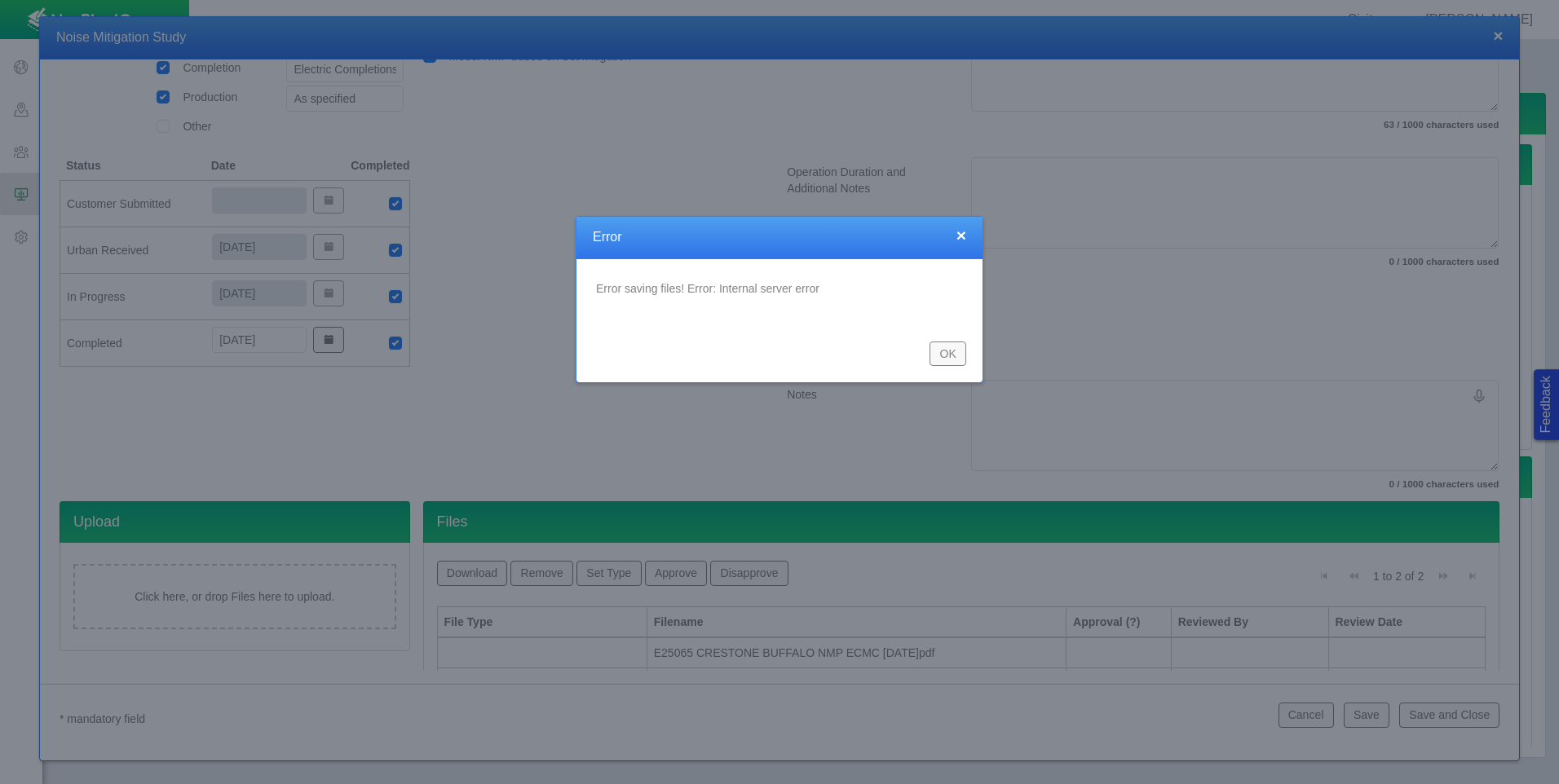
click at [948, 359] on button "OK" at bounding box center [948, 354] width 37 height 24
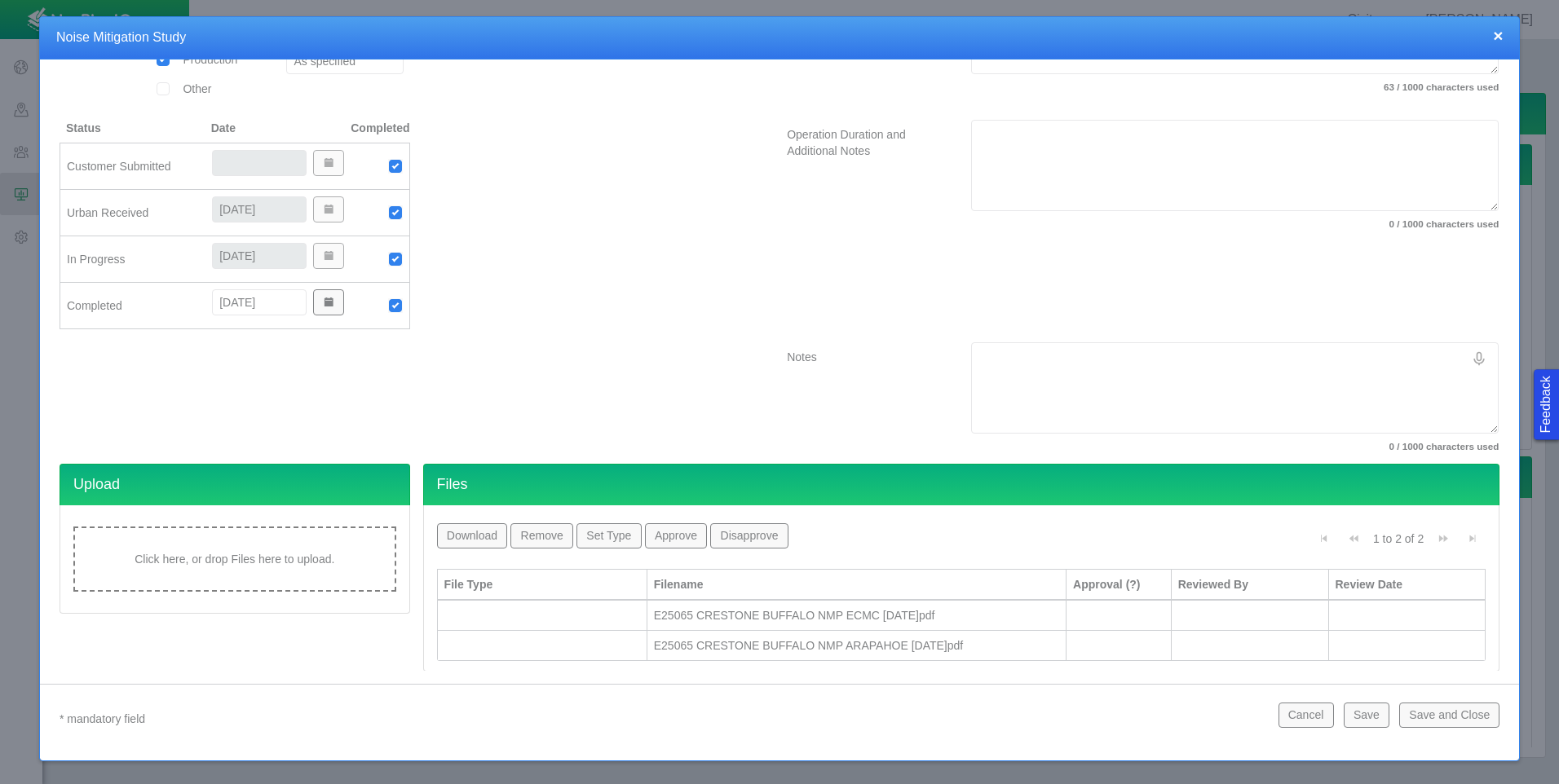
scroll to position [352, 0]
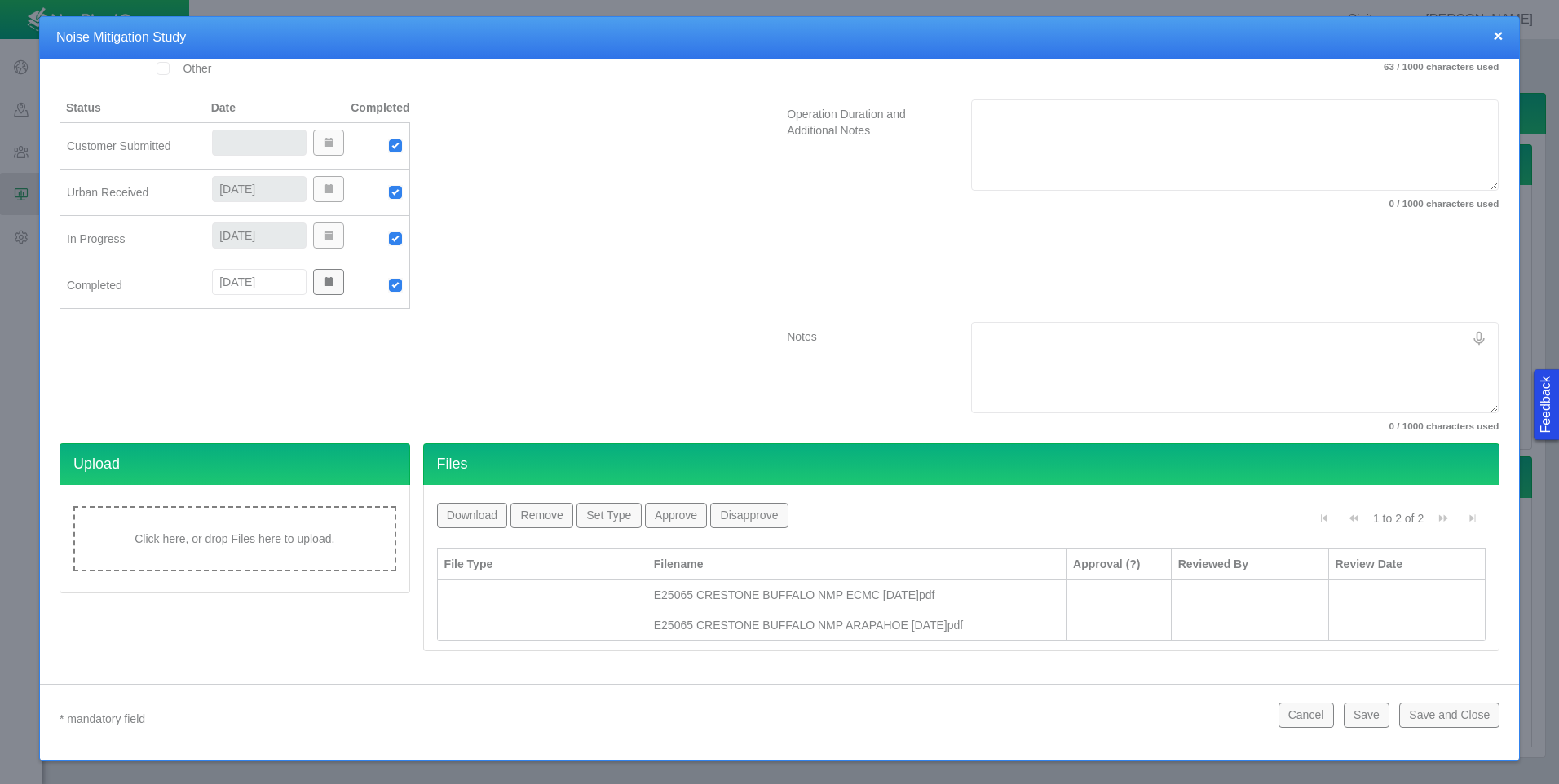
click at [571, 594] on div at bounding box center [542, 594] width 195 height 16
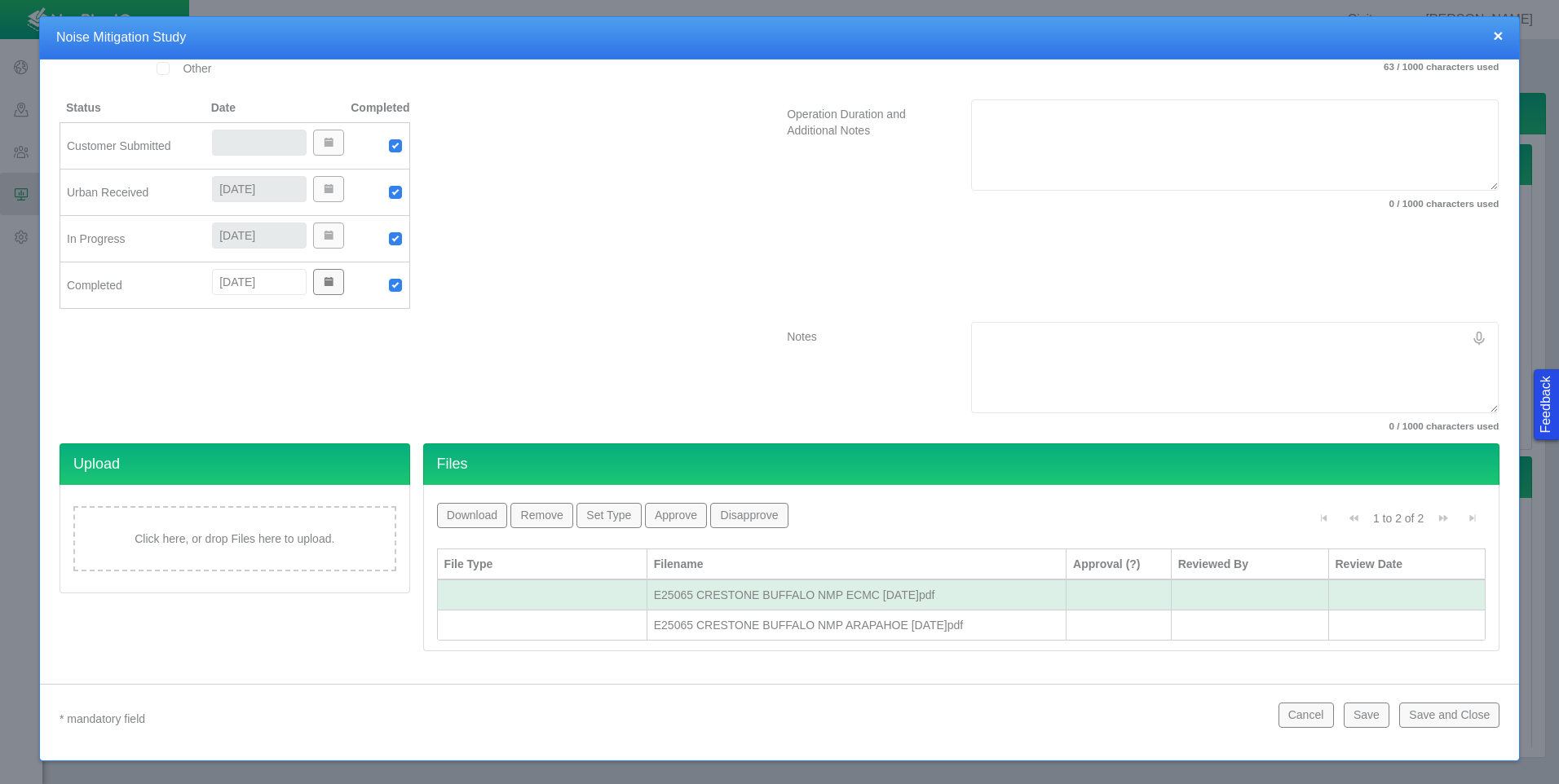
click at [589, 515] on button "Set Type" at bounding box center [609, 515] width 65 height 24
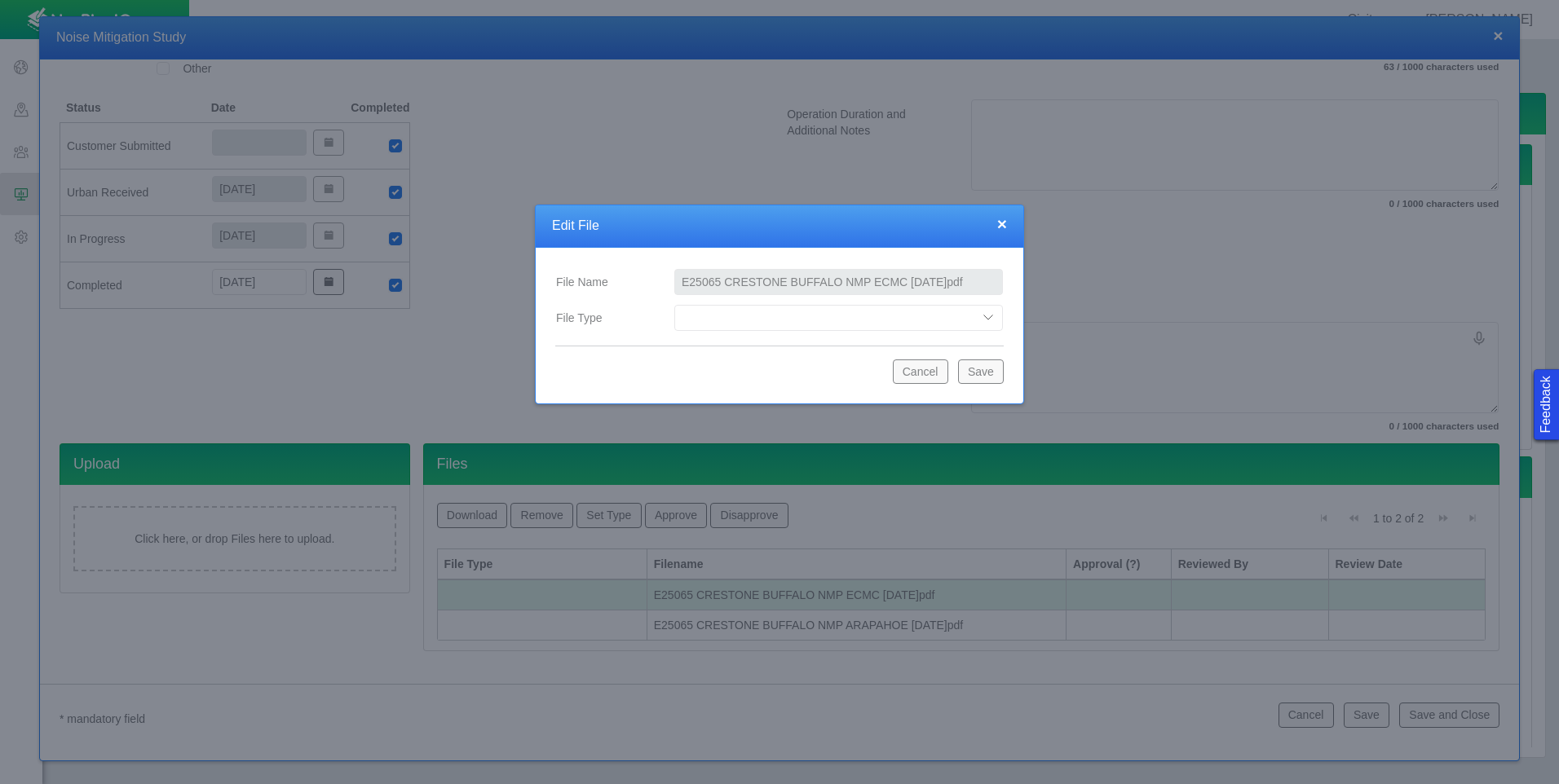
click at [929, 325] on select "Compliance Report Development Plan Draft Report Equipment Info Equipment Layout…" at bounding box center [839, 318] width 329 height 26
select select "Final_Report"
click at [674, 305] on select "Compliance Report Development Plan Draft Report Equipment Info Equipment Layout…" at bounding box center [839, 318] width 329 height 26
click at [974, 372] on button "Save" at bounding box center [980, 372] width 46 height 24
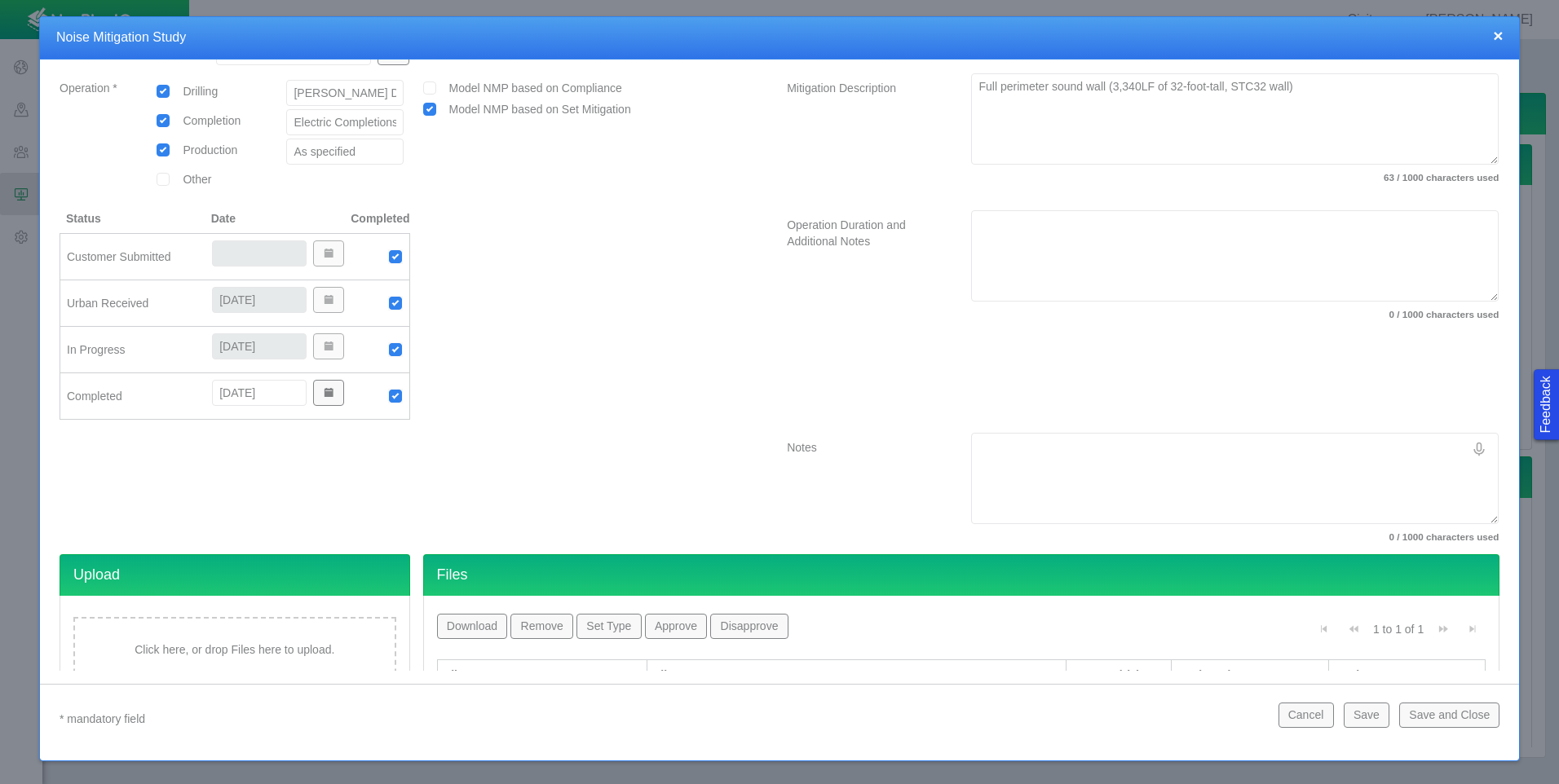
scroll to position [322, 0]
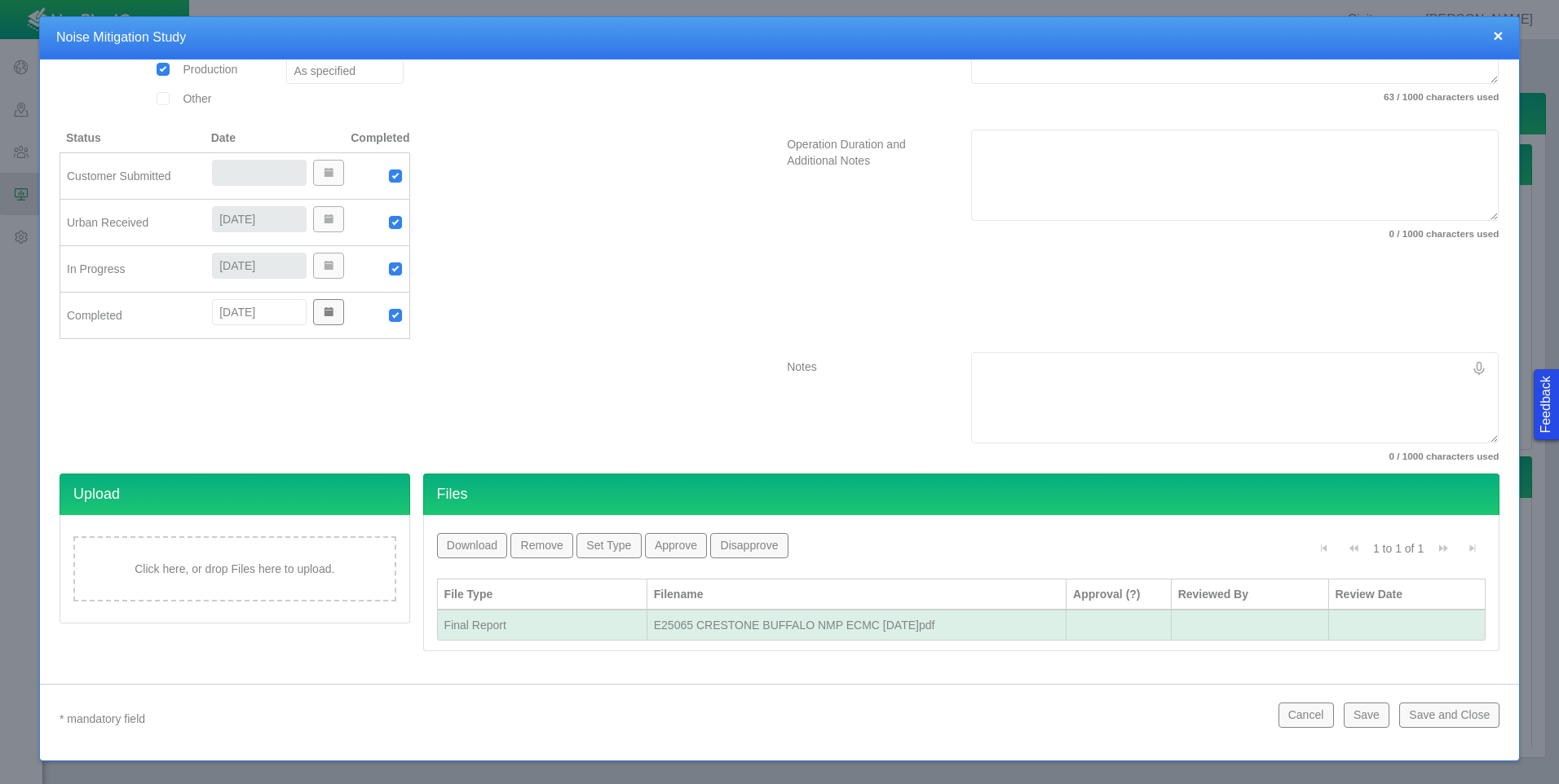
click at [585, 631] on div "Final Report" at bounding box center [542, 624] width 195 height 16
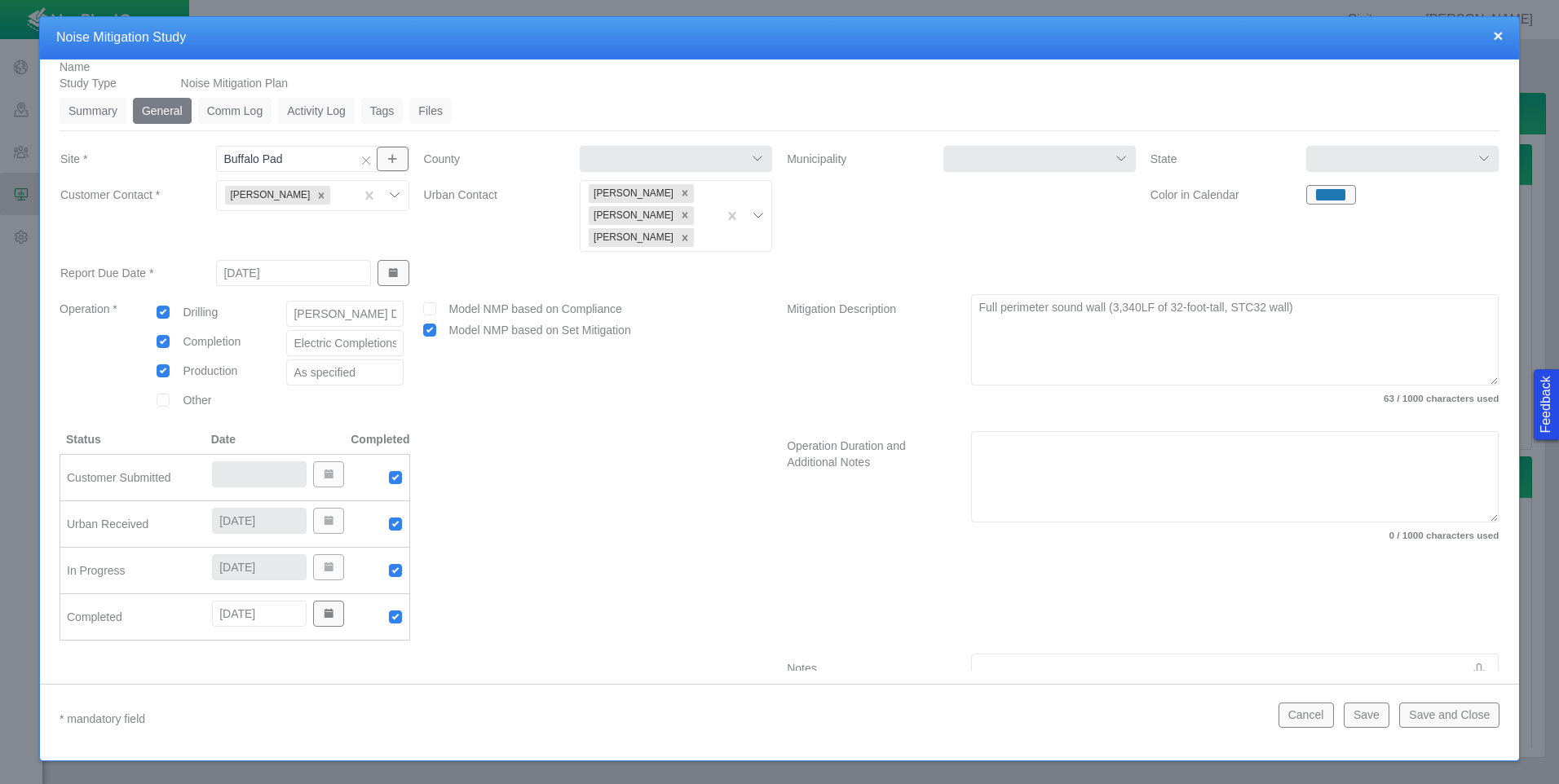
scroll to position [0, 0]
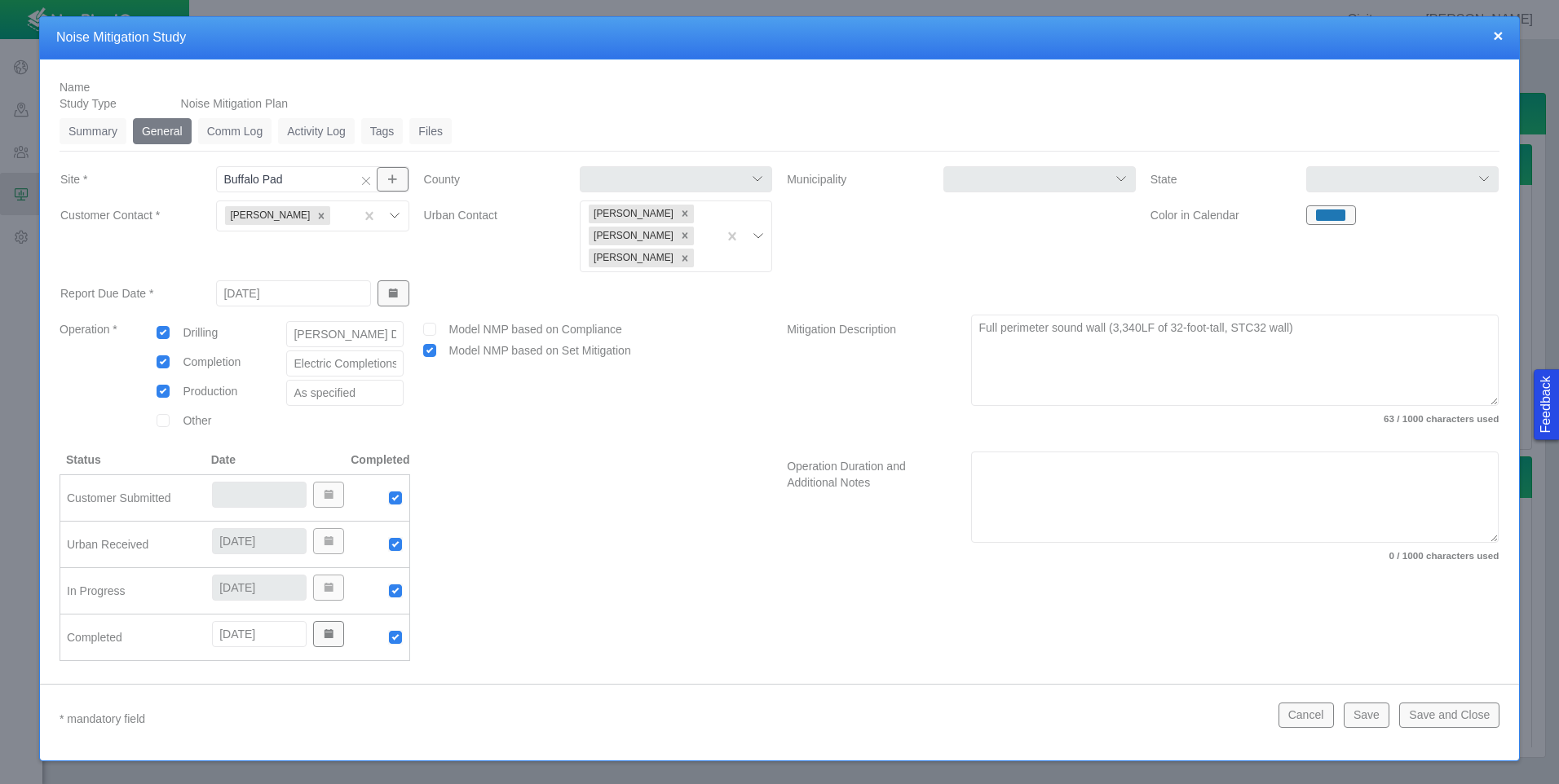
click at [428, 135] on link "Files" at bounding box center [430, 131] width 42 height 26
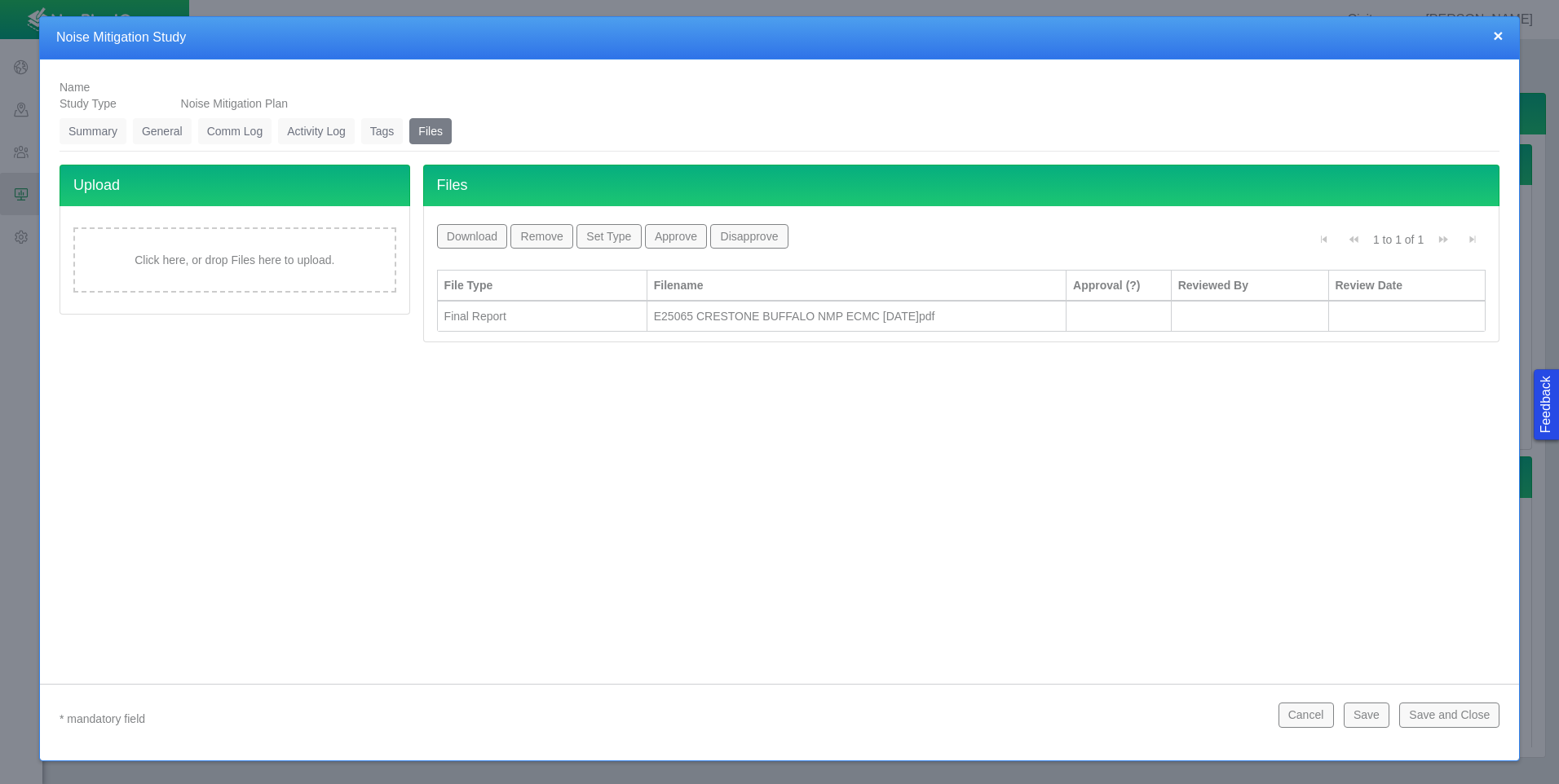
click at [310, 258] on div "Click here, or drop Files here to upload." at bounding box center [235, 259] width 323 height 65
click at [537, 338] on div at bounding box center [542, 346] width 195 height 16
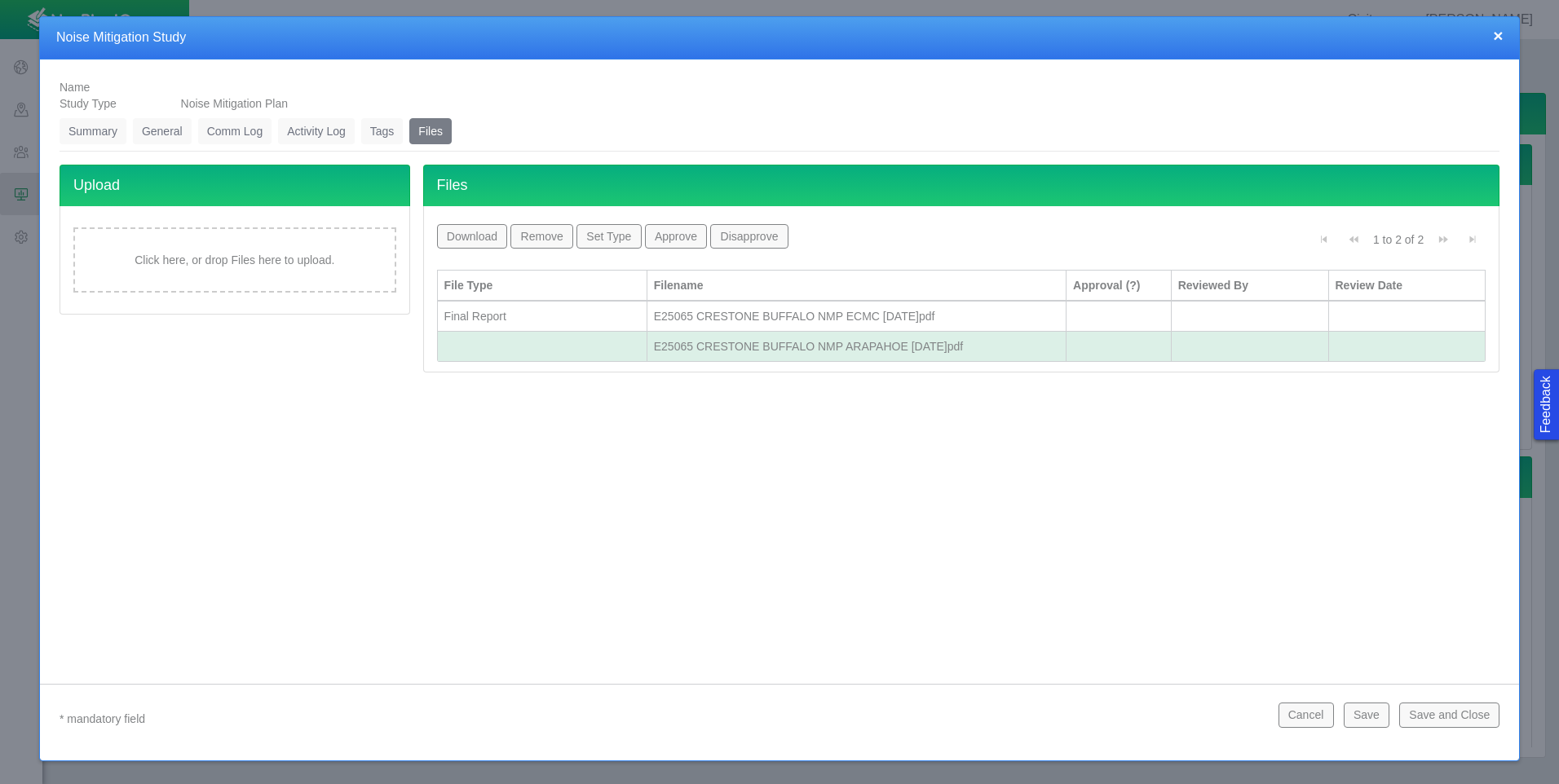
click at [614, 235] on button "Set Type" at bounding box center [609, 237] width 65 height 24
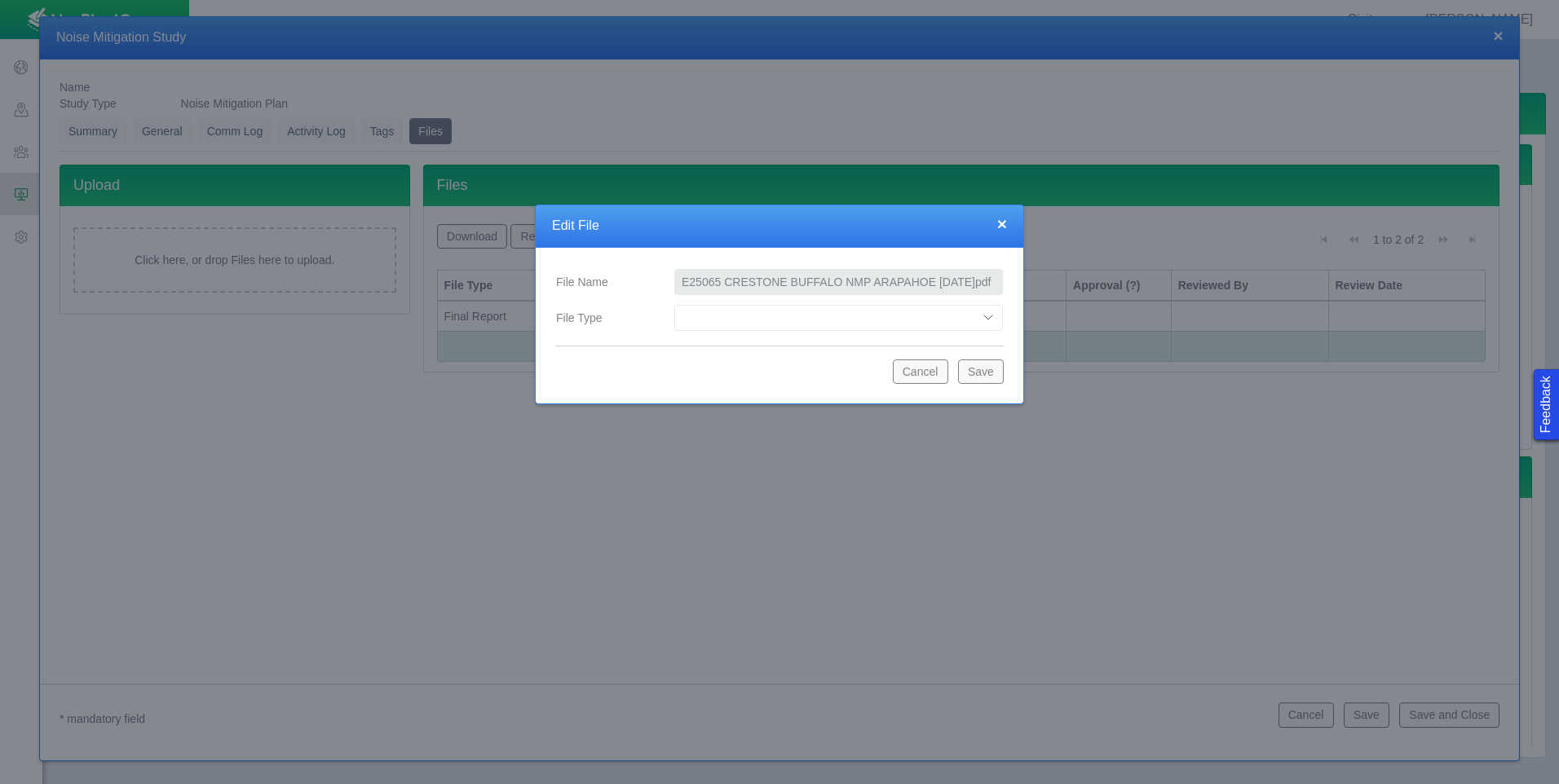
click at [763, 319] on select "Compliance Report Development Plan Draft Report Equipment Info Equipment Layout…" at bounding box center [839, 318] width 329 height 26
select select "Final_Report"
click at [674, 305] on select "Compliance Report Development Plan Draft Report Equipment Info Equipment Layout…" at bounding box center [839, 318] width 329 height 26
click at [980, 370] on button "Save" at bounding box center [980, 372] width 46 height 24
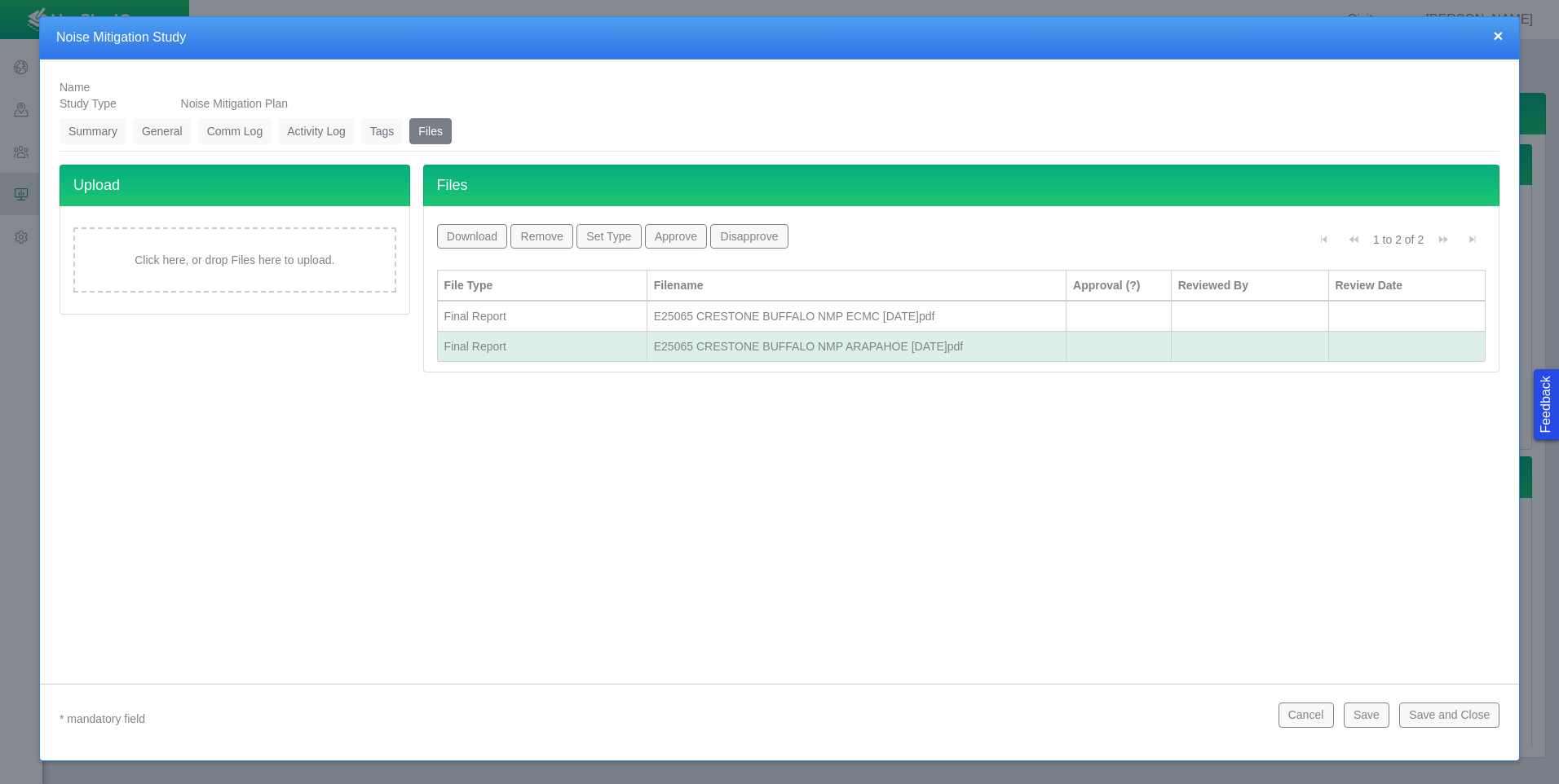
click at [176, 134] on link "General" at bounding box center [162, 131] width 59 height 26
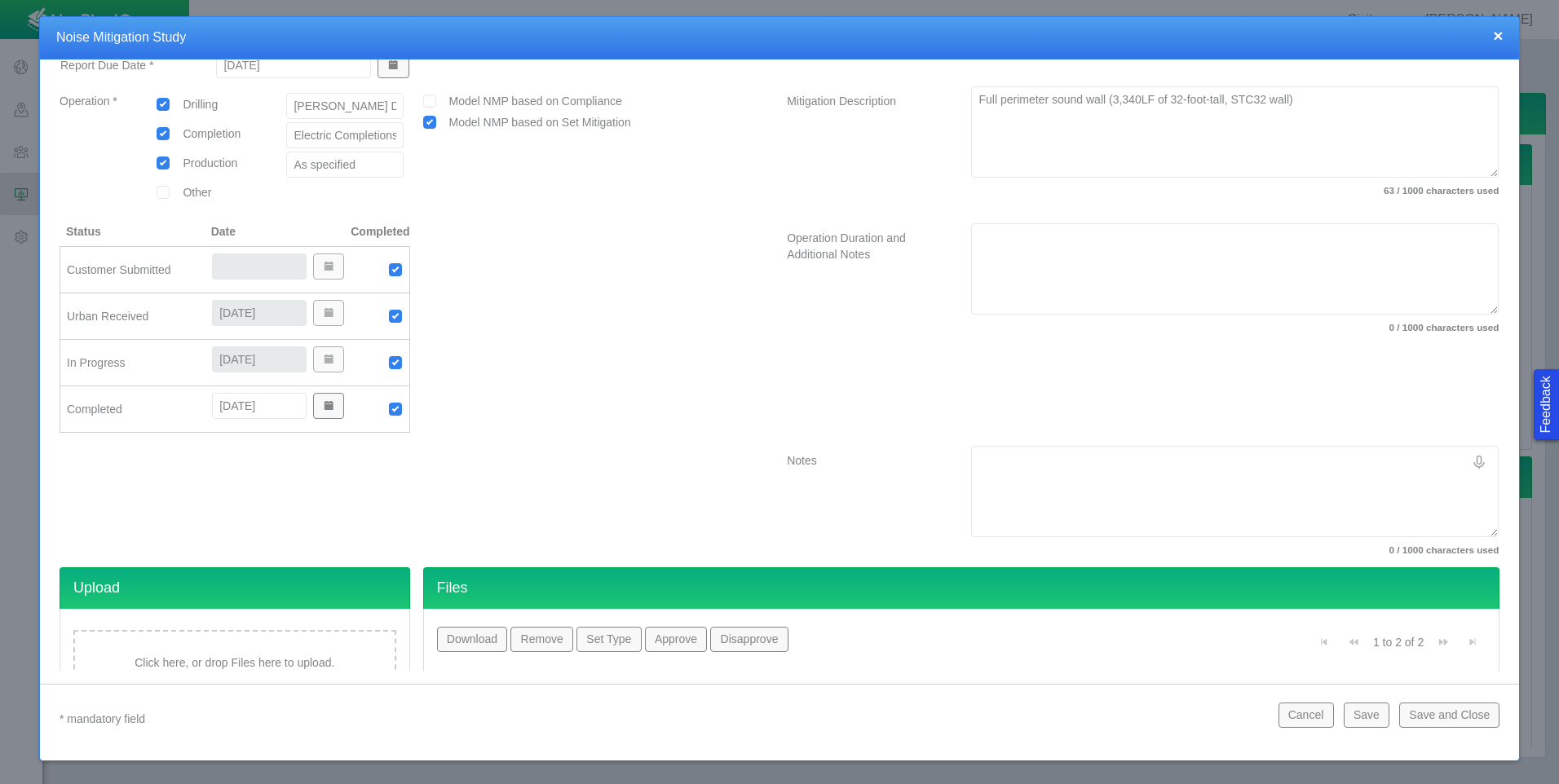
scroll to position [245, 0]
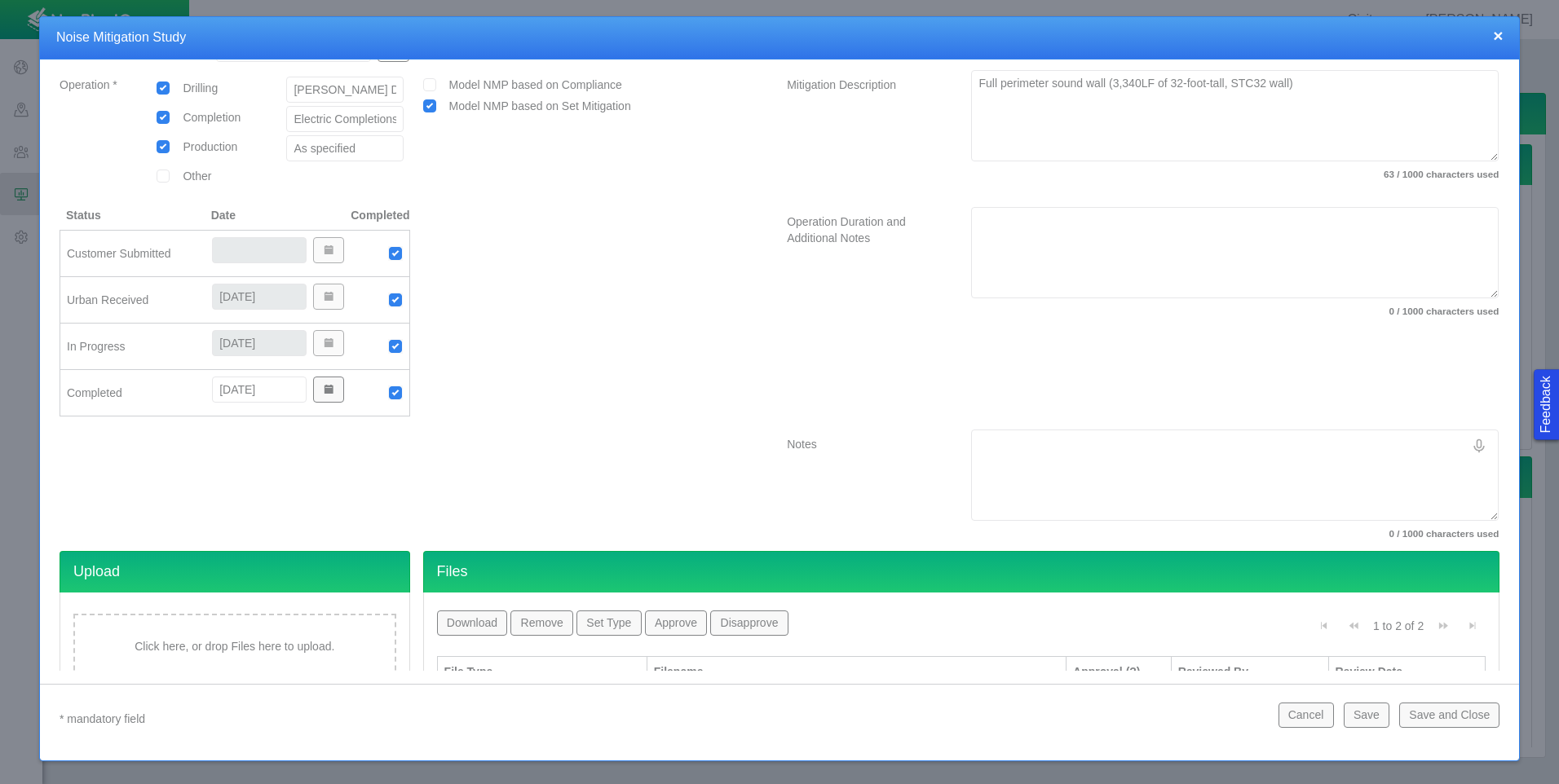
click at [1004, 455] on textarea "Notes" at bounding box center [1235, 475] width 528 height 91
type textarea "S"
type textarea "x"
type textarea "Se"
type textarea "x"
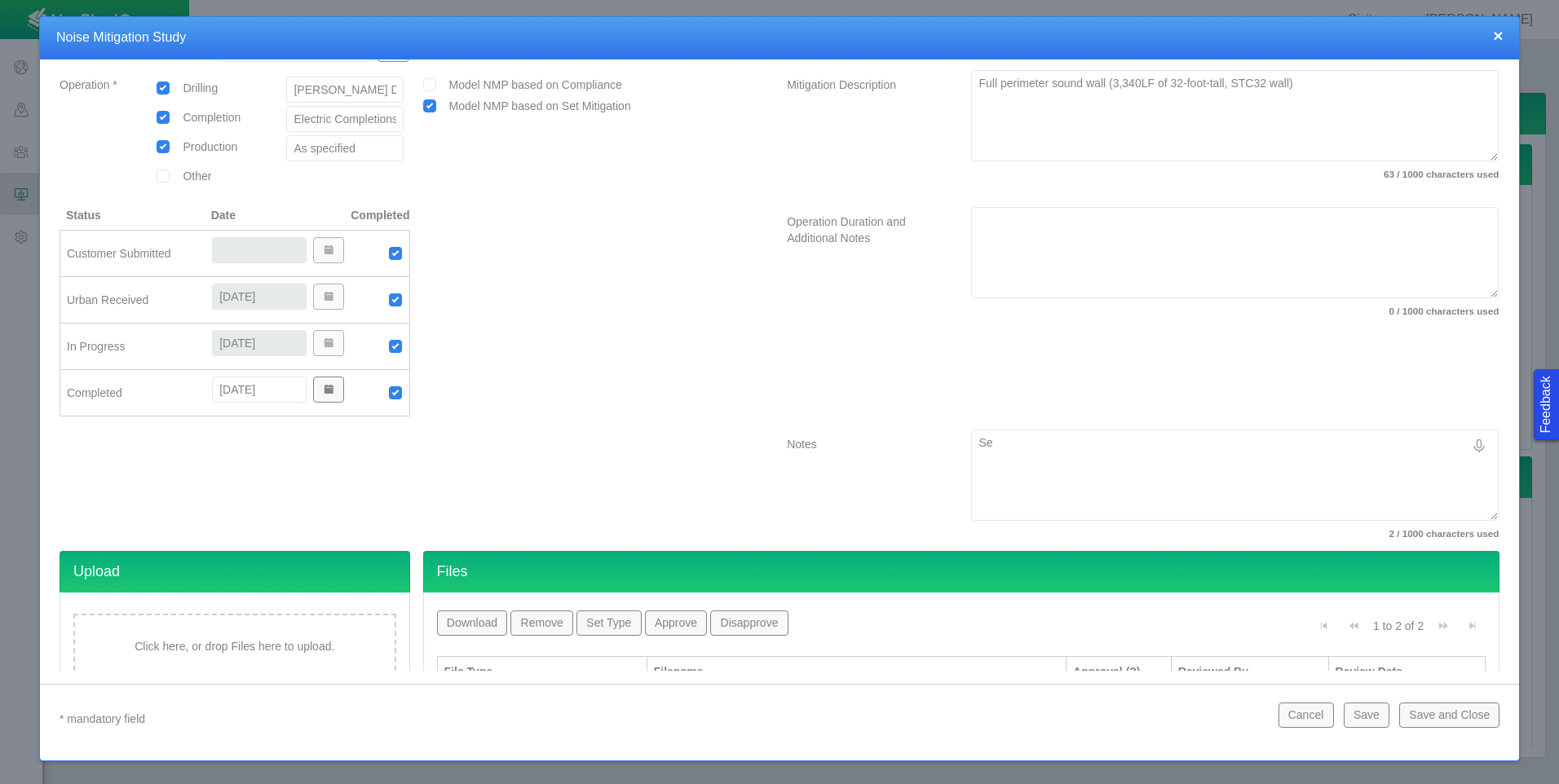
type textarea "Sep"
type textarea "x"
type textarea "Sepa"
type textarea "x"
type textarea "Separ"
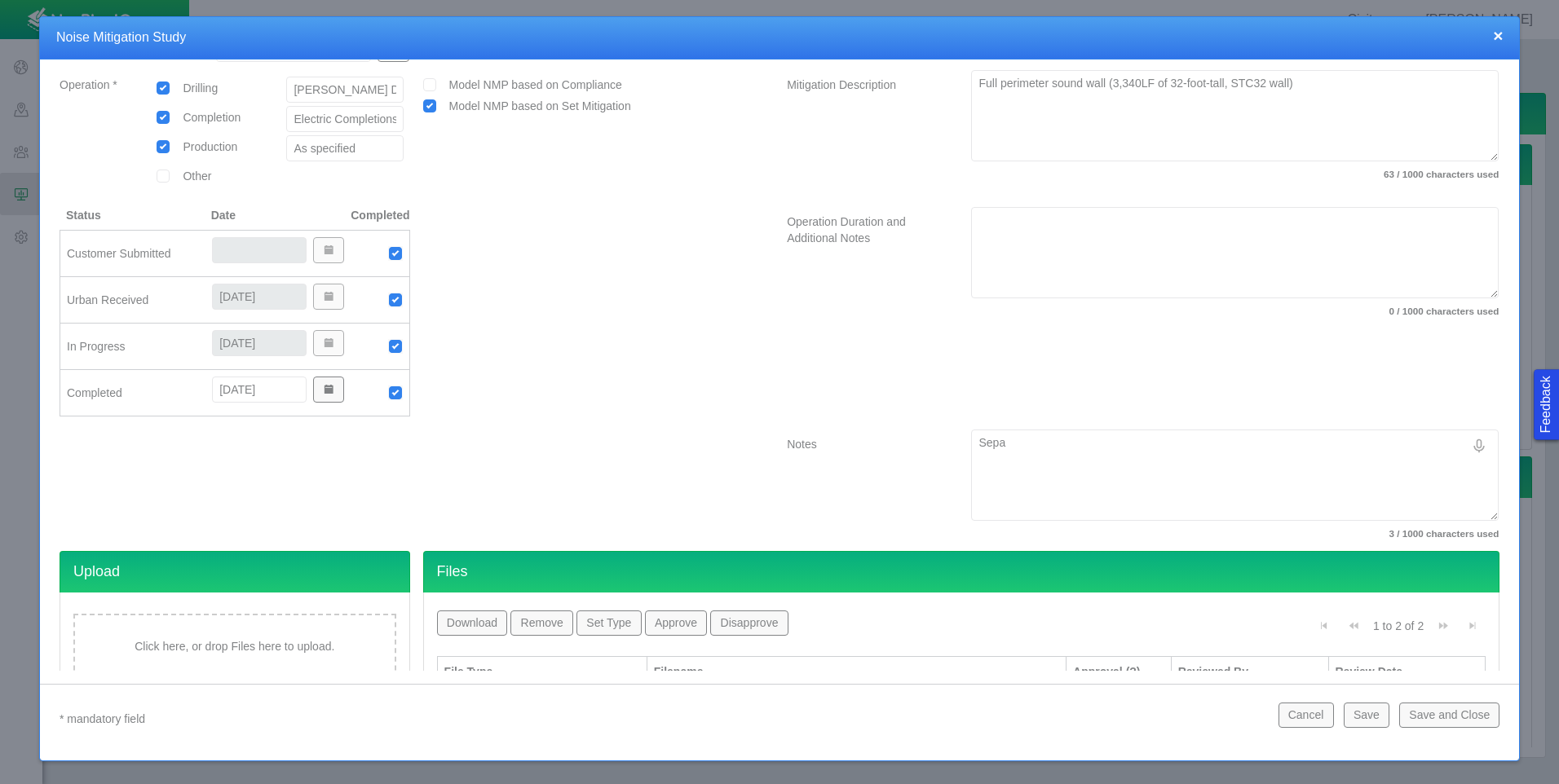
type textarea "x"
type textarea "Separa"
type textarea "x"
type textarea "Separat"
type textarea "x"
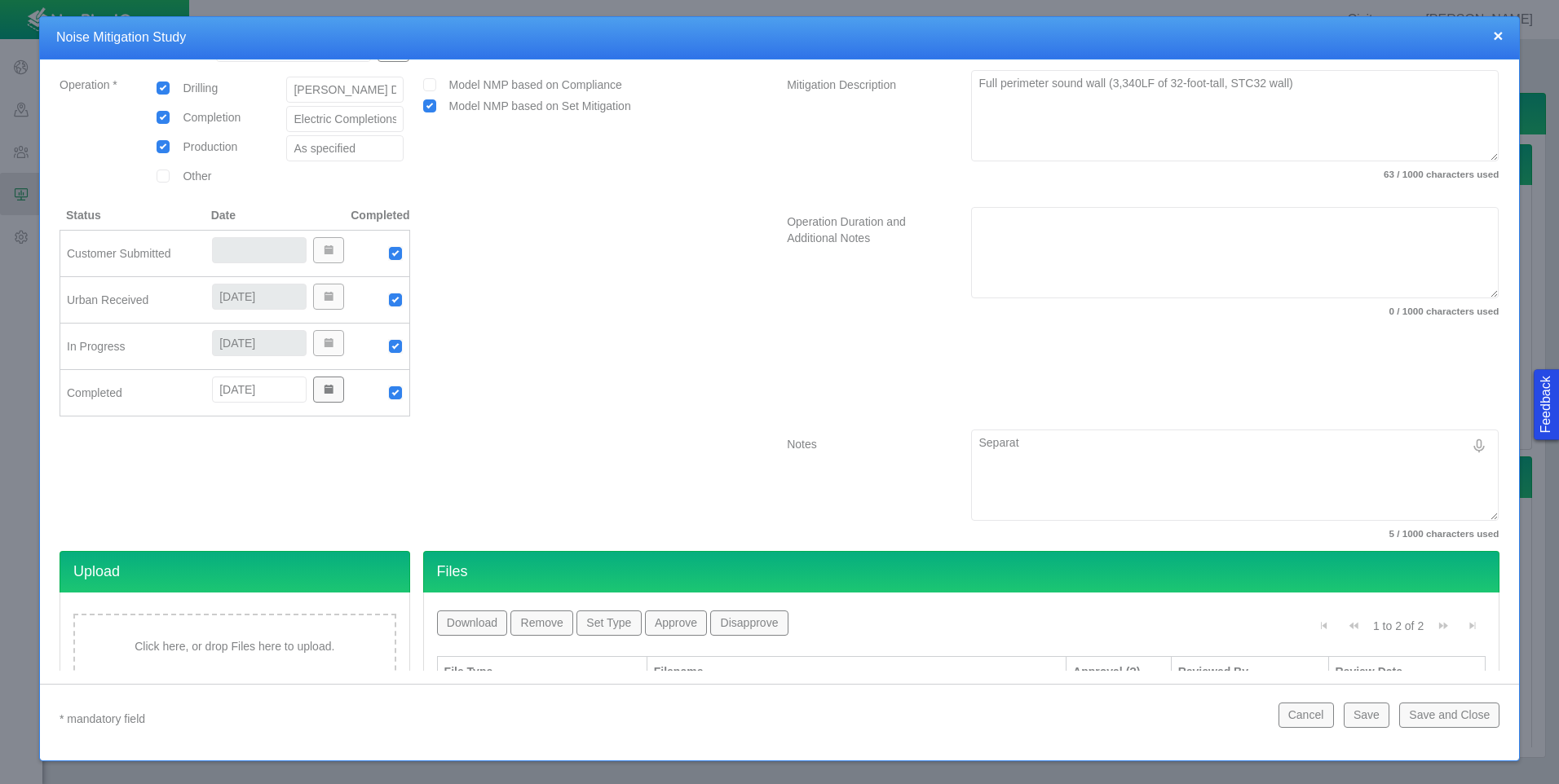
type textarea "Separate"
type textarea "x"
type textarea "Separate"
type textarea "x"
type textarea "Separate N"
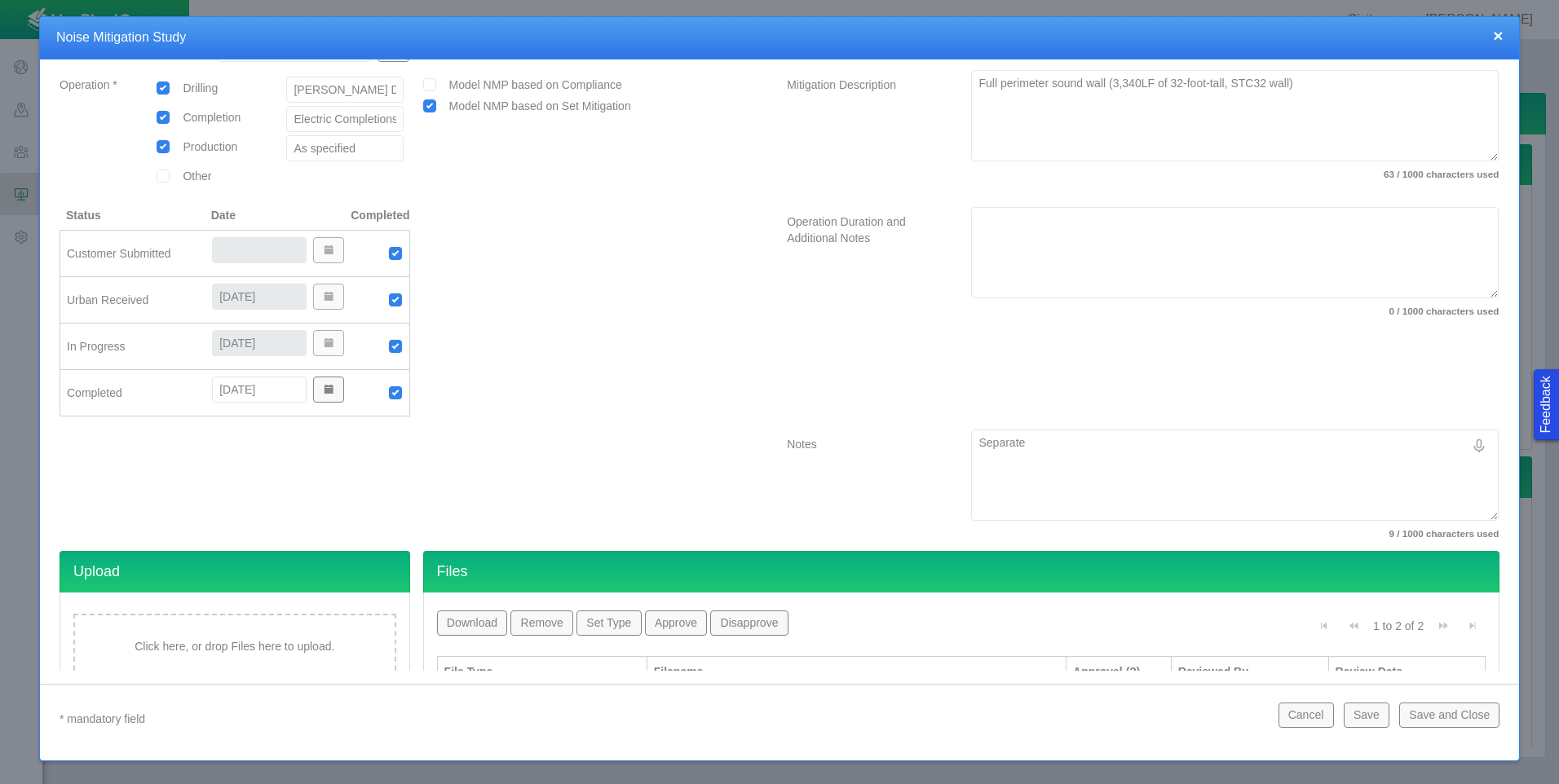
type textarea "x"
type textarea "Separate [GEOGRAPHIC_DATA]"
type textarea "x"
type textarea "Separate NMP"
type textarea "x"
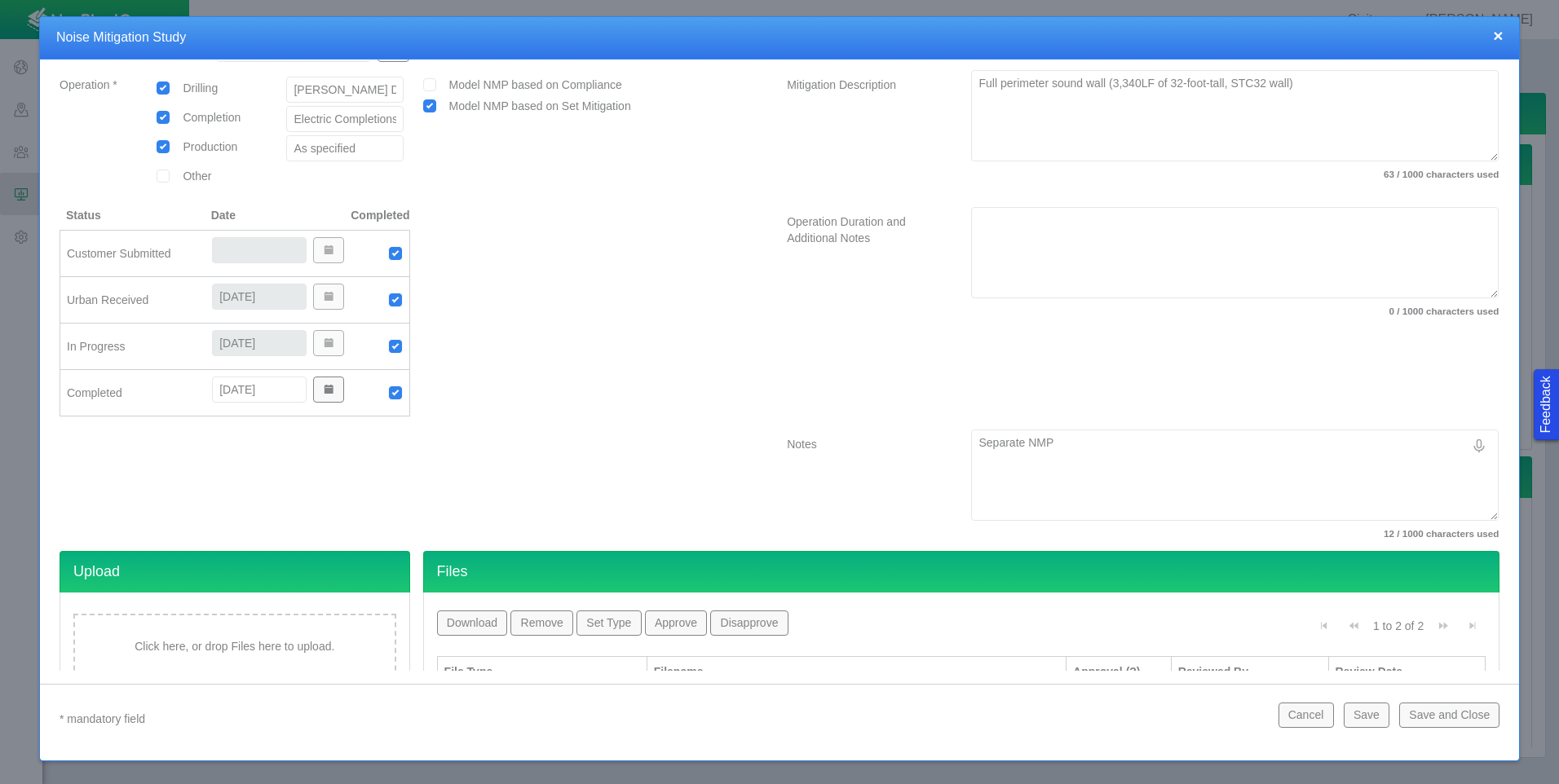
type textarea "Separate NMPs"
type textarea "x"
type textarea "Separate NMPs"
type textarea "x"
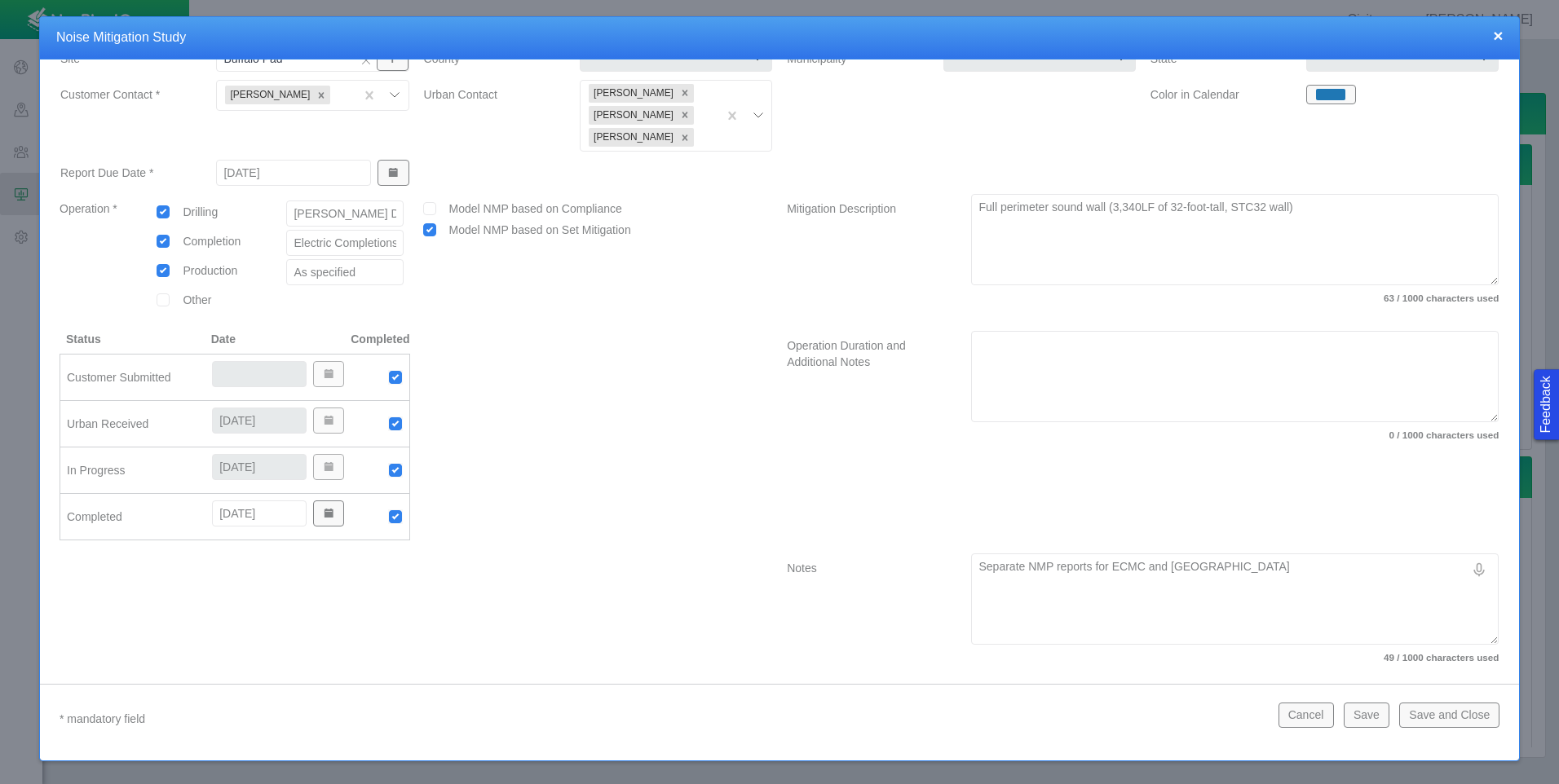
scroll to position [0, 0]
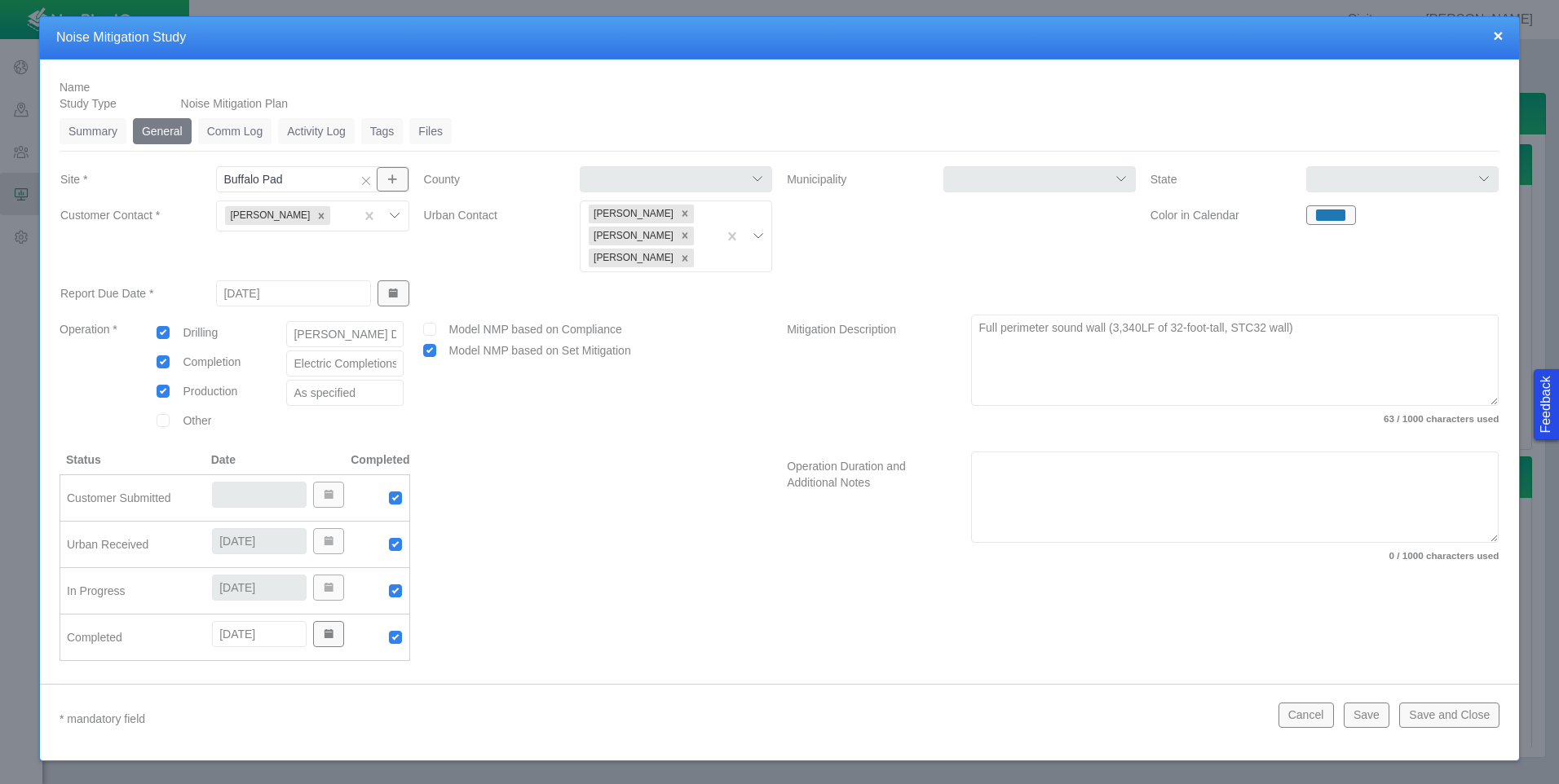
click at [100, 137] on link "Summary" at bounding box center [92, 131] width 67 height 26
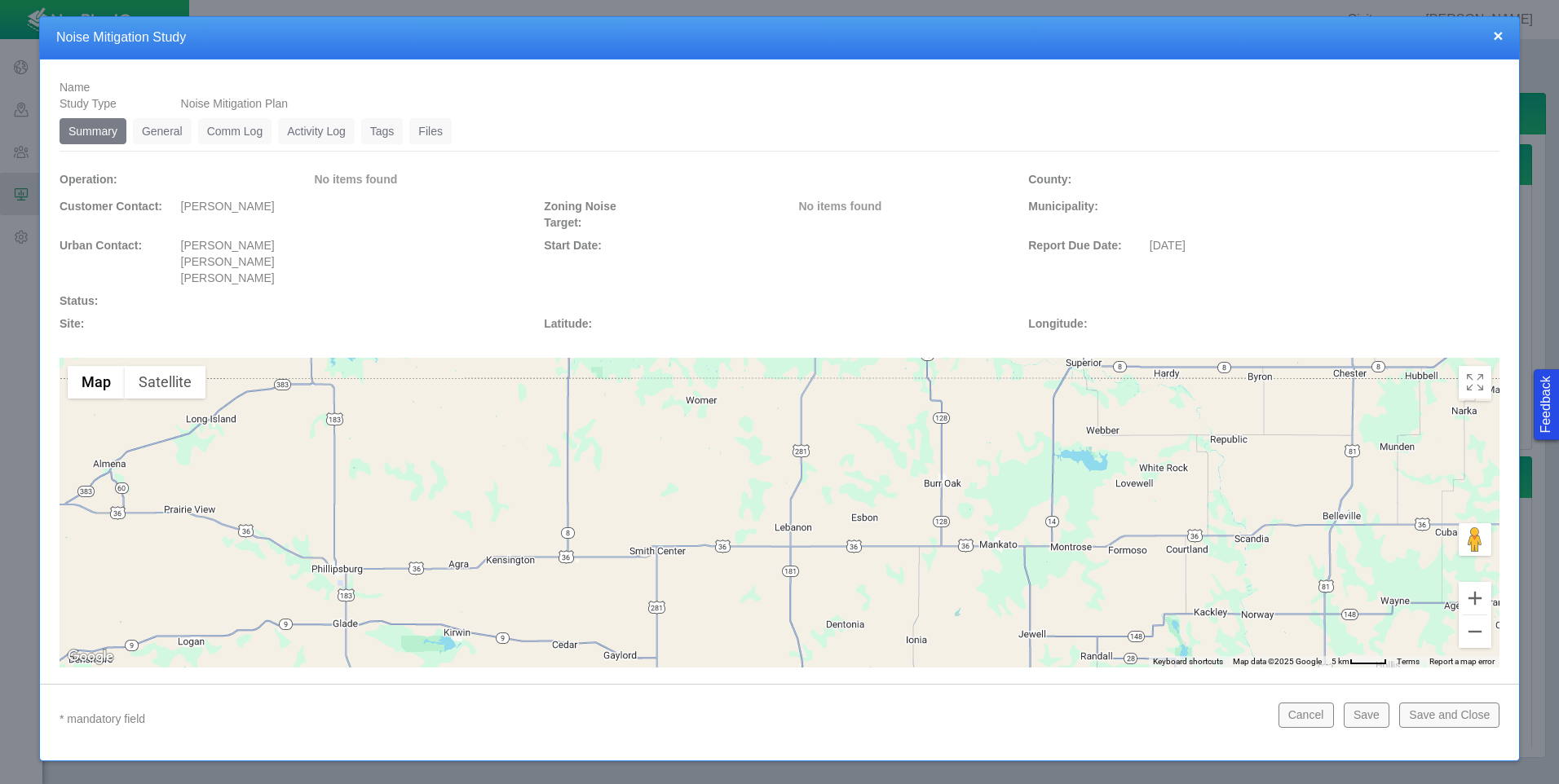
click at [177, 128] on link "General" at bounding box center [162, 131] width 59 height 26
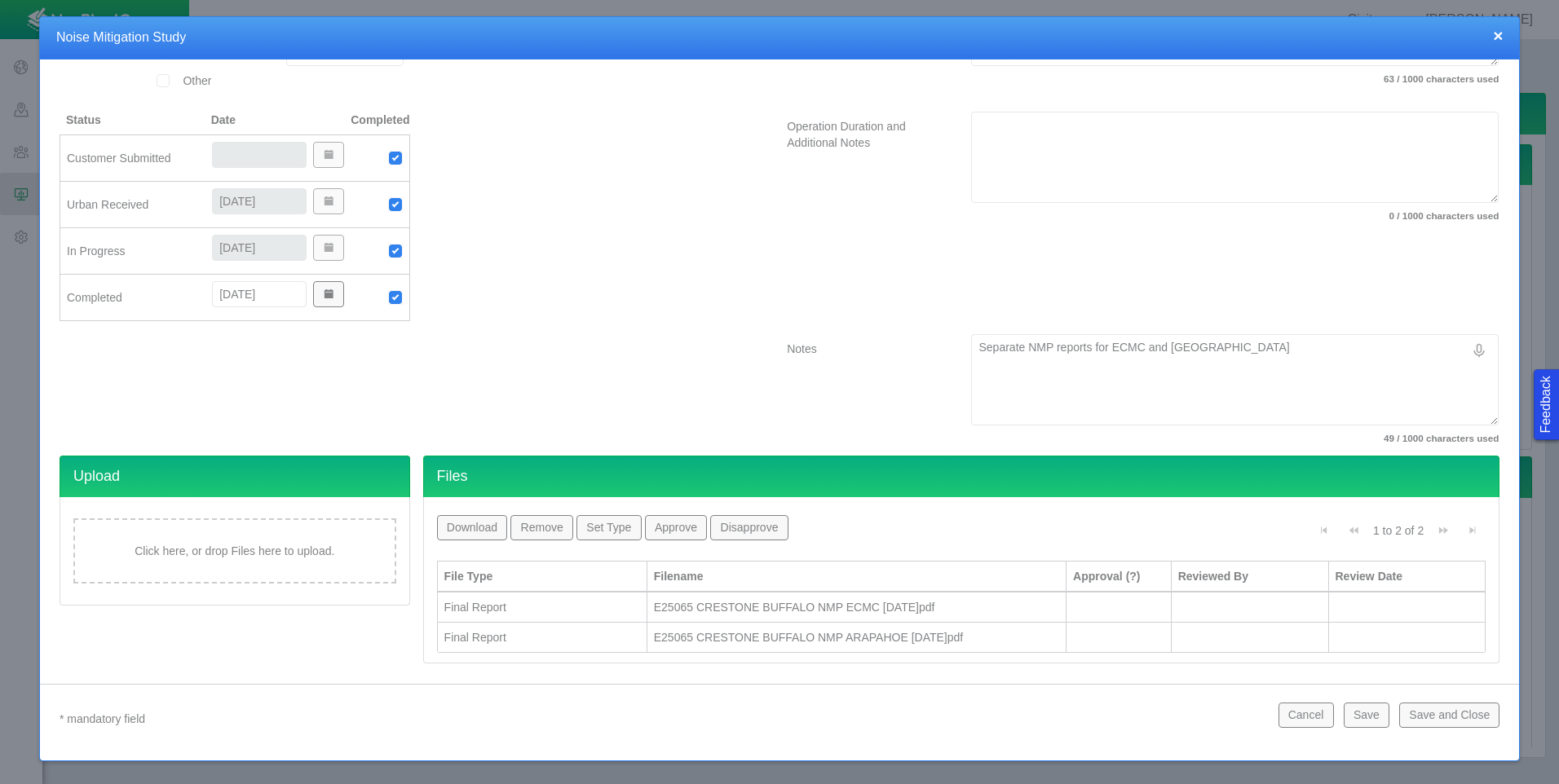
scroll to position [352, 0]
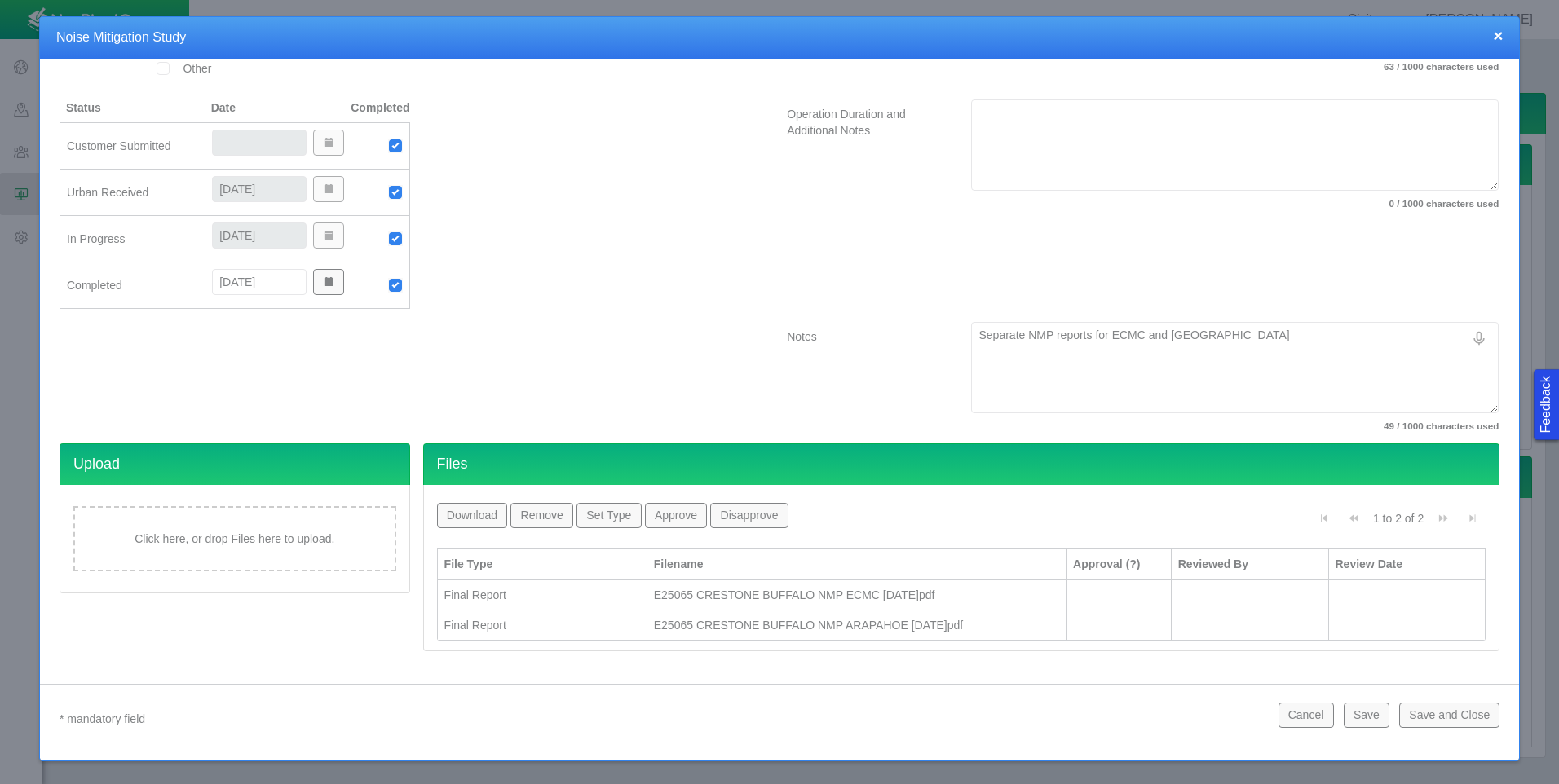
click at [1421, 715] on button "Save and Close" at bounding box center [1449, 715] width 100 height 24
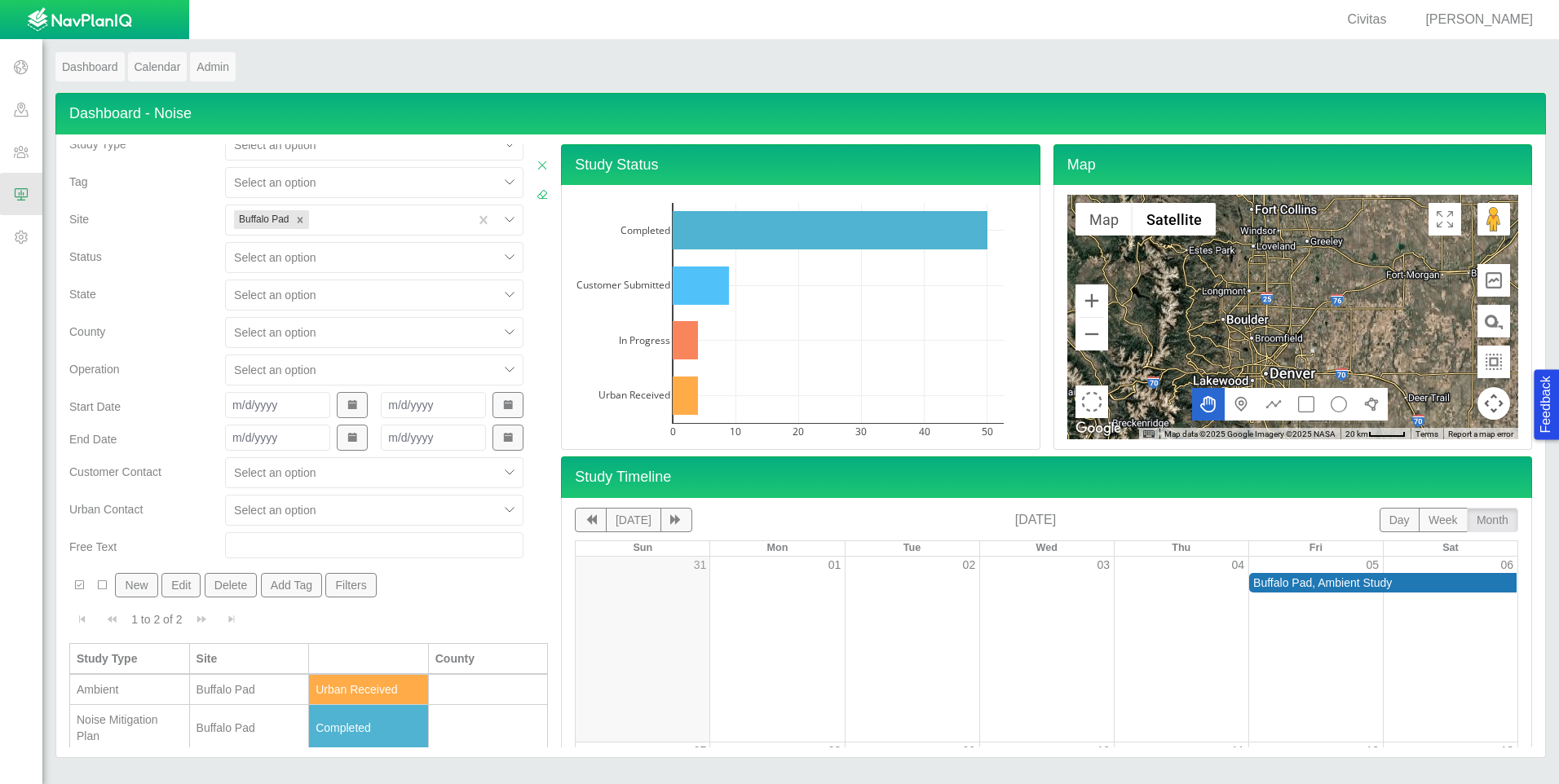
scroll to position [18, 0]
click at [162, 684] on div "Ambient" at bounding box center [130, 686] width 106 height 16
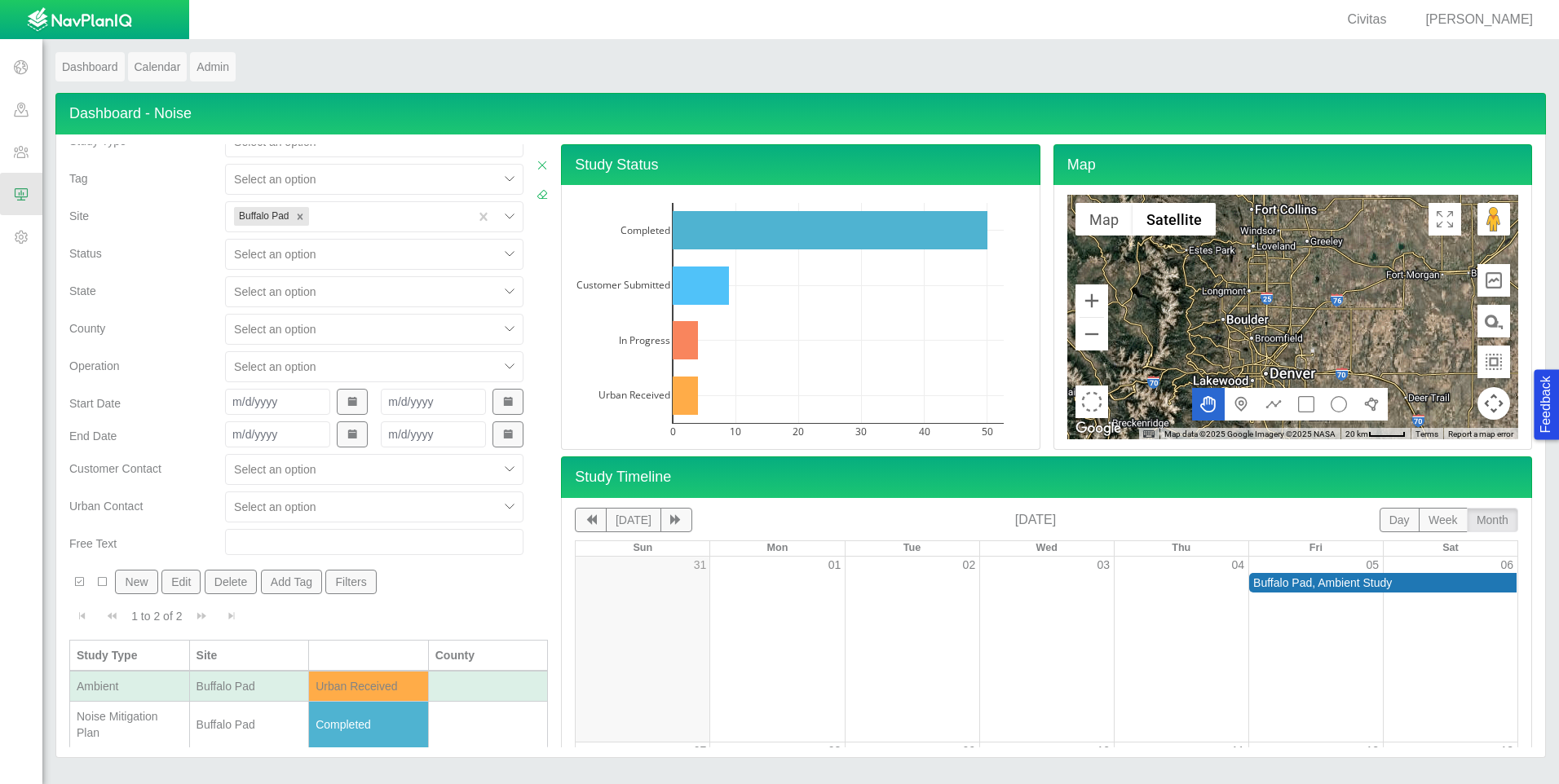
click at [162, 684] on div "Ambient" at bounding box center [130, 686] width 106 height 16
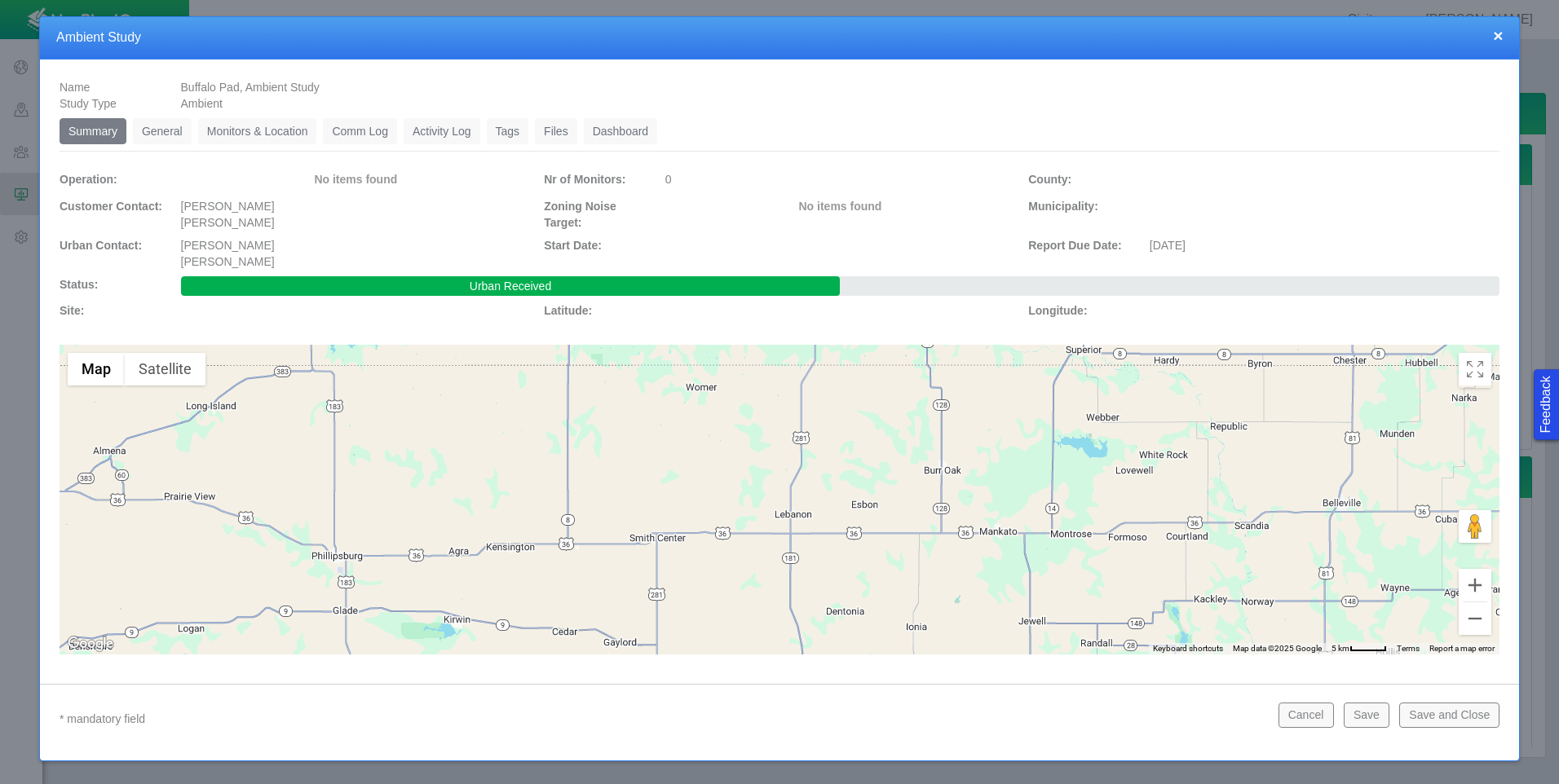
click at [162, 126] on link "General" at bounding box center [162, 131] width 59 height 26
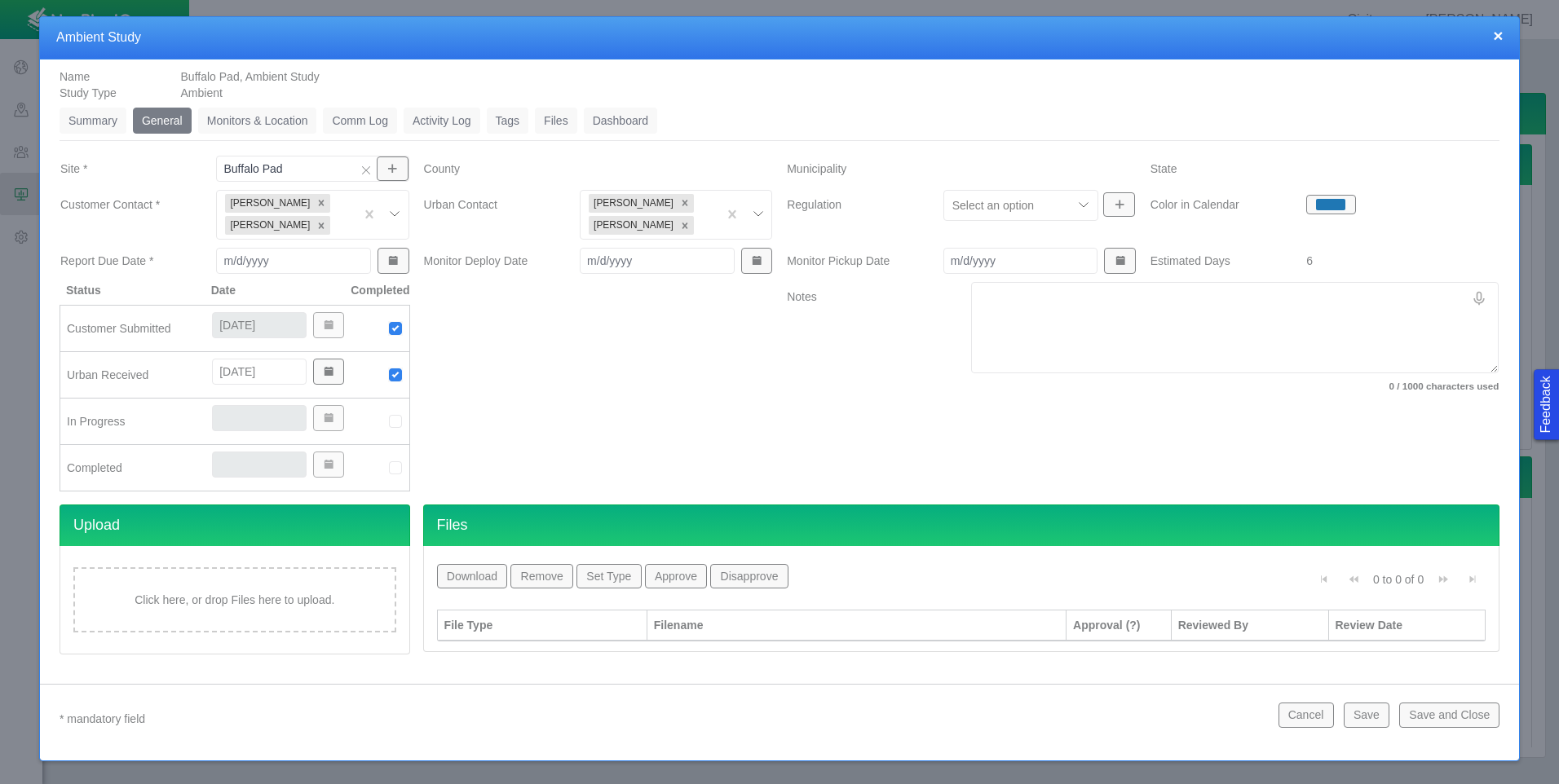
scroll to position [14, 0]
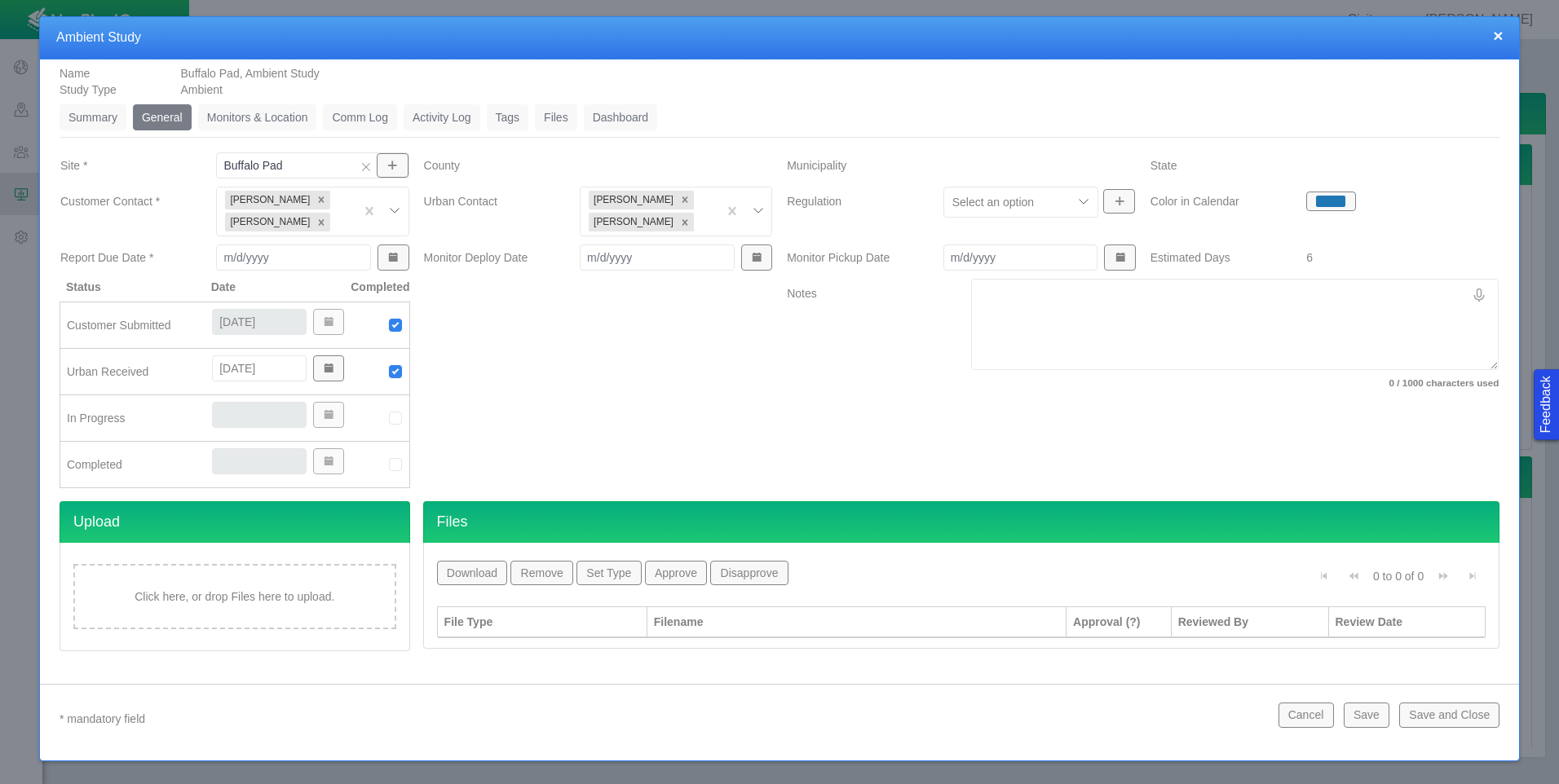
click at [275, 122] on link "Monitors & Location" at bounding box center [257, 117] width 119 height 26
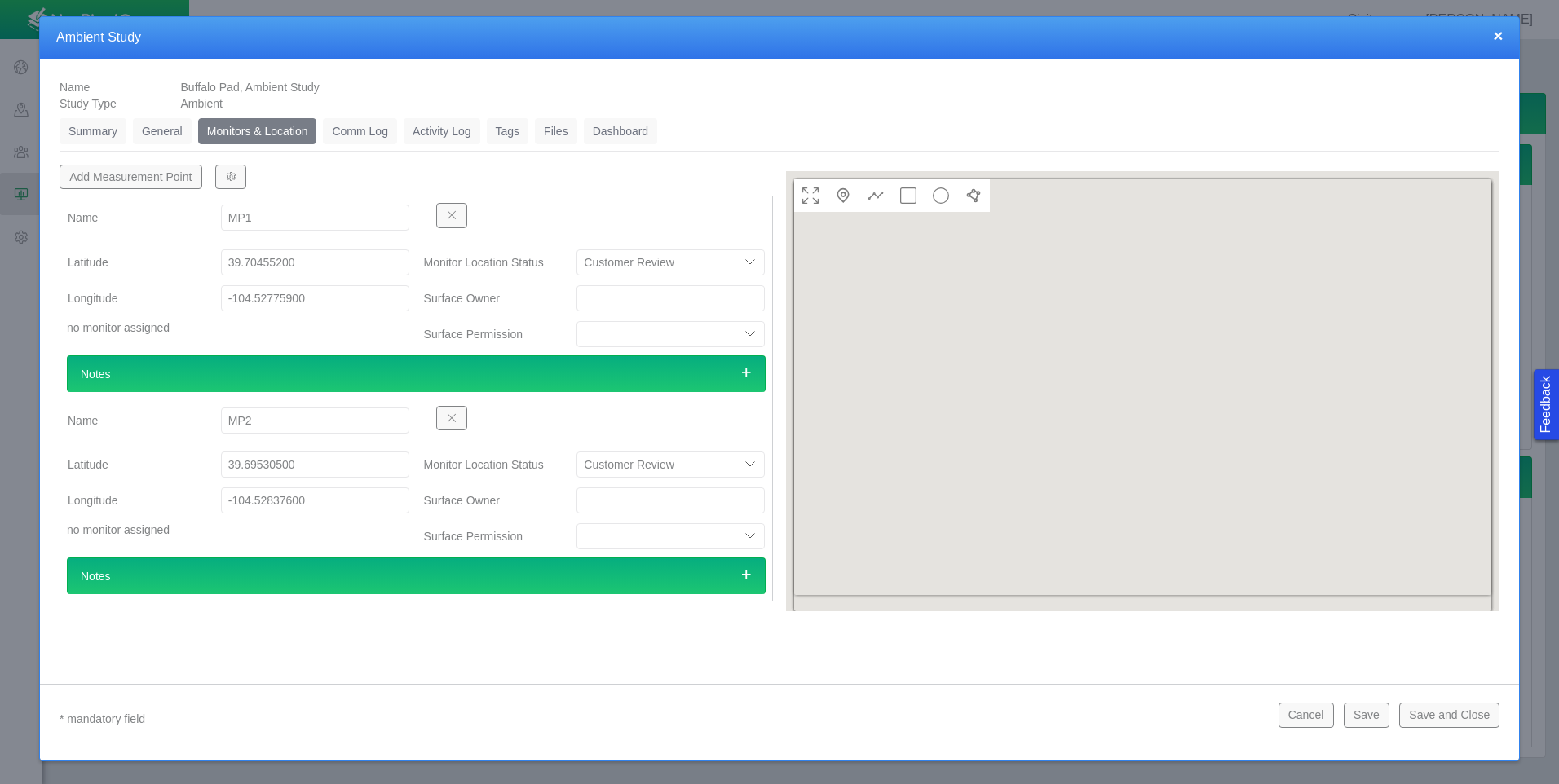
scroll to position [0, 0]
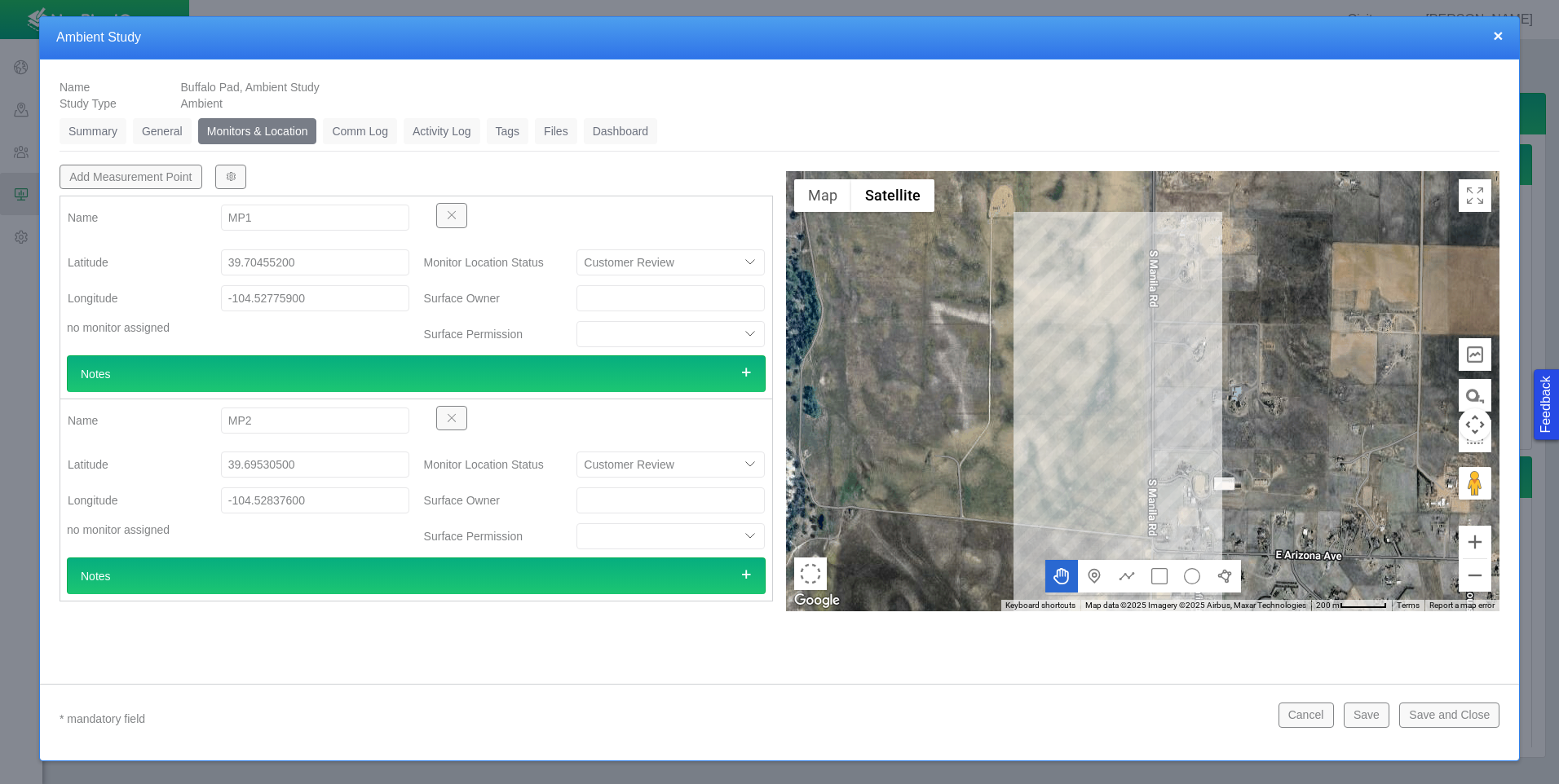
click at [117, 138] on link "Summary" at bounding box center [92, 131] width 67 height 26
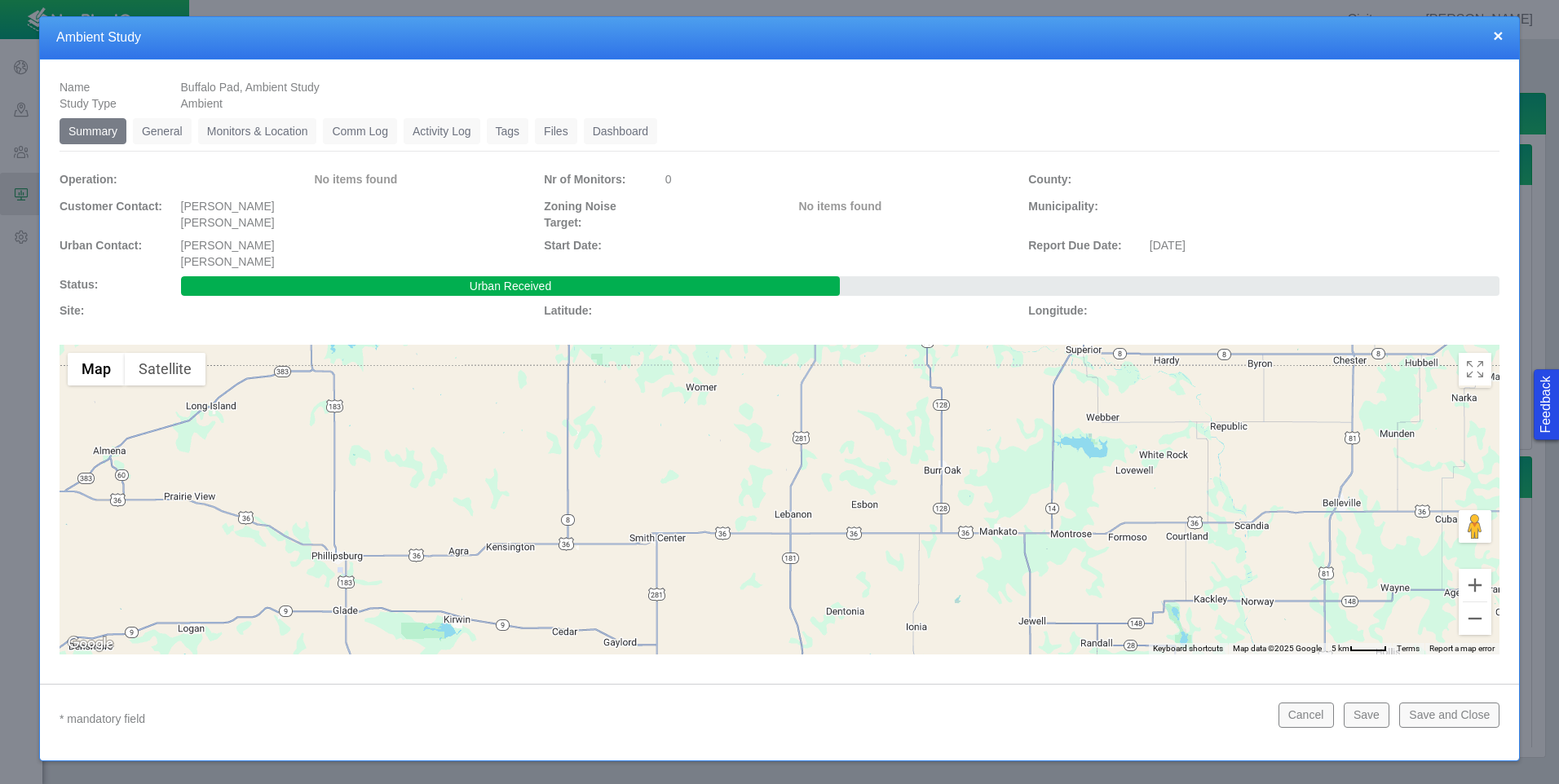
click at [1496, 35] on button "×" at bounding box center [1498, 36] width 9 height 17
